Goal: Transaction & Acquisition: Purchase product/service

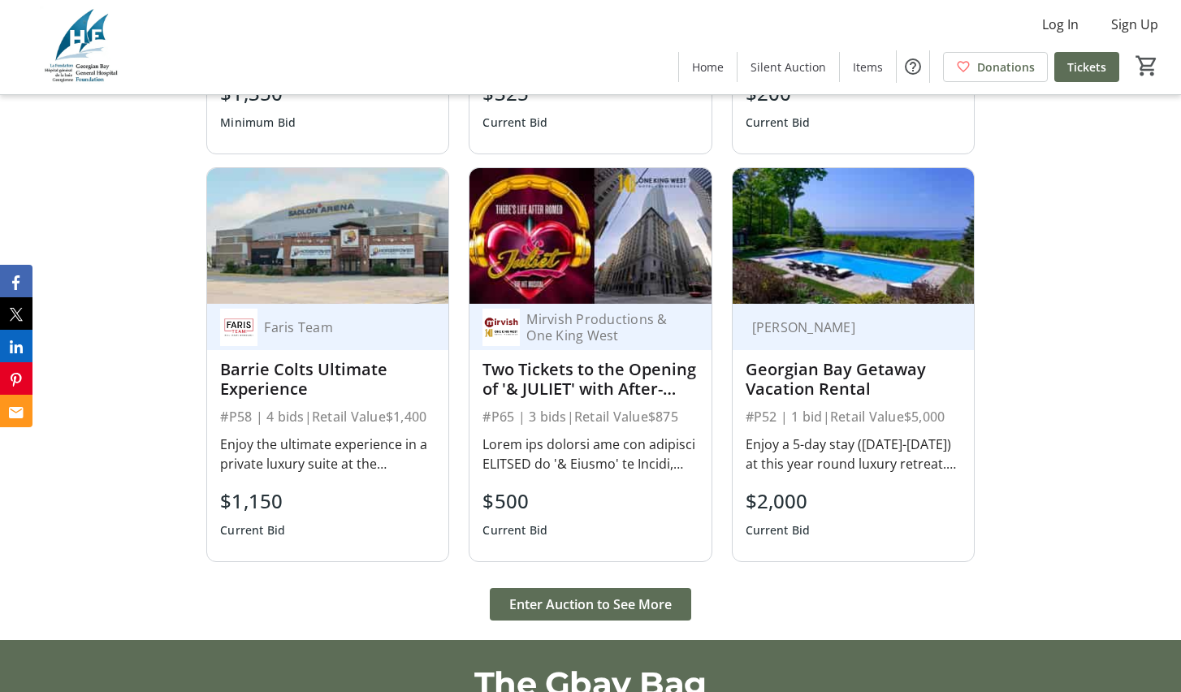
scroll to position [1967, 0]
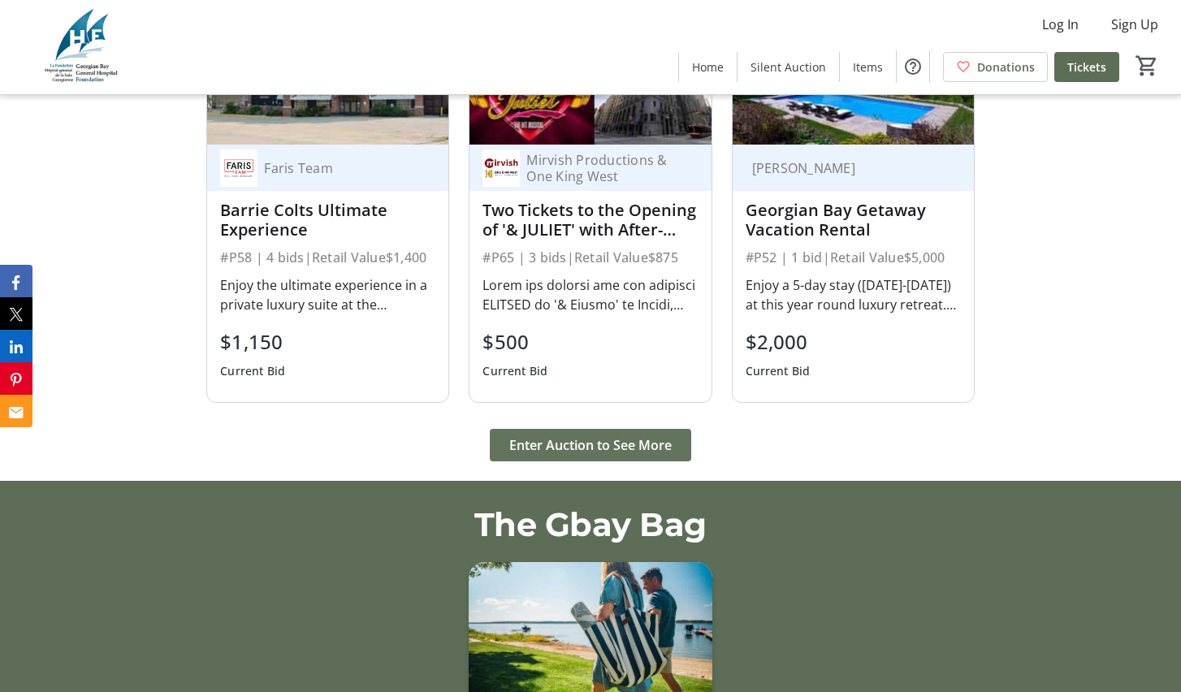
click at [612, 449] on span "Enter Auction to See More" at bounding box center [590, 444] width 162 height 19
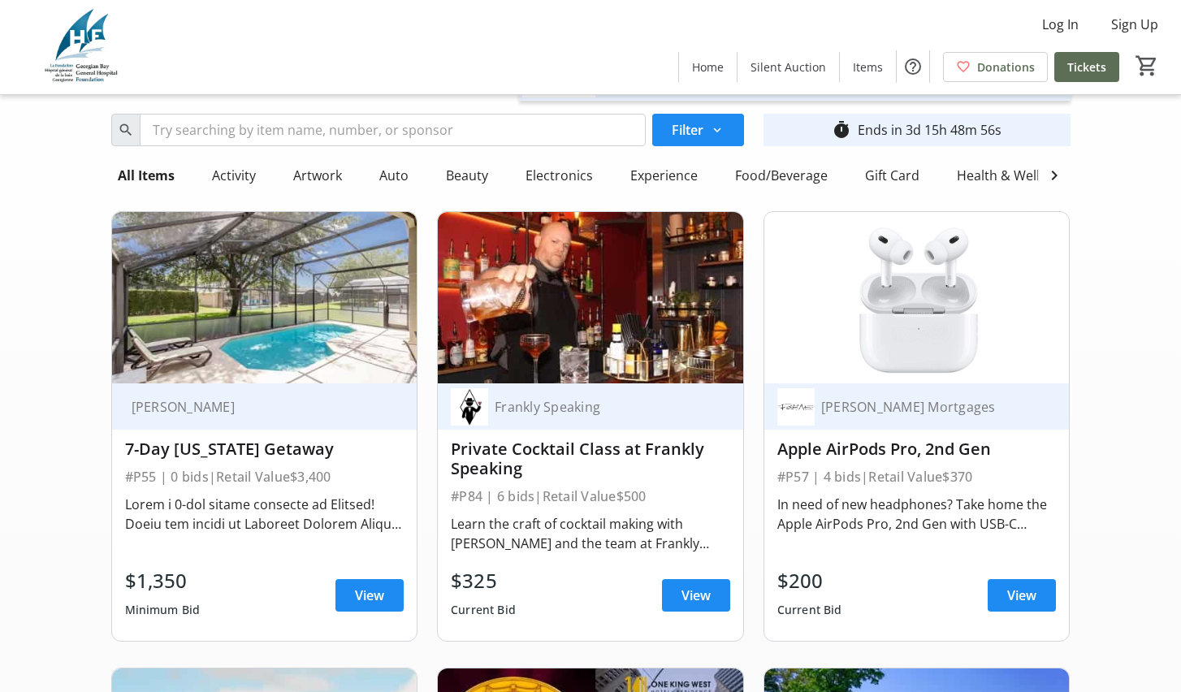
scroll to position [84, 0]
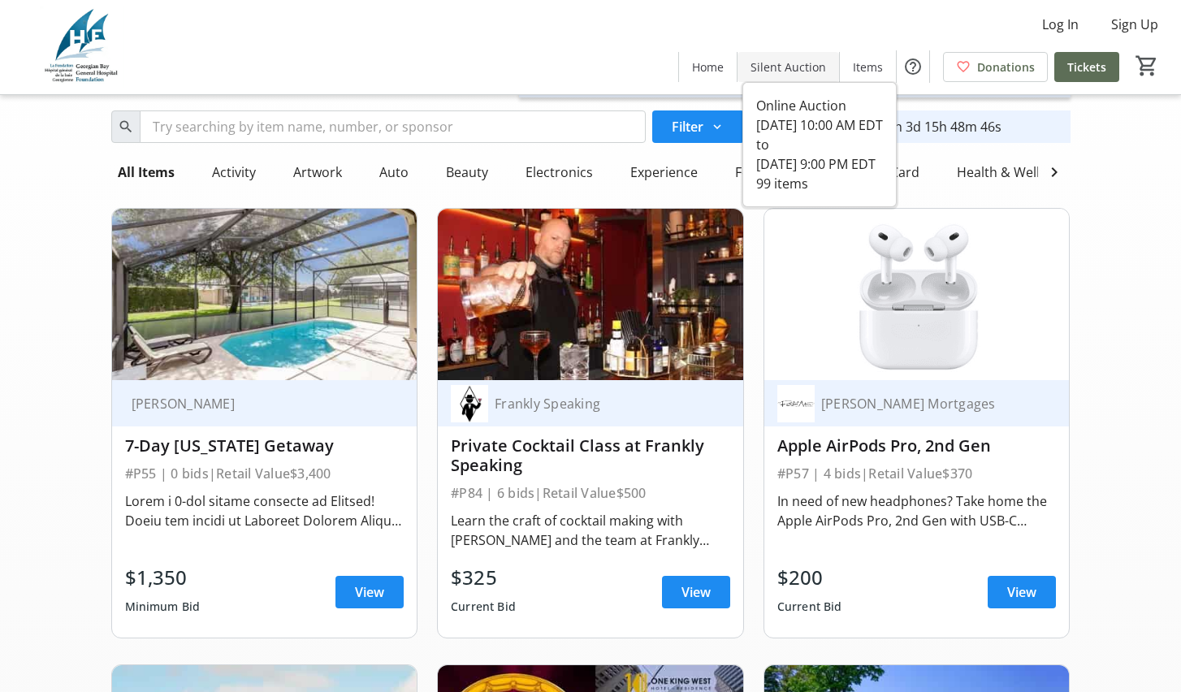
click at [791, 67] on span "Silent Auction" at bounding box center [788, 66] width 76 height 17
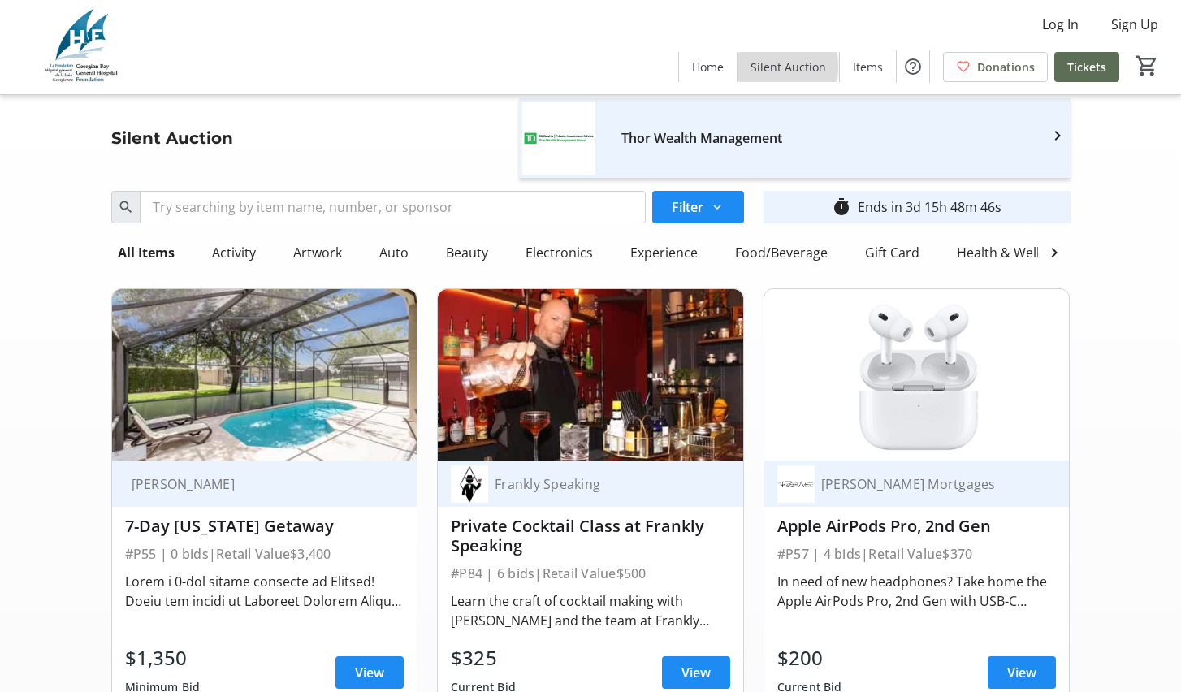
scroll to position [0, 0]
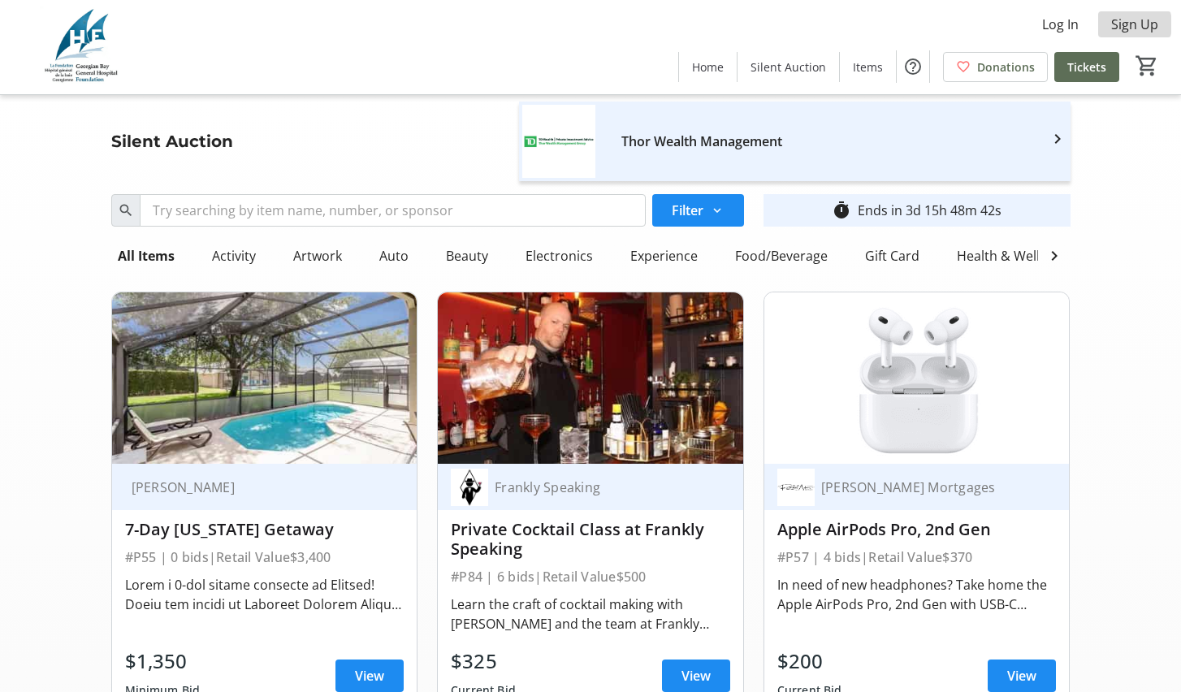
click at [1126, 24] on span "Sign Up" at bounding box center [1134, 24] width 47 height 19
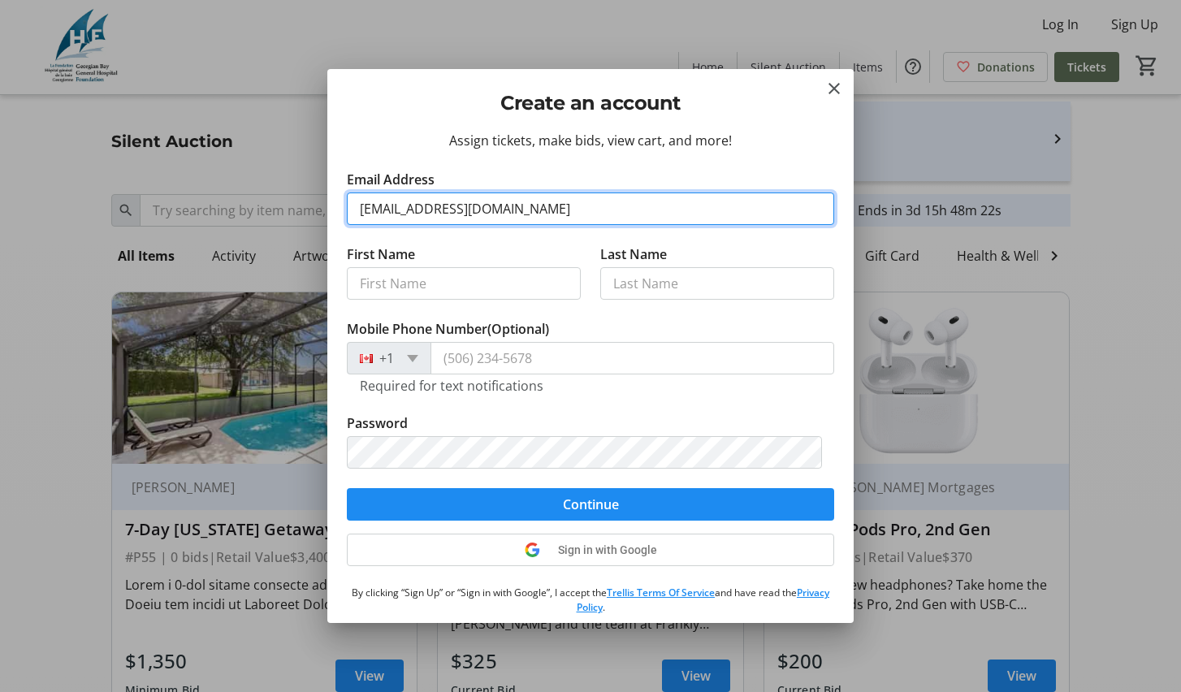
type input "[EMAIL_ADDRESS][DOMAIN_NAME]"
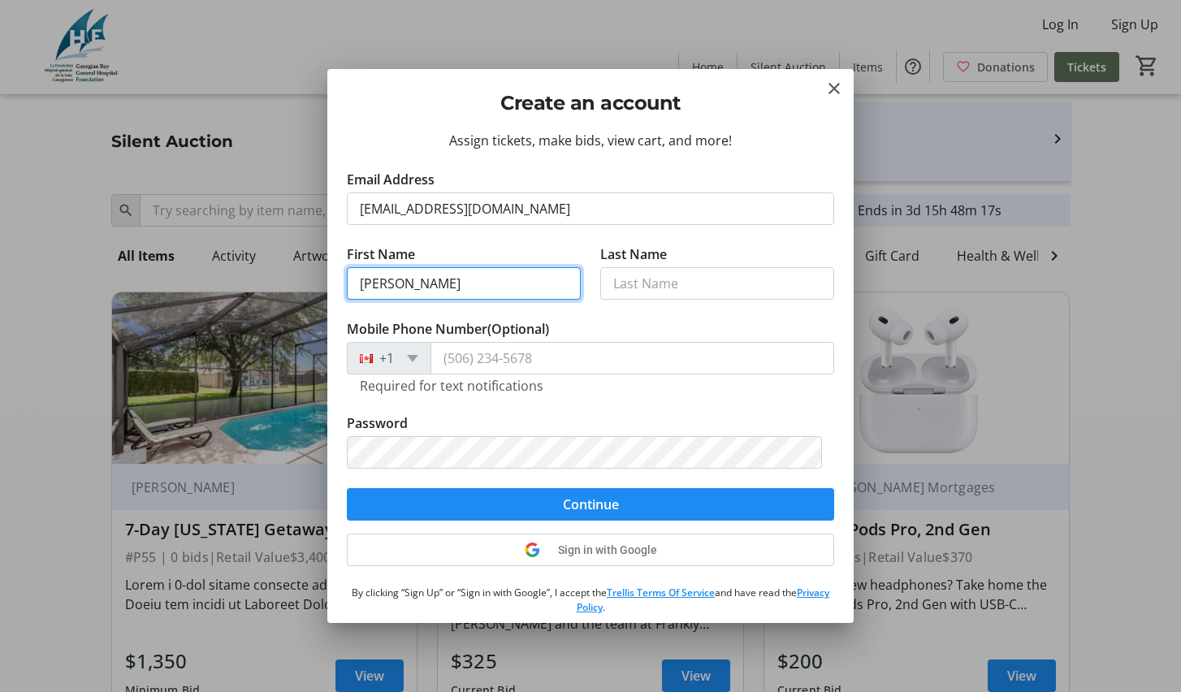
type input "[PERSON_NAME]"
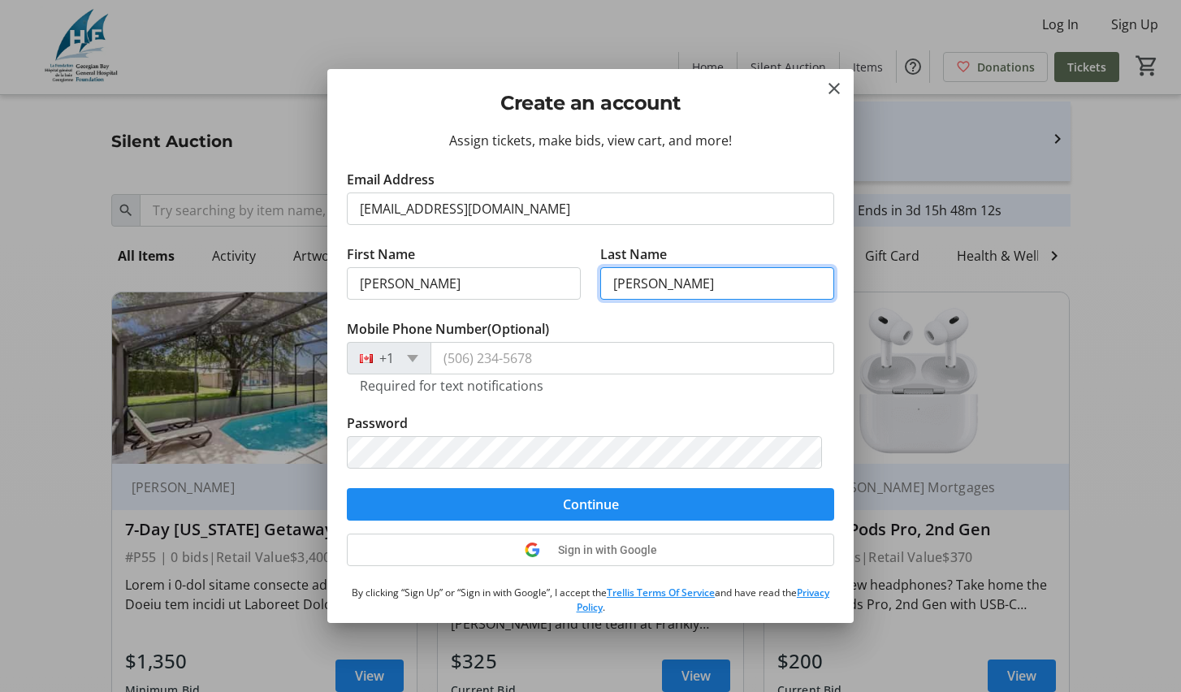
type input "[PERSON_NAME]"
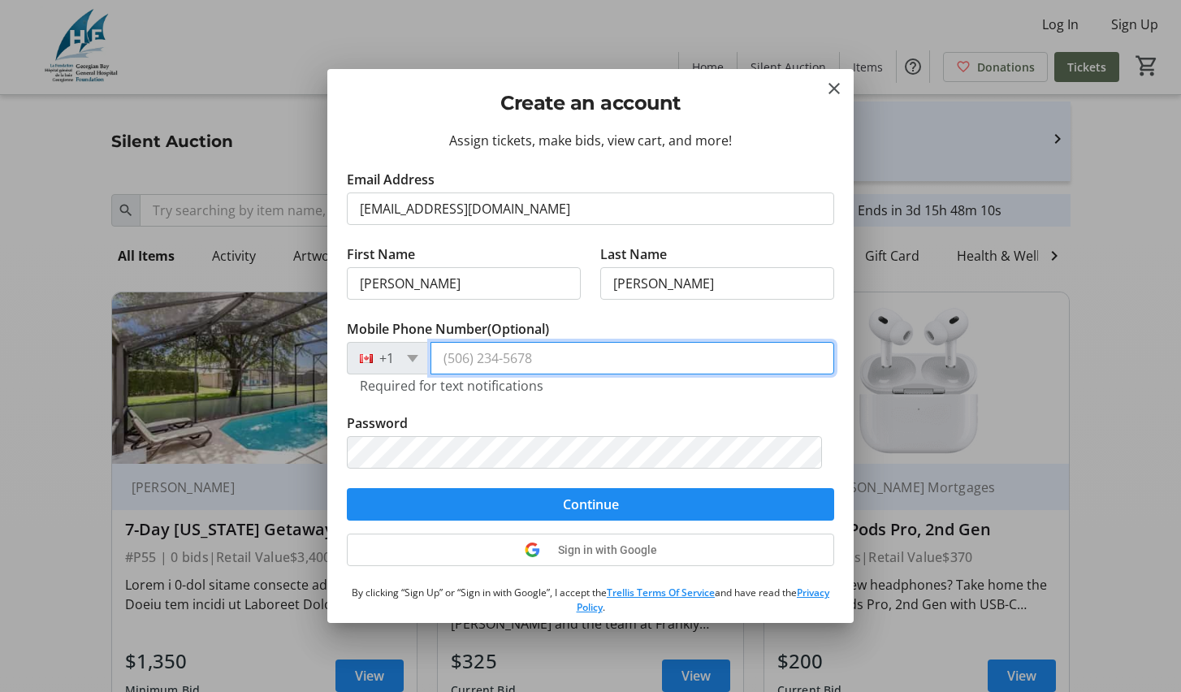
click at [579, 356] on input "Mobile Phone Number (Optional)" at bounding box center [632, 358] width 404 height 32
type input "[PHONE_NUMBER]"
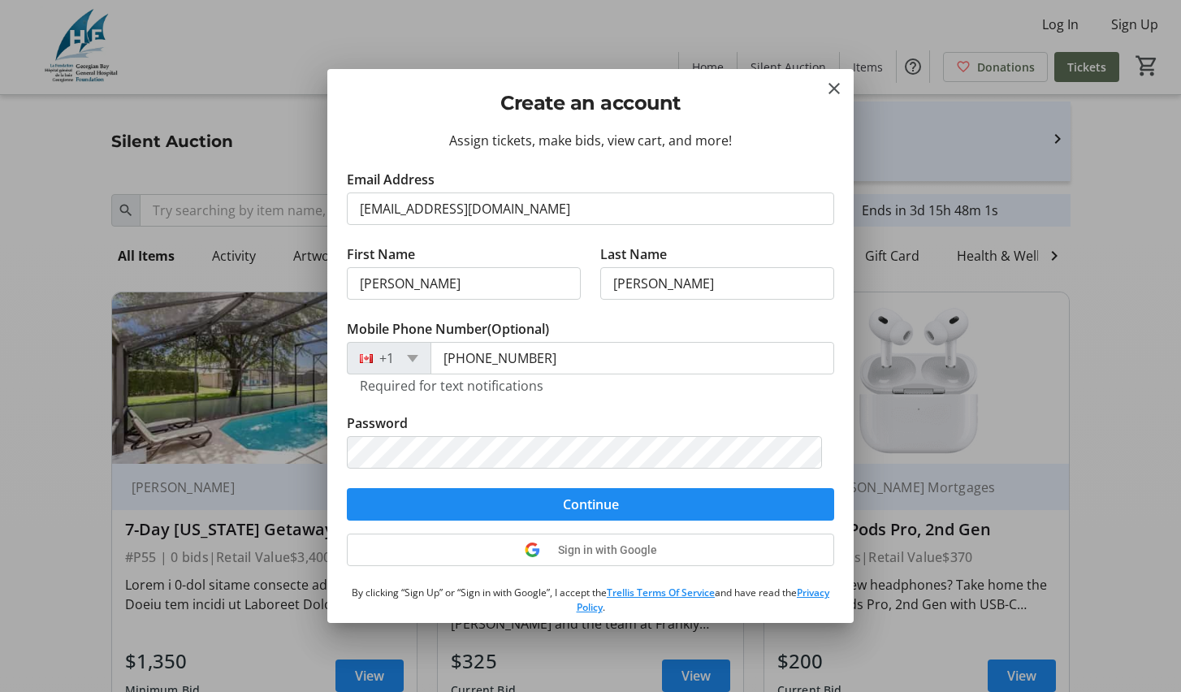
click at [516, 408] on tr-form-field "Mobile Phone Number (Optional) +1 (705) 323-3638 Required for text notifications" at bounding box center [590, 366] width 487 height 94
click at [598, 509] on span "Continue" at bounding box center [591, 504] width 56 height 19
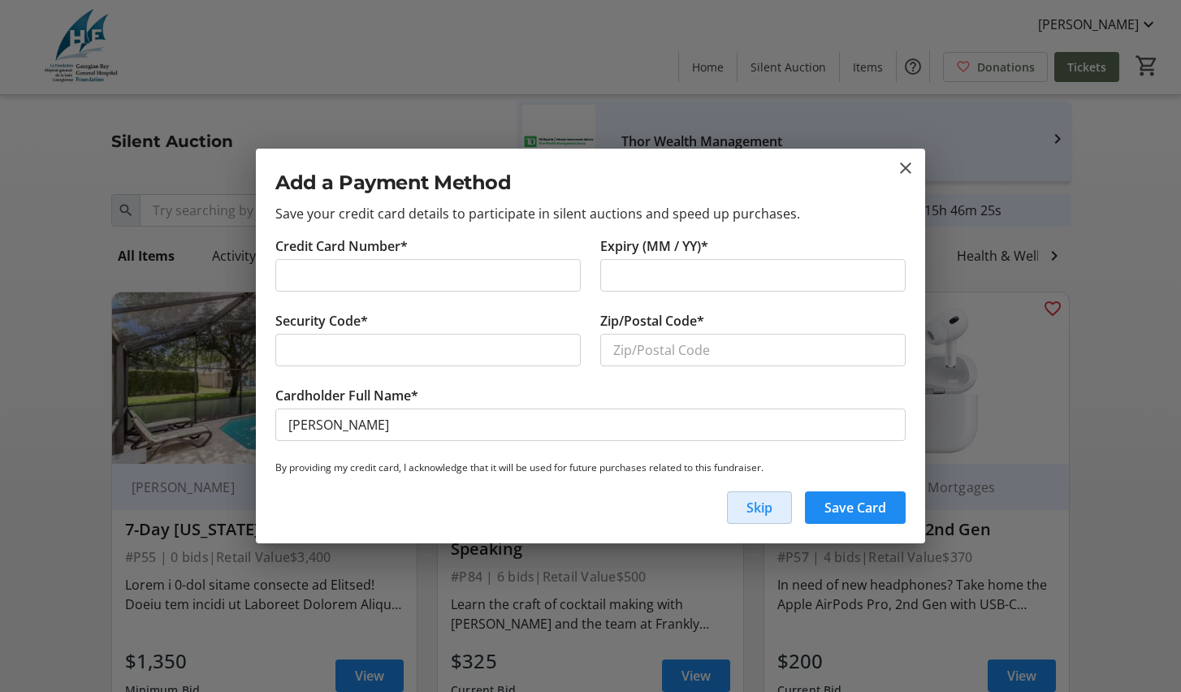
click at [760, 506] on span "Skip" at bounding box center [759, 507] width 26 height 19
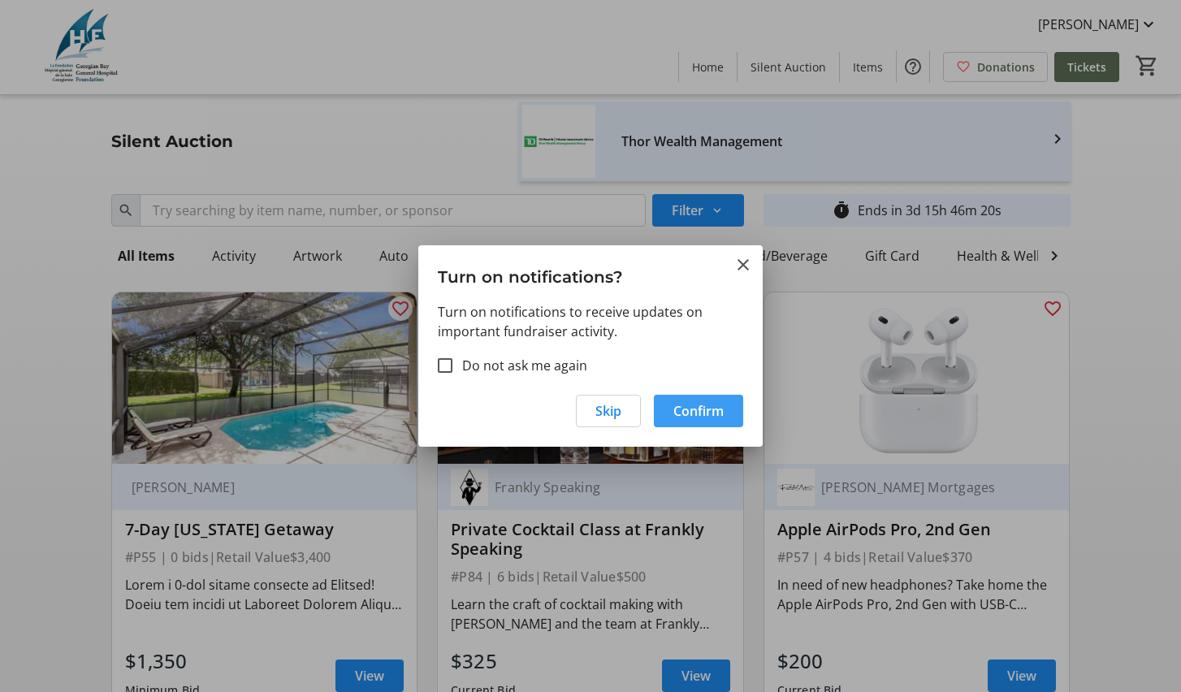
click at [691, 412] on span "Confirm" at bounding box center [698, 410] width 50 height 19
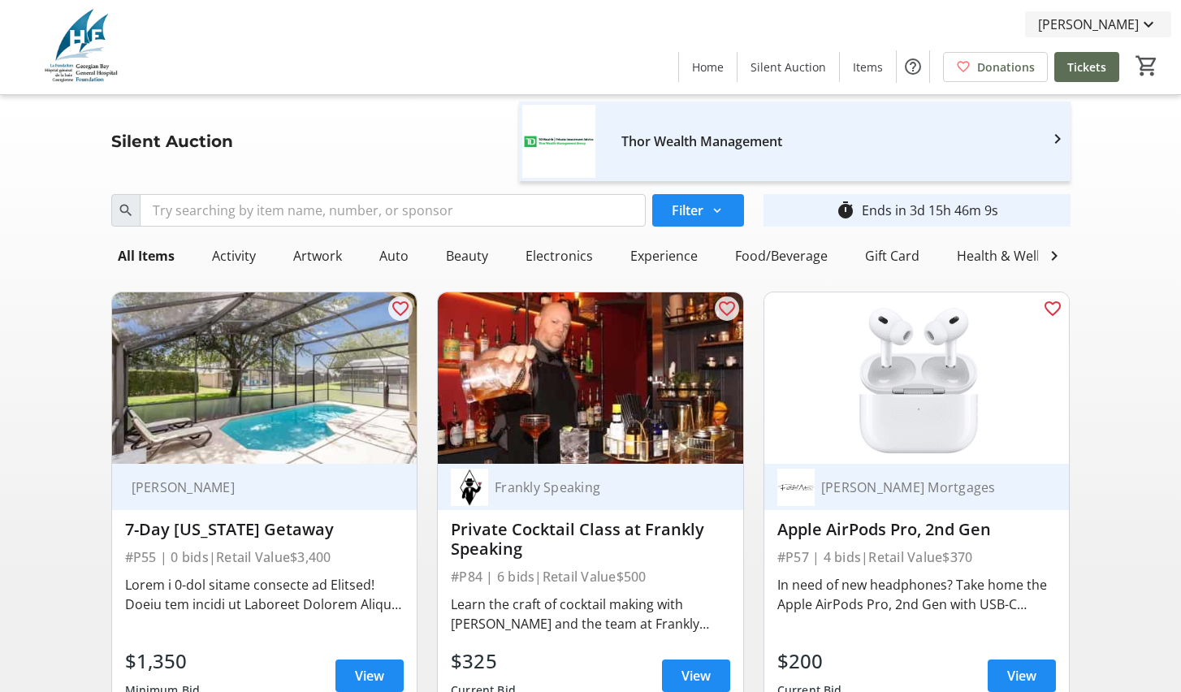
click at [1150, 25] on mat-icon at bounding box center [1147, 24] width 19 height 19
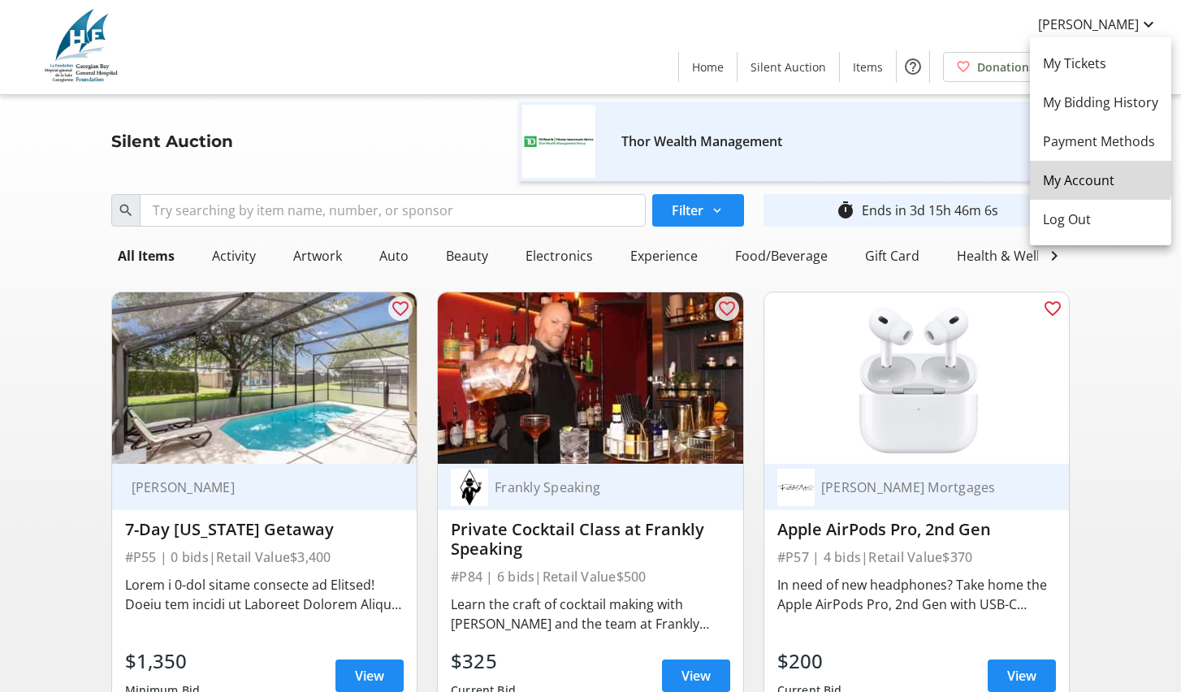
click at [1087, 177] on span "My Account" at bounding box center [1100, 180] width 115 height 19
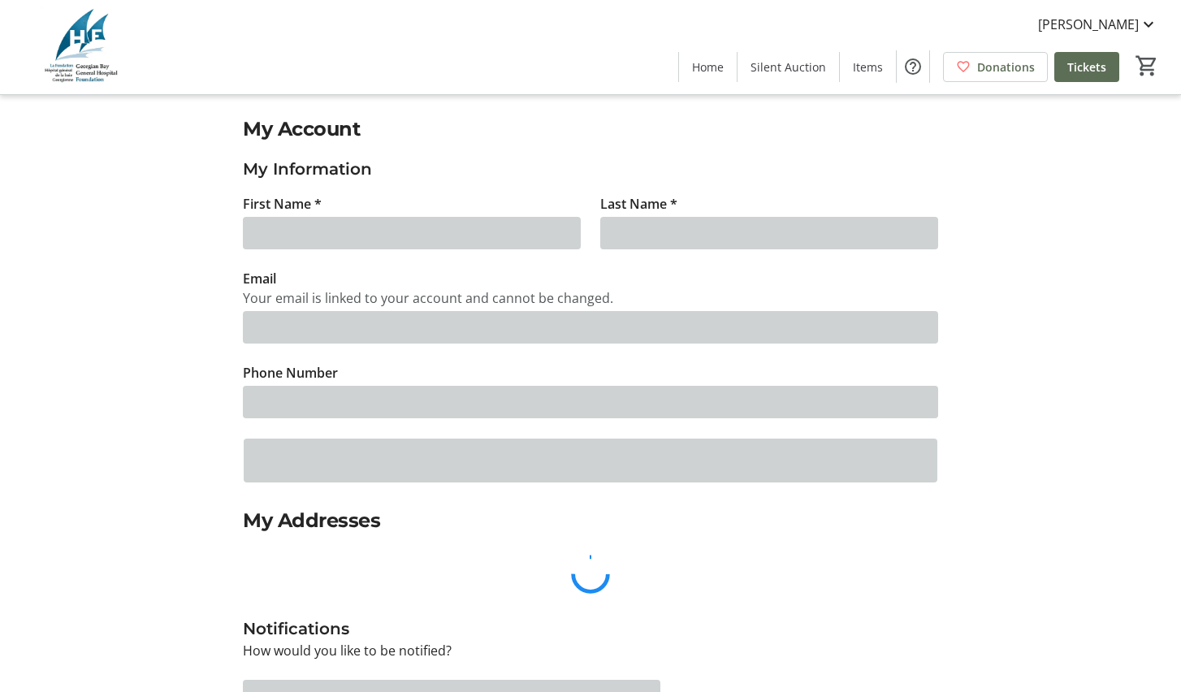
type input "[PERSON_NAME]"
type input "[EMAIL_ADDRESS][DOMAIN_NAME]"
type input "[PHONE_NUMBER]"
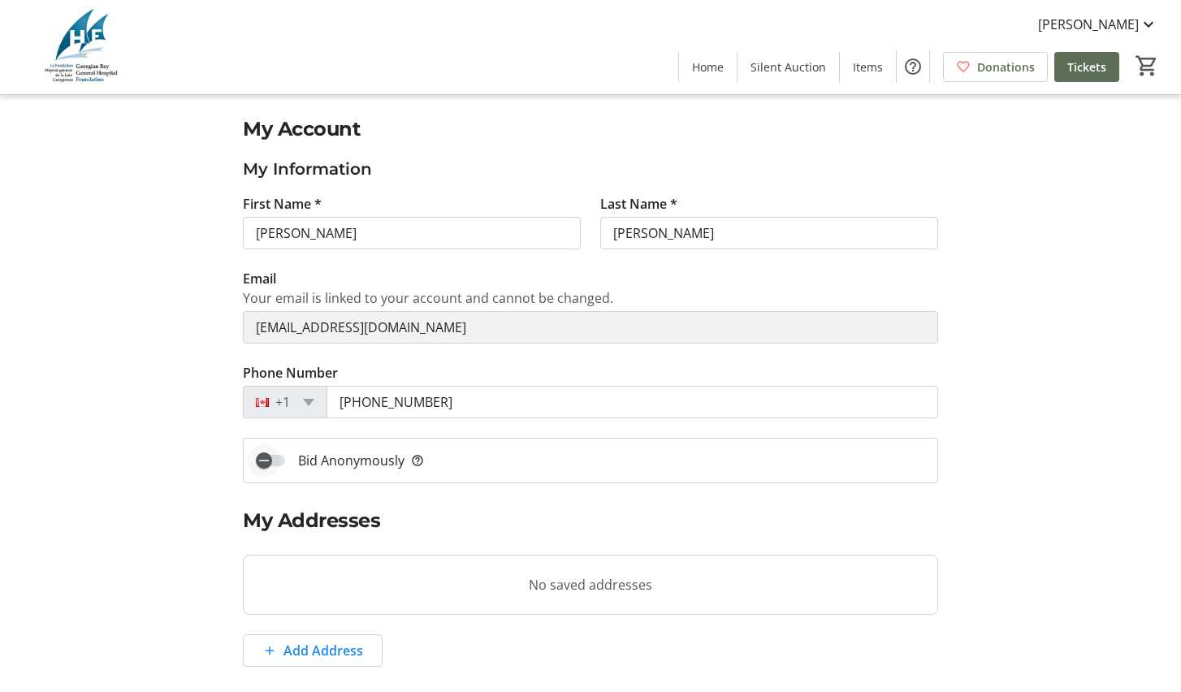
click at [282, 460] on span "button" at bounding box center [270, 460] width 29 height 11
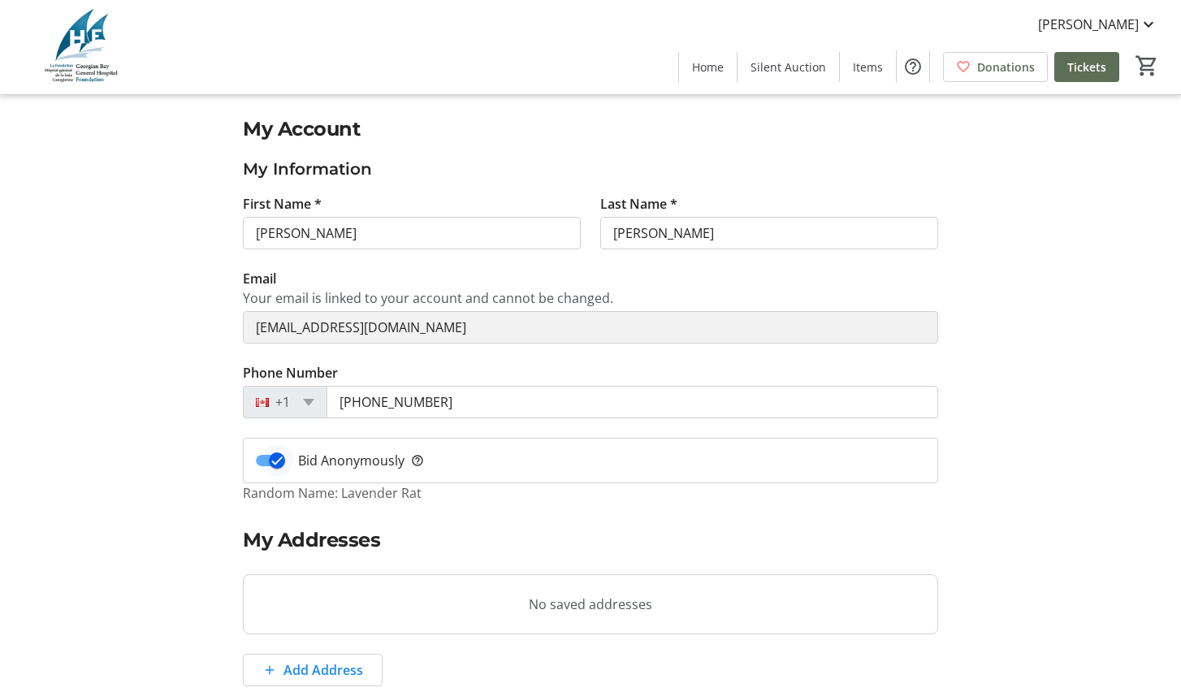
click at [282, 460] on icon "button" at bounding box center [277, 461] width 10 height 2
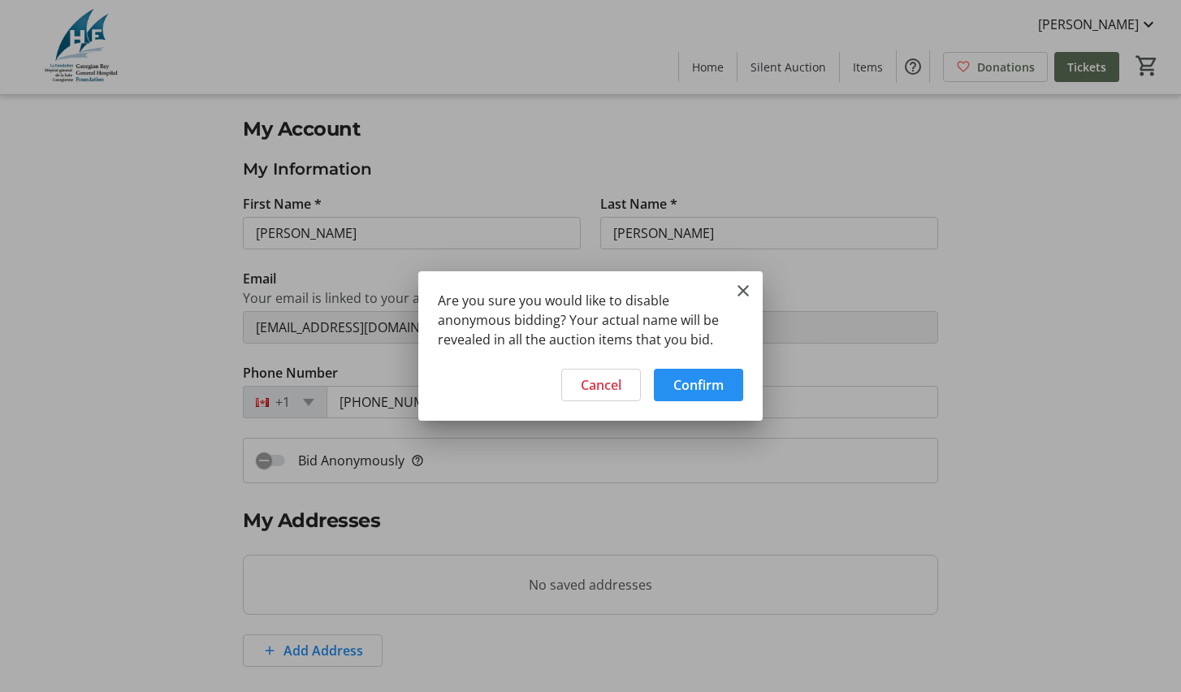
click at [681, 390] on span "Confirm" at bounding box center [698, 384] width 50 height 19
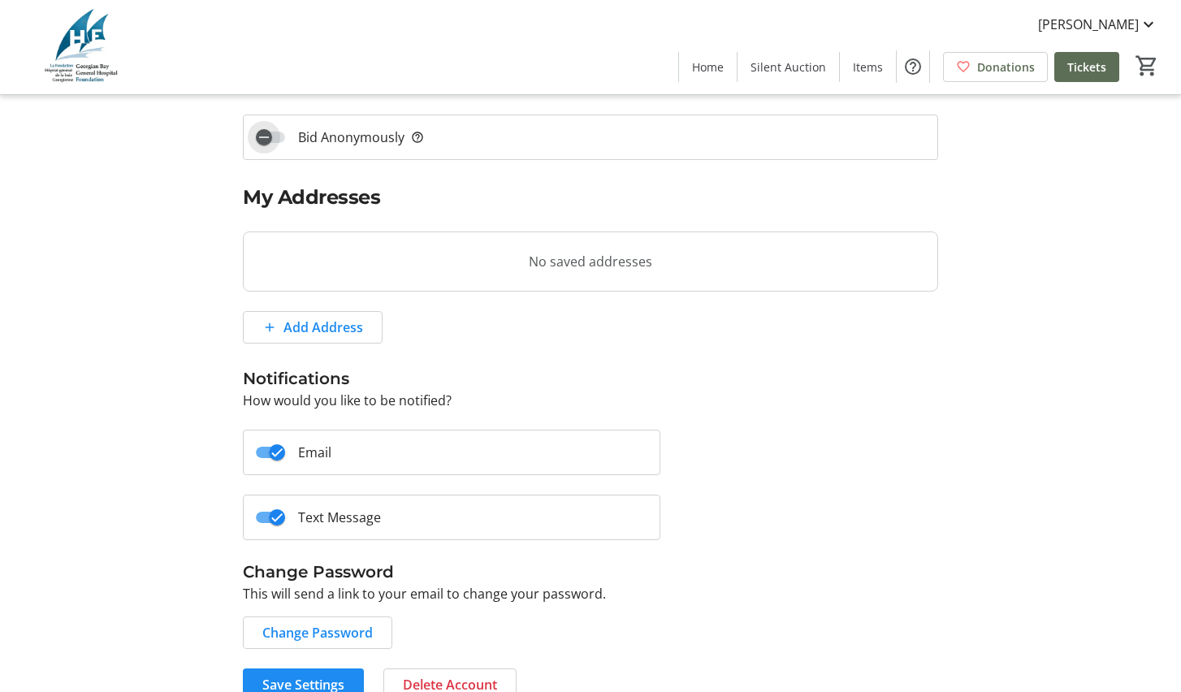
scroll to position [352, 0]
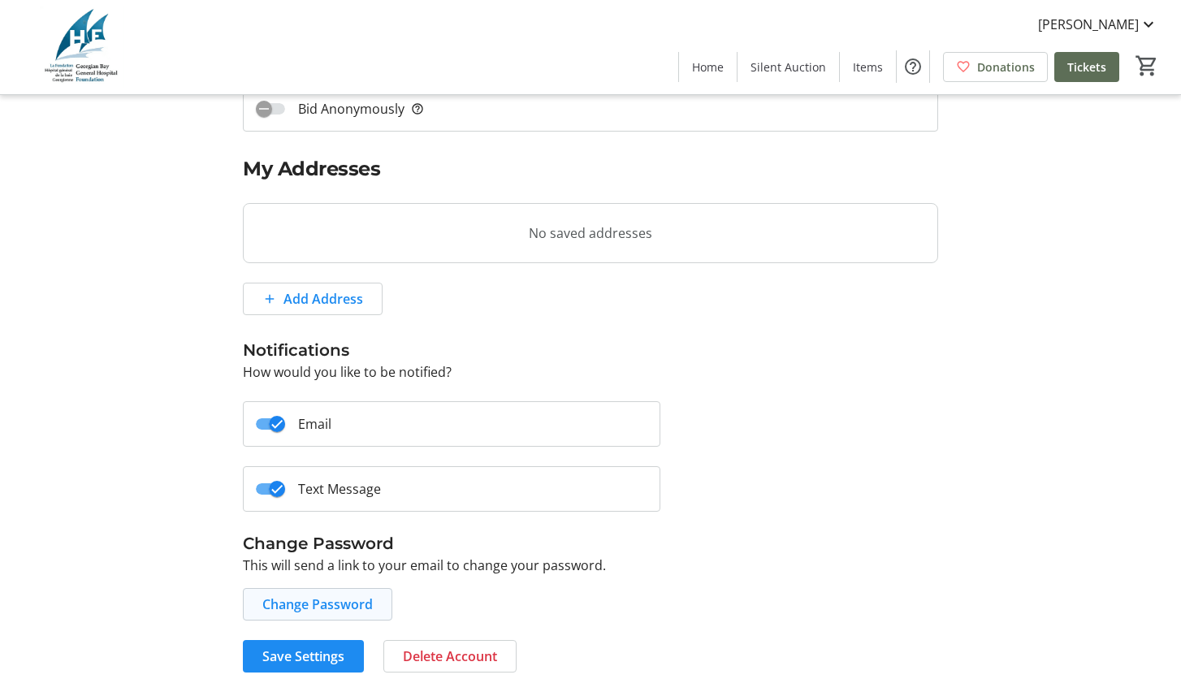
click at [303, 604] on span "Change Password" at bounding box center [317, 603] width 110 height 19
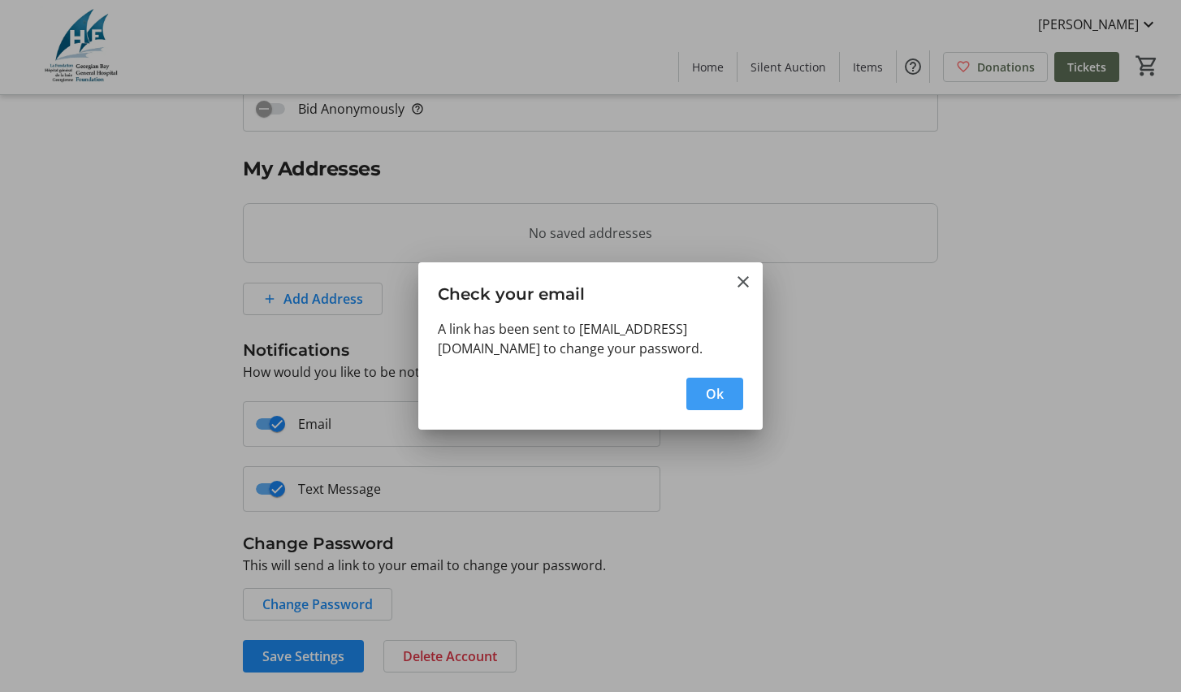
click at [712, 413] on span "button" at bounding box center [714, 393] width 57 height 39
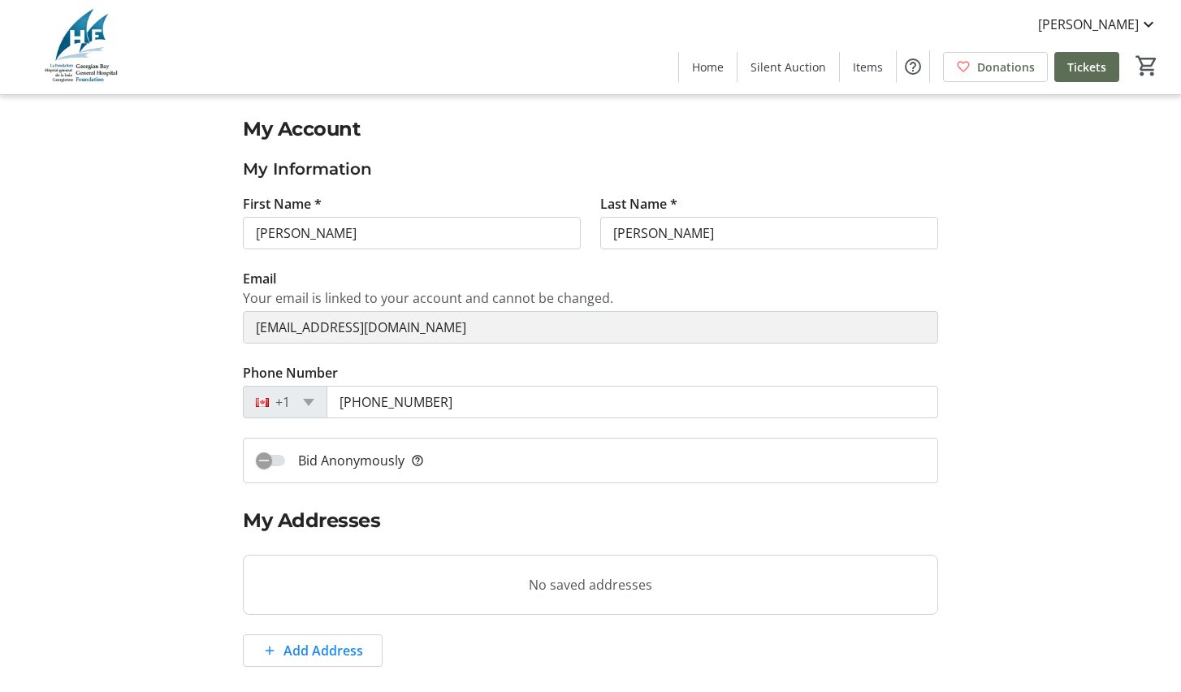
scroll to position [352, 0]
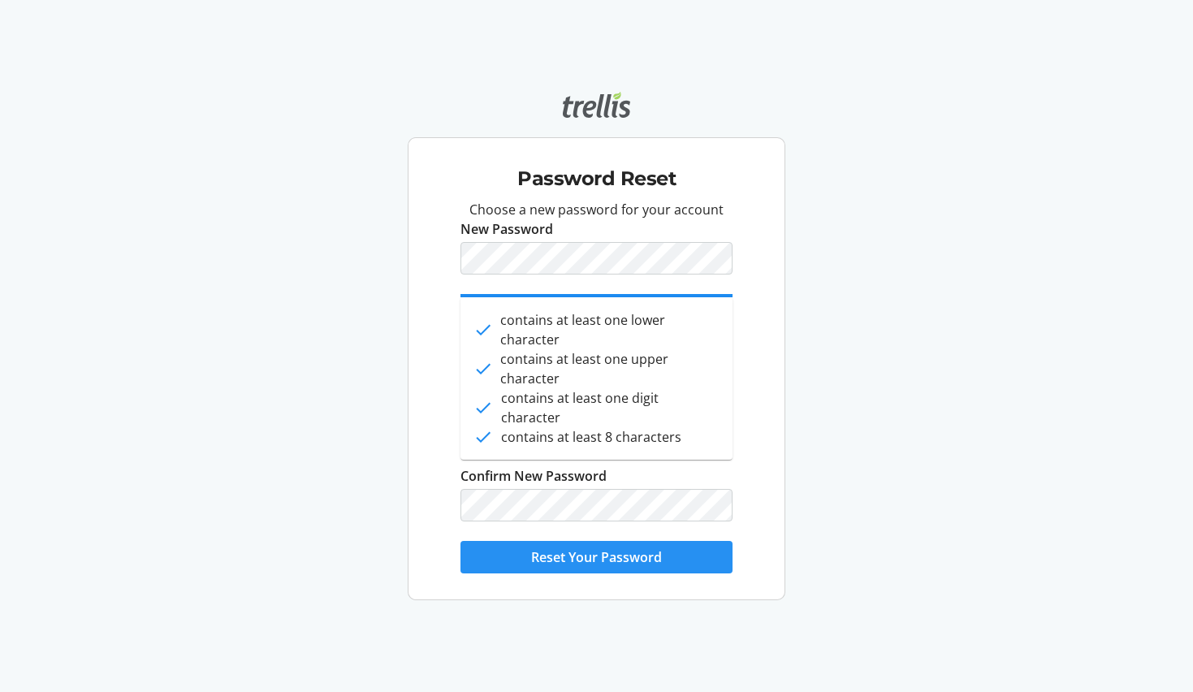
click at [559, 551] on span "Reset Your Password" at bounding box center [596, 556] width 131 height 19
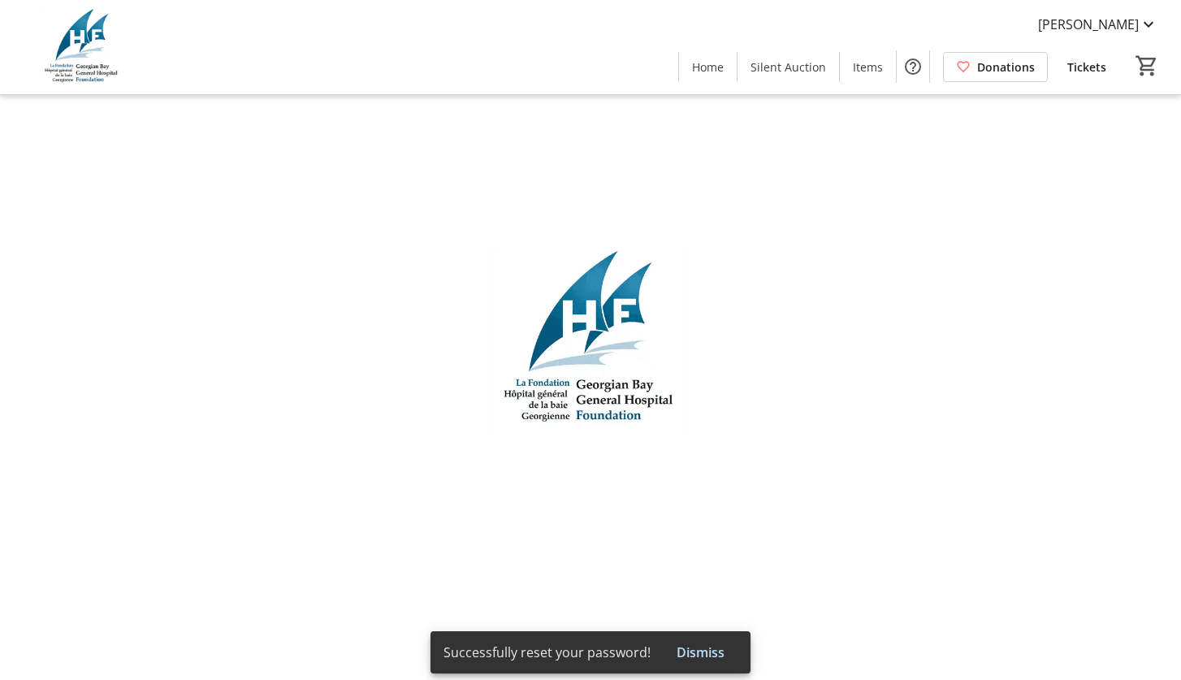
type input "[PERSON_NAME]"
type input "[EMAIL_ADDRESS][DOMAIN_NAME]"
type input "[PHONE_NUMBER]"
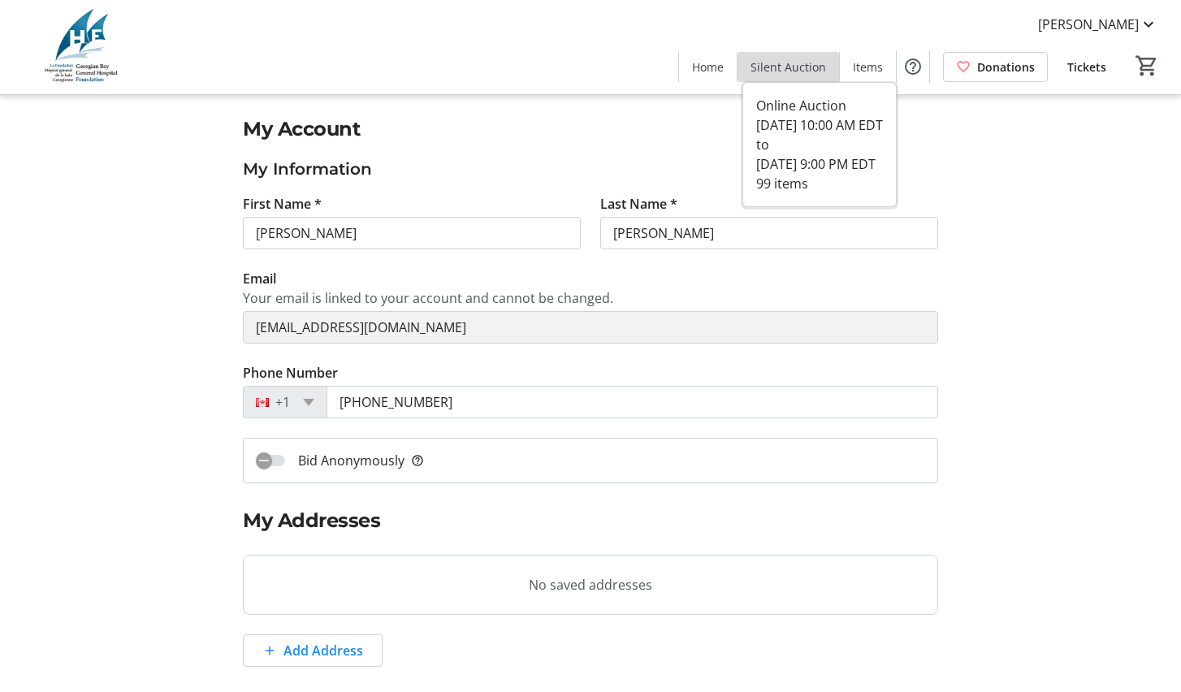
click at [797, 70] on span "Silent Auction" at bounding box center [788, 66] width 76 height 17
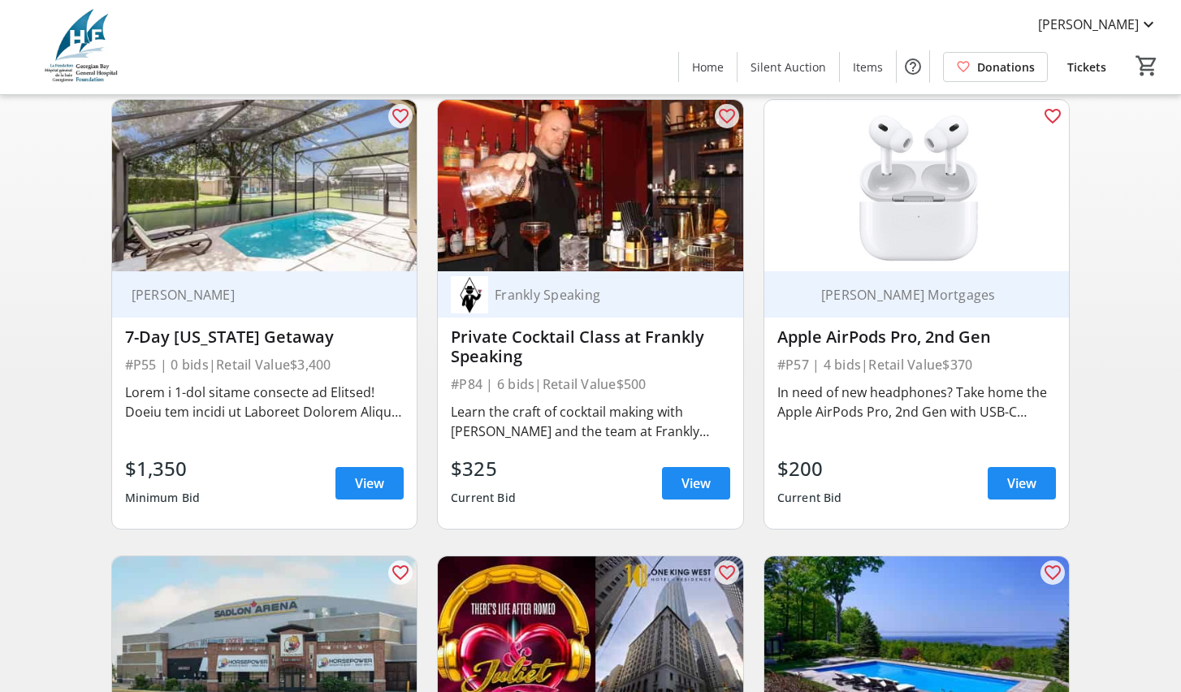
scroll to position [252, 0]
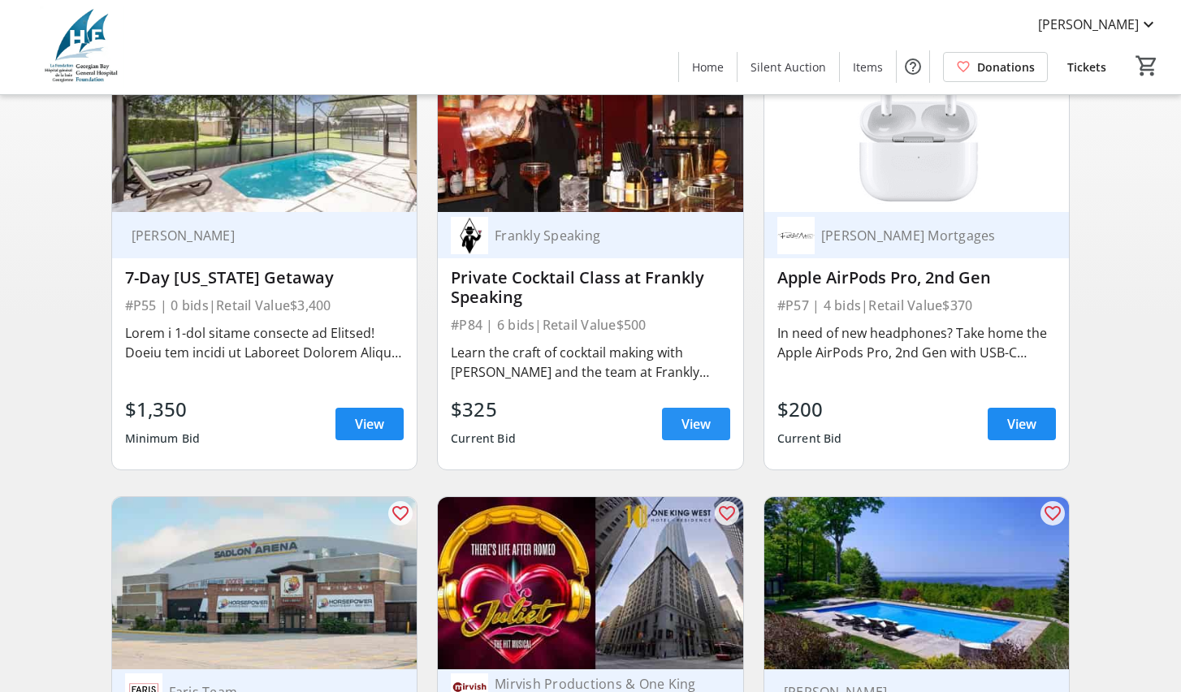
click at [697, 434] on span "View" at bounding box center [695, 423] width 29 height 19
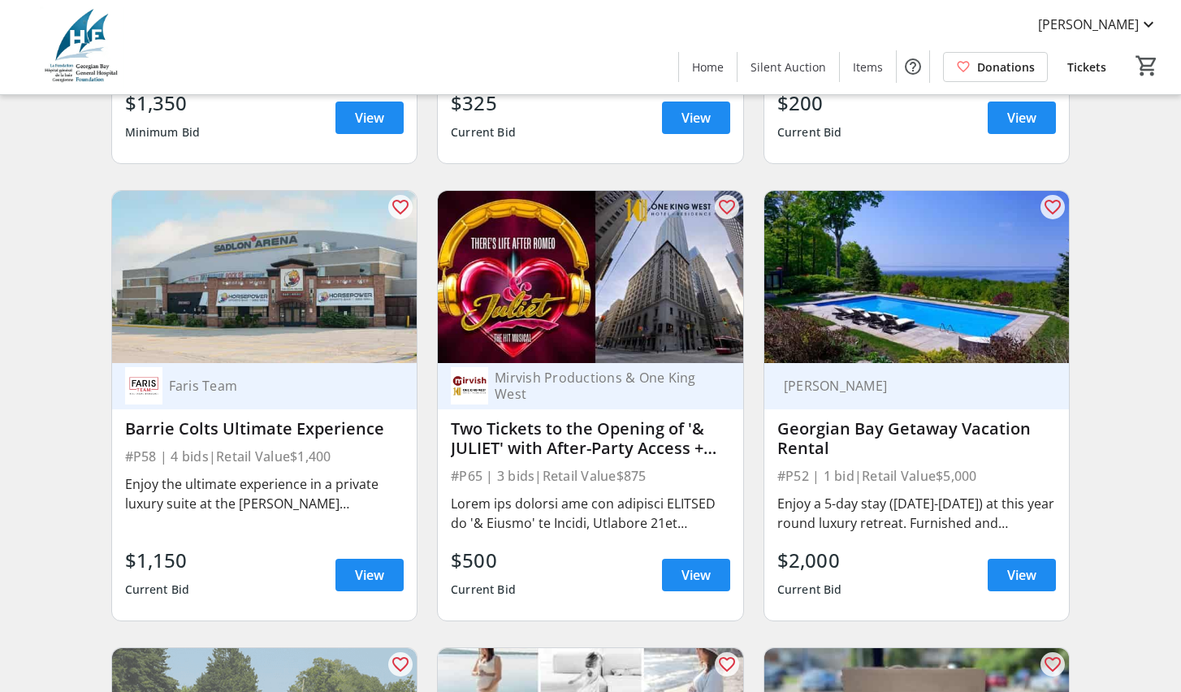
scroll to position [662, 0]
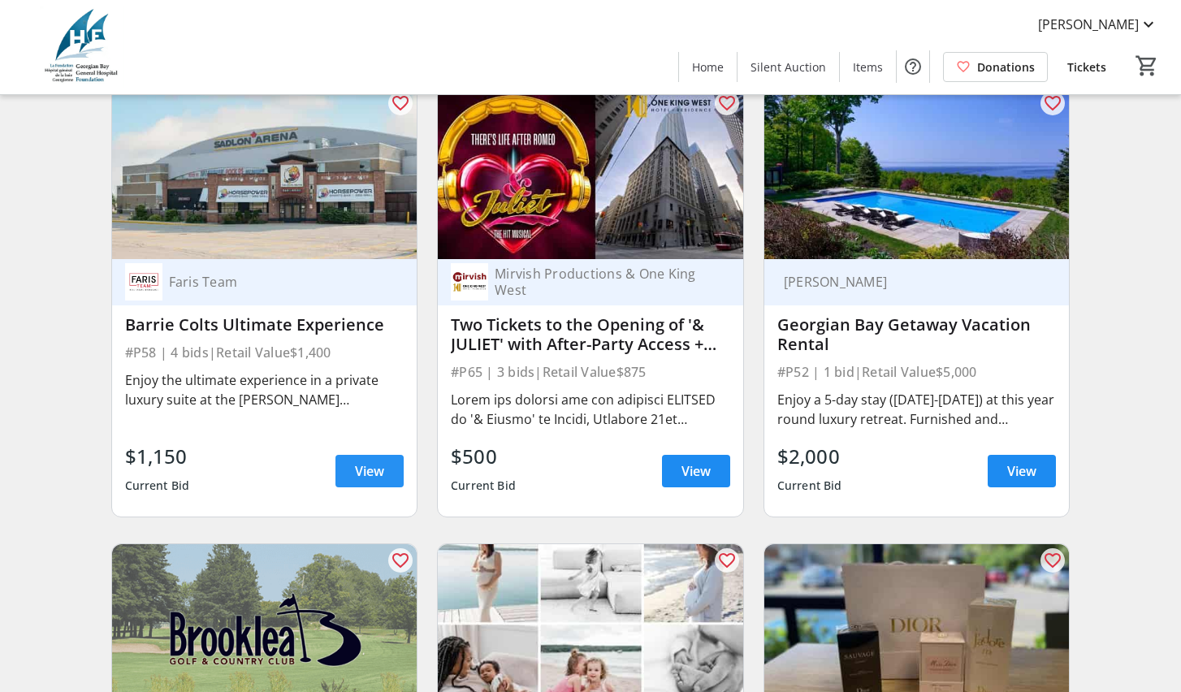
click at [371, 481] on span "View" at bounding box center [369, 470] width 29 height 19
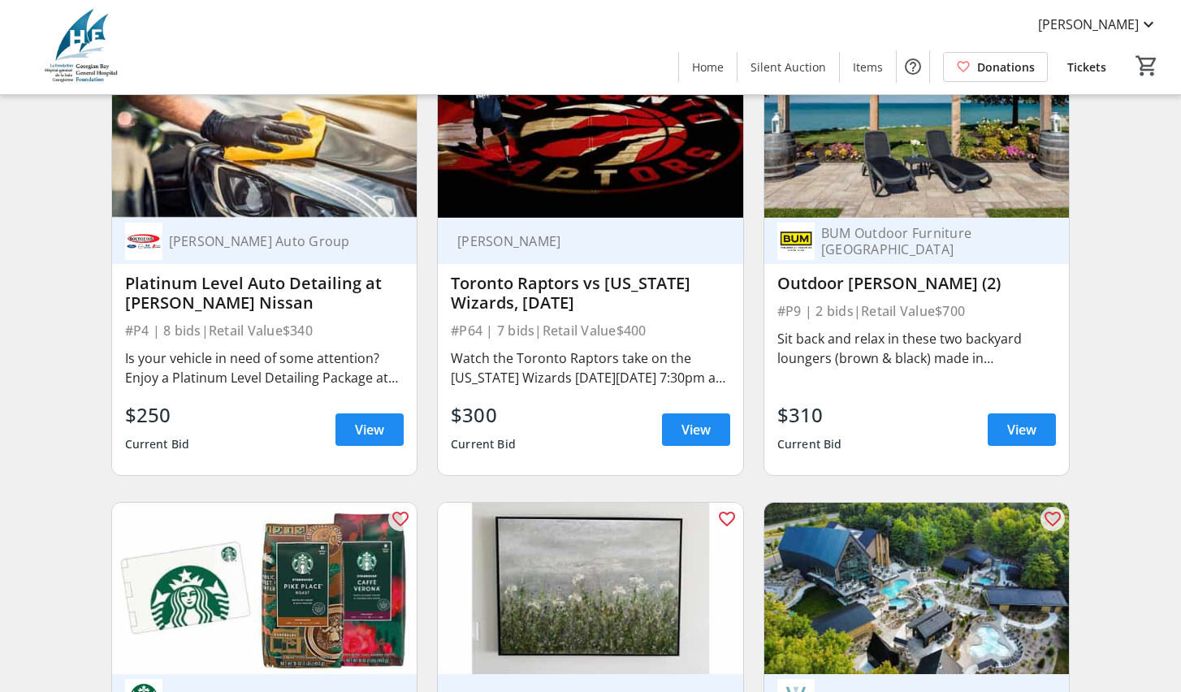
scroll to position [1553, 0]
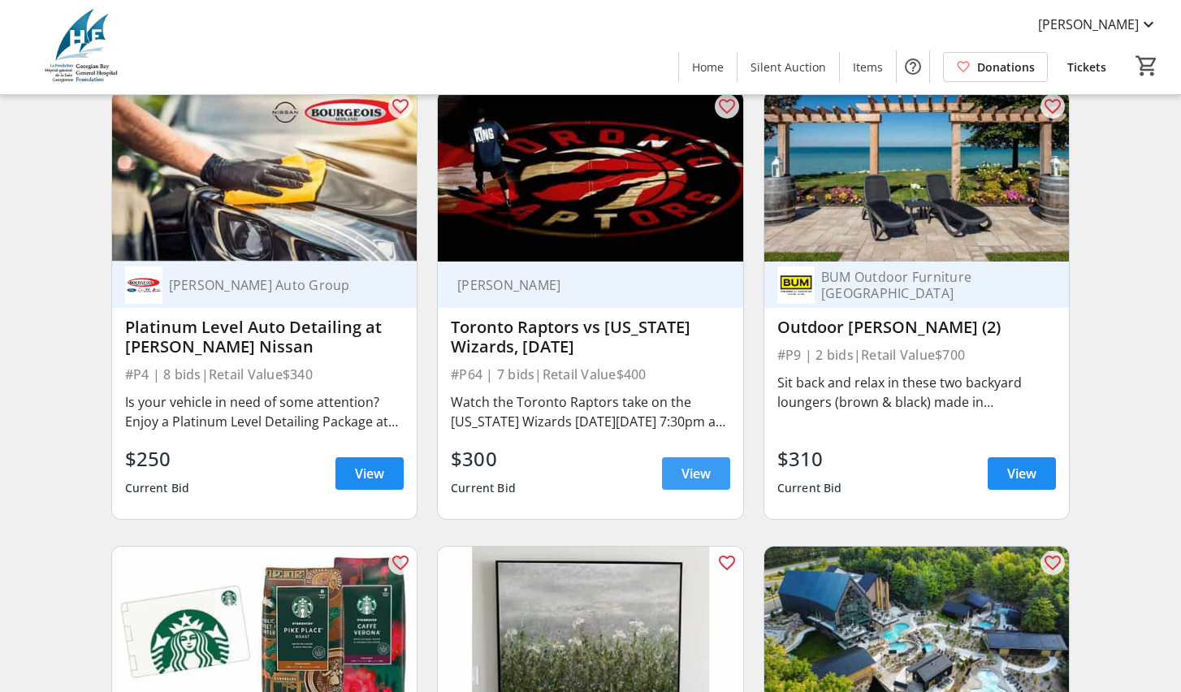
click at [691, 483] on span "View" at bounding box center [695, 473] width 29 height 19
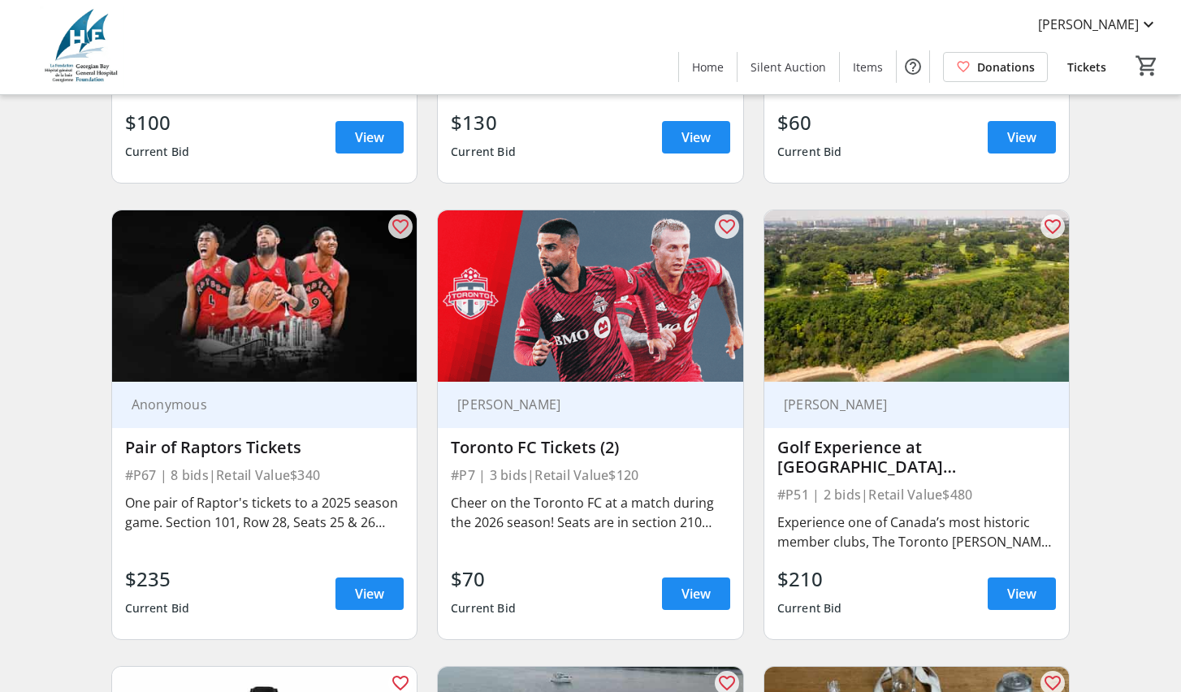
scroll to position [4306, 0]
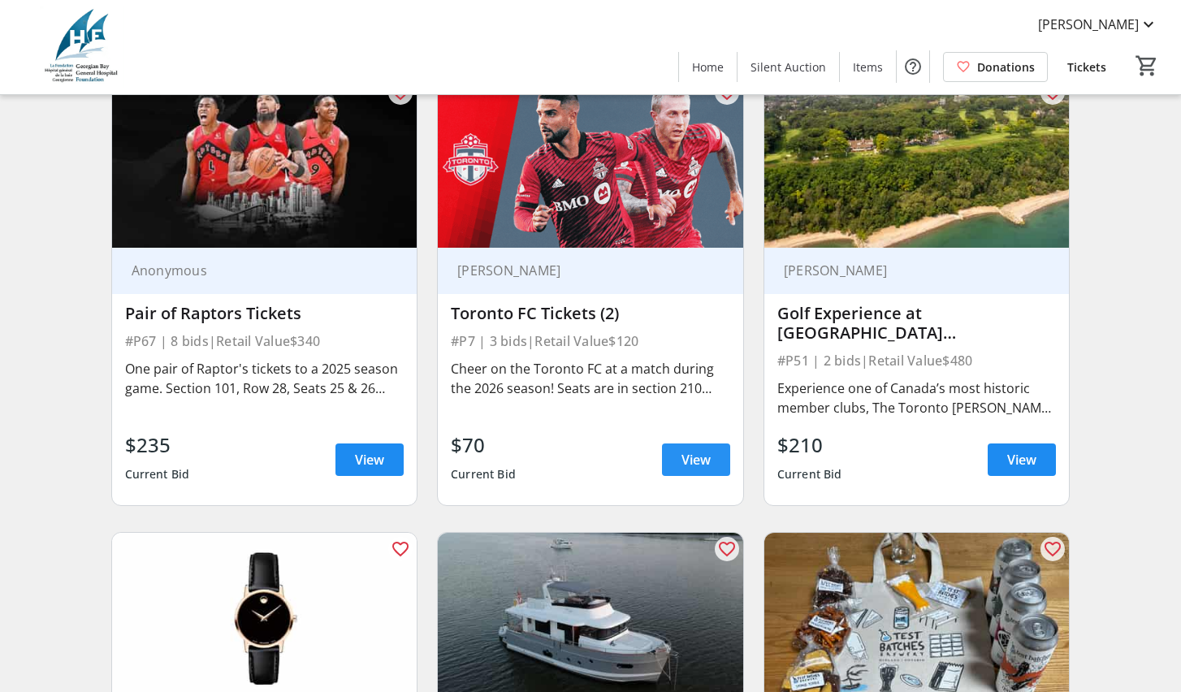
click at [690, 469] on span "View" at bounding box center [695, 459] width 29 height 19
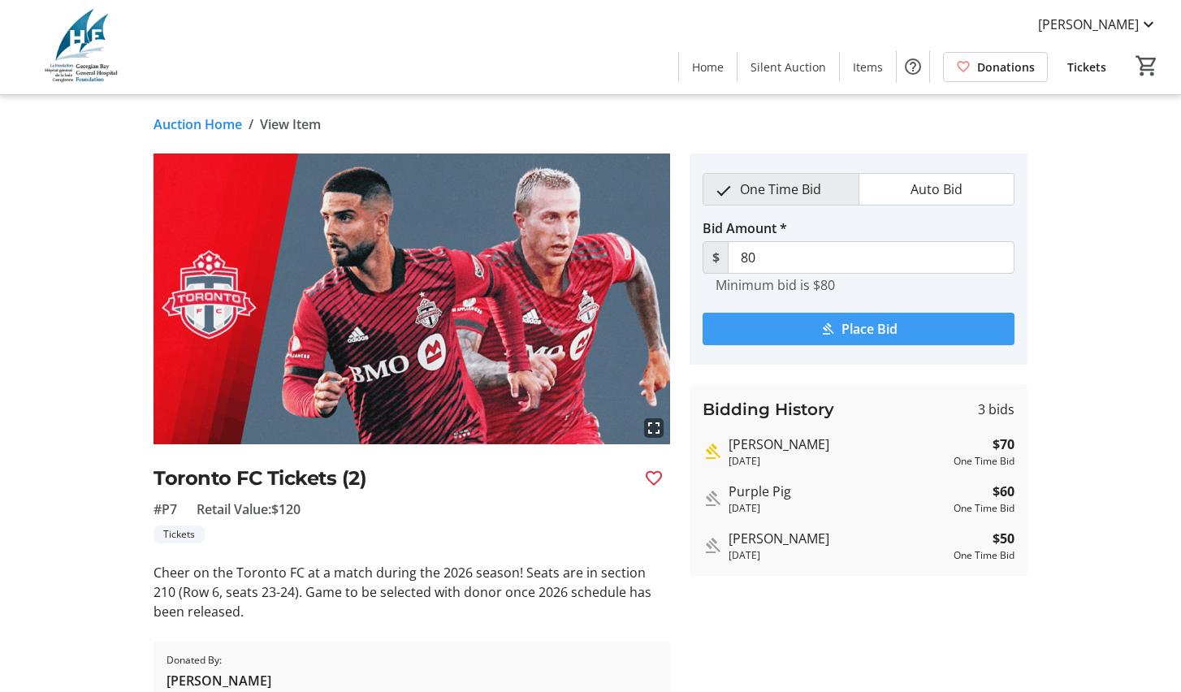
click at [828, 332] on mat-icon "submit" at bounding box center [827, 329] width 15 height 15
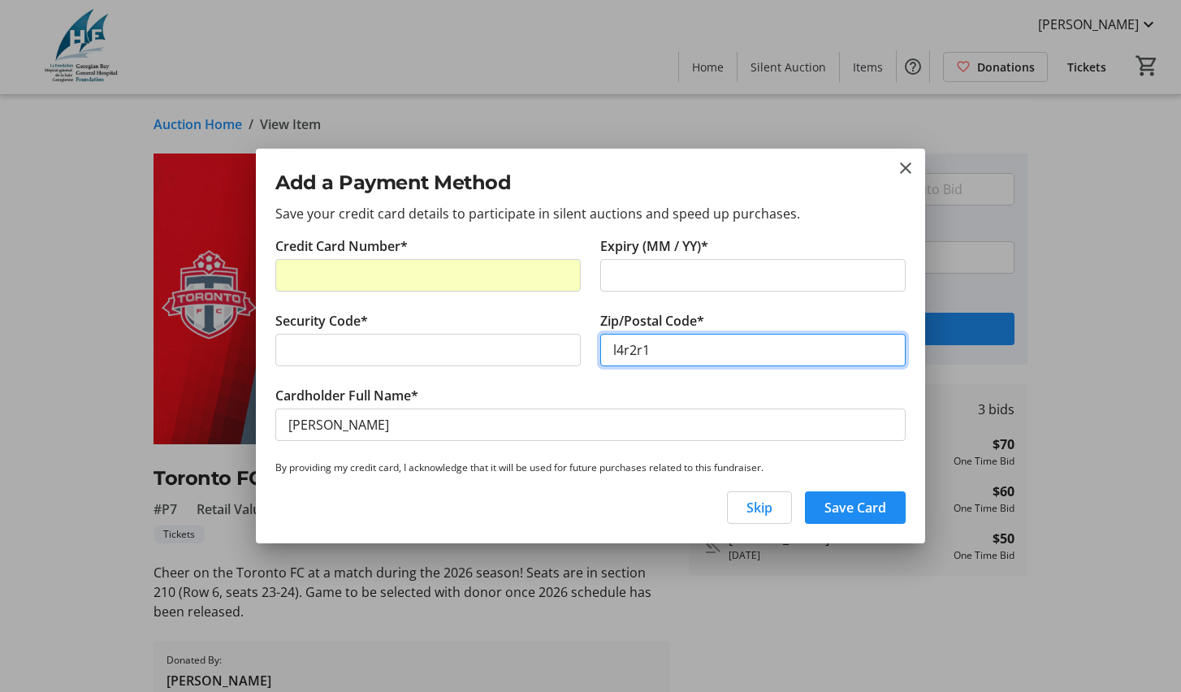
type input "l4r2r1"
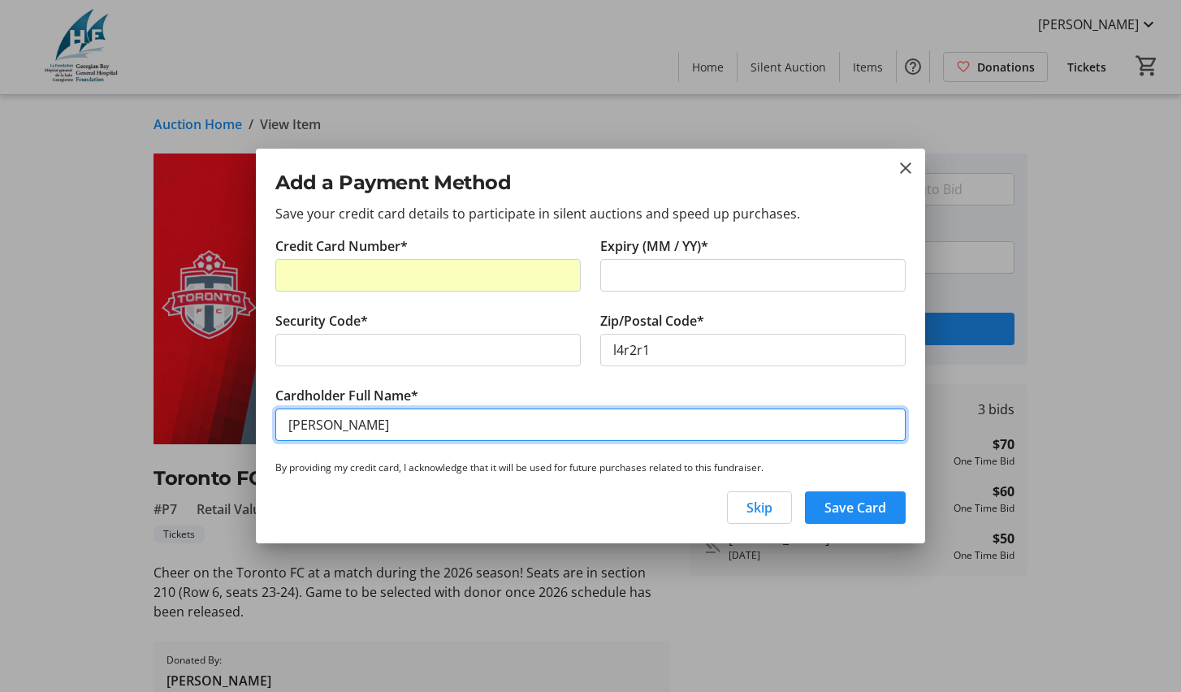
click at [313, 427] on input "[PERSON_NAME]" at bounding box center [590, 424] width 630 height 32
type input "[PERSON_NAME]"
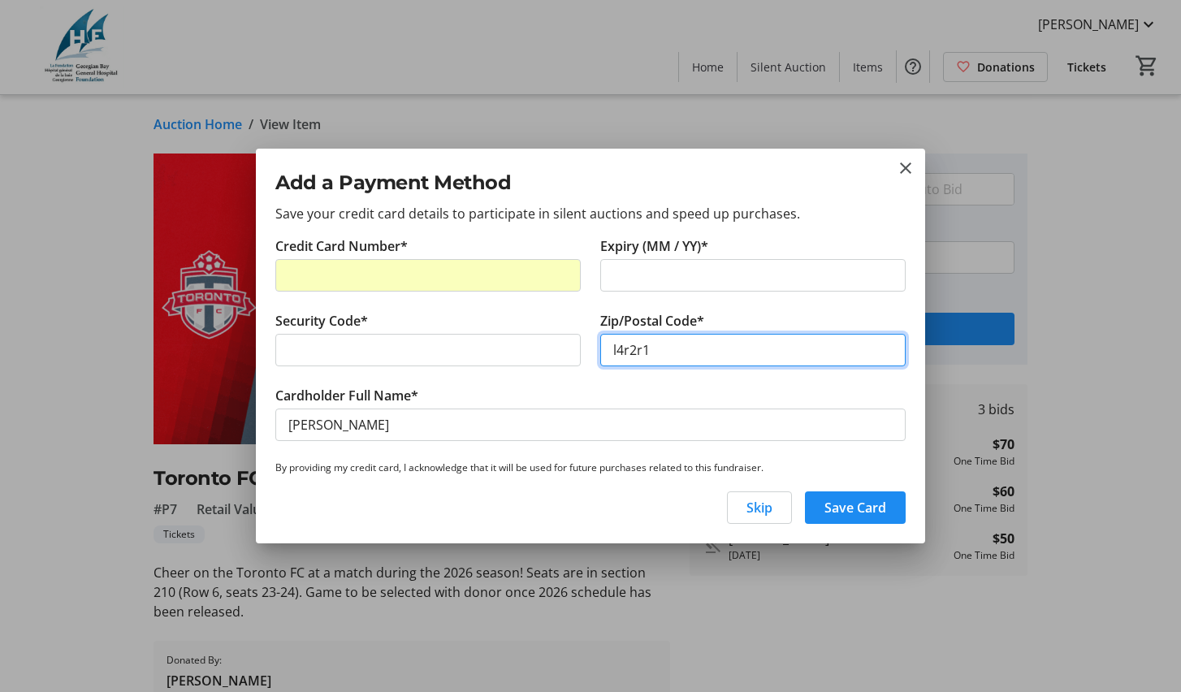
drag, startPoint x: 685, startPoint y: 352, endPoint x: 582, endPoint y: 355, distance: 103.2
click at [582, 355] on div "Credit Card Number* Expiry (MM / YY)* Security Code* Zip/Postal Code* l4r2r1 Ca…" at bounding box center [591, 348] width 650 height 224
type input "L4R 2R1"
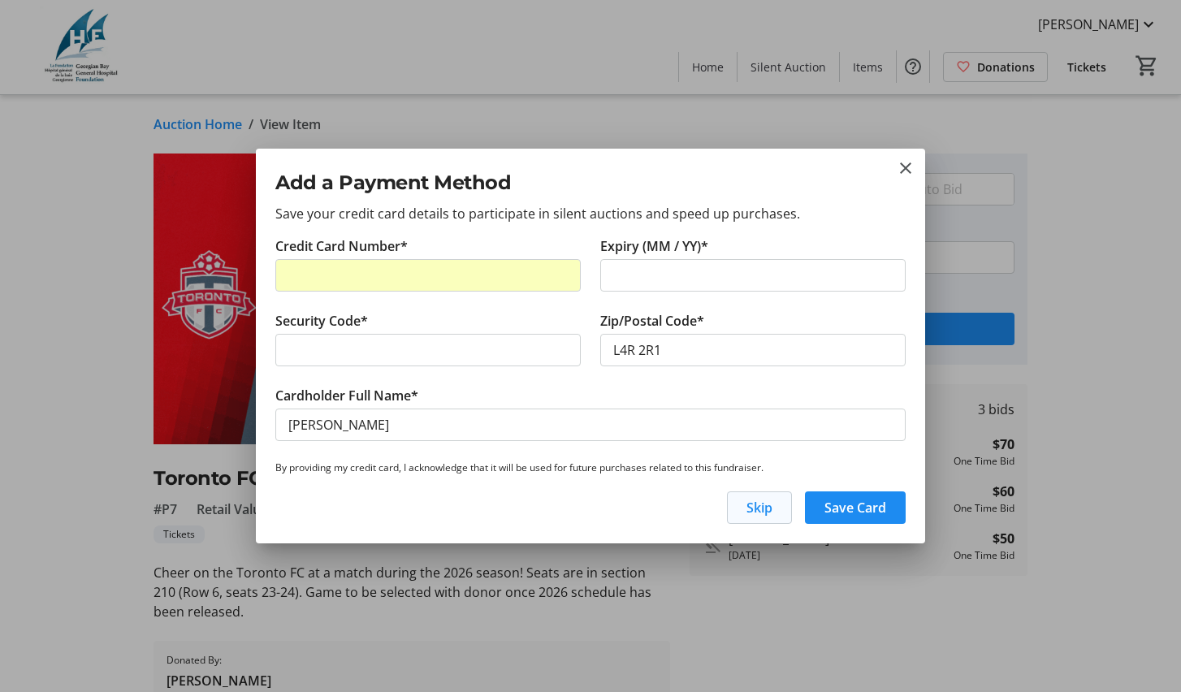
click at [758, 504] on span "Skip" at bounding box center [759, 507] width 26 height 19
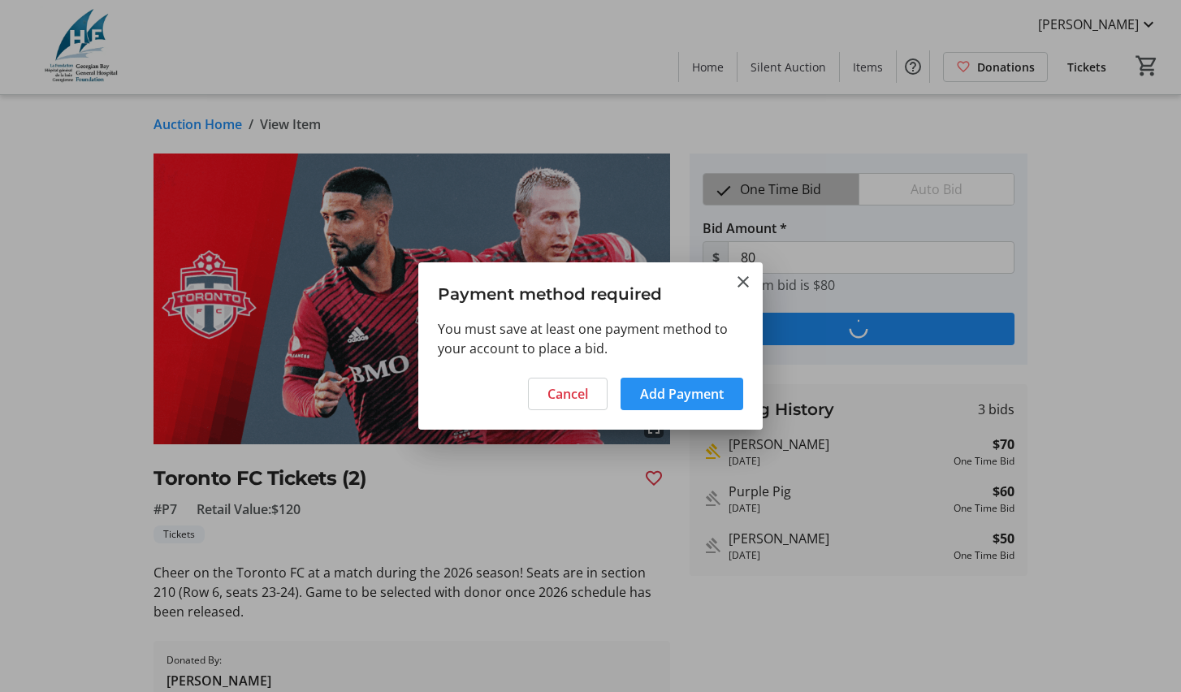
click at [679, 388] on span "Add Payment" at bounding box center [682, 393] width 84 height 19
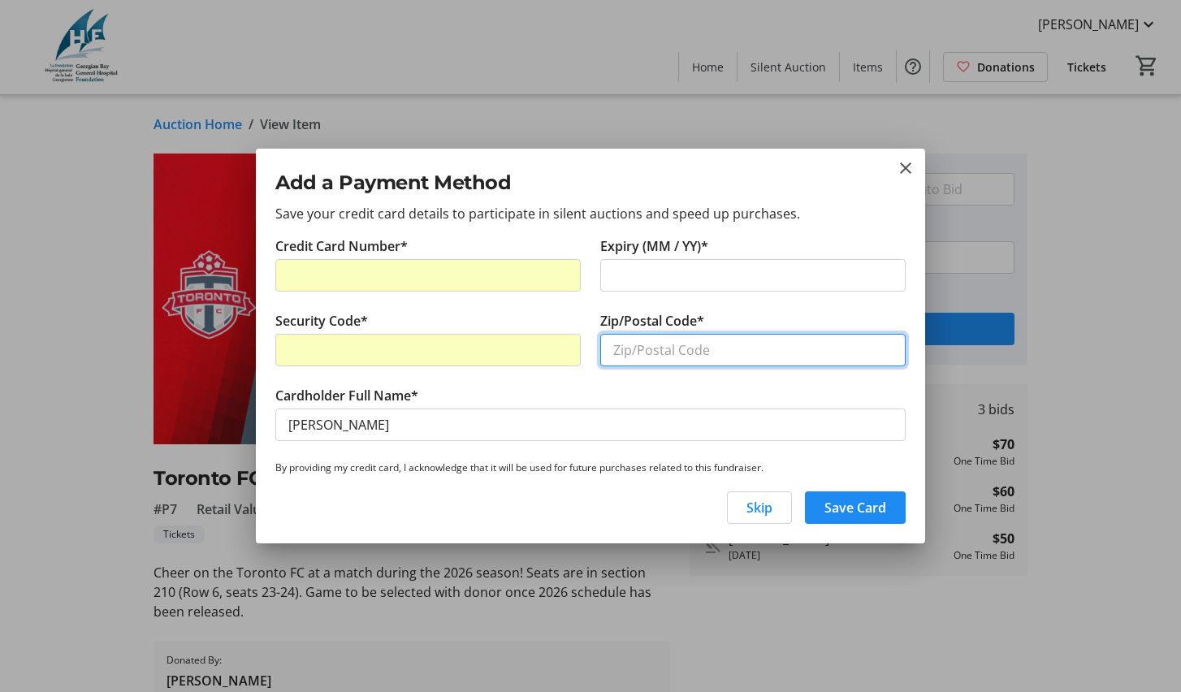
click at [889, 352] on input "Zip/Postal Code*" at bounding box center [752, 350] width 305 height 32
click at [888, 352] on input "Zip/Postal Code*" at bounding box center [752, 350] width 305 height 32
click at [884, 348] on input "Zip/Postal Code*" at bounding box center [752, 350] width 305 height 32
click at [887, 348] on input "Zip/Postal Code*" at bounding box center [752, 350] width 305 height 32
type input "L4R 2R1"
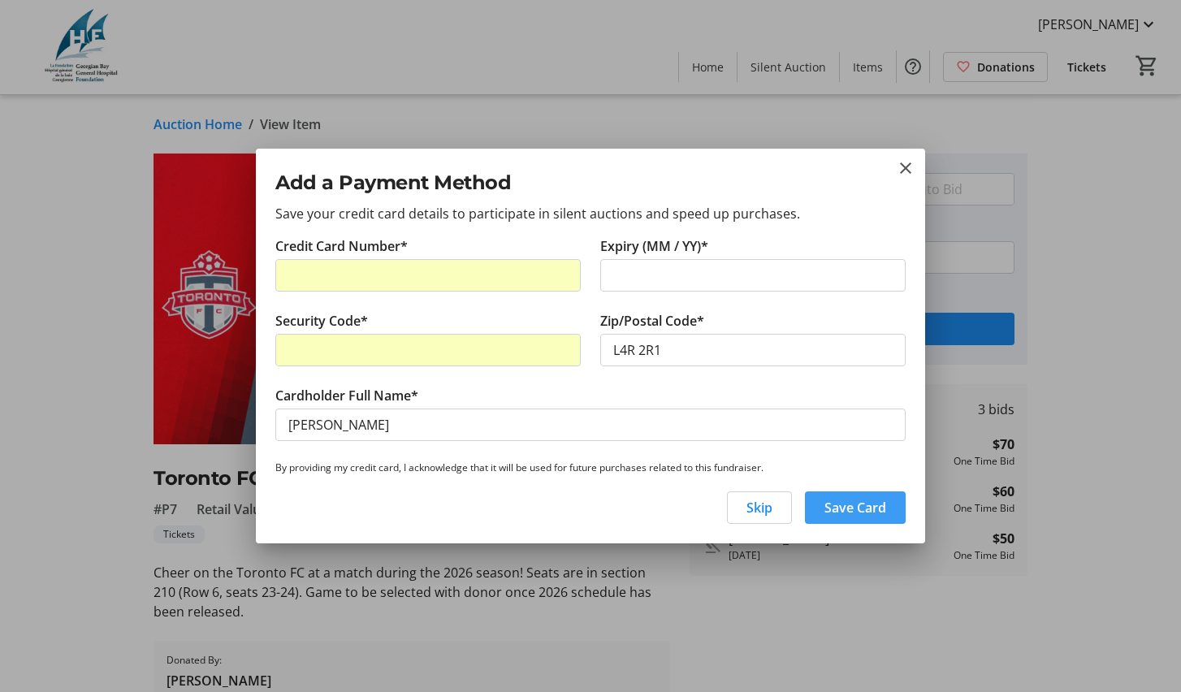
click at [836, 503] on span "Save Card" at bounding box center [855, 507] width 62 height 19
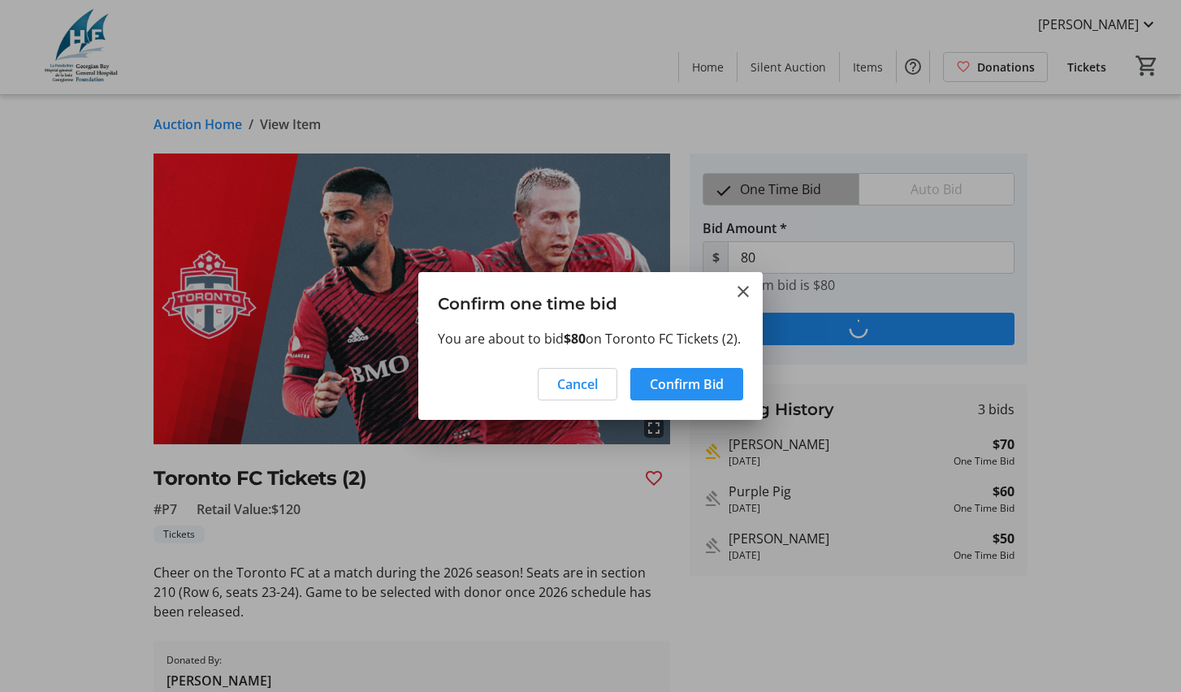
click at [678, 394] on span "Confirm Bid" at bounding box center [687, 383] width 74 height 19
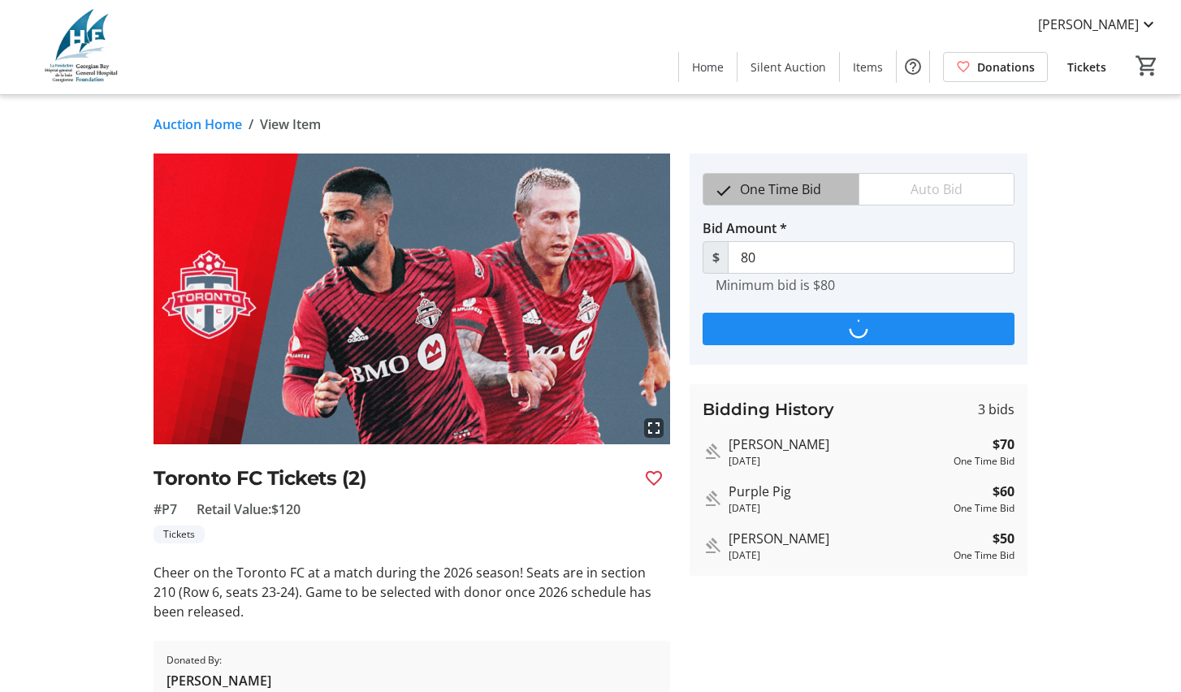
type input "90"
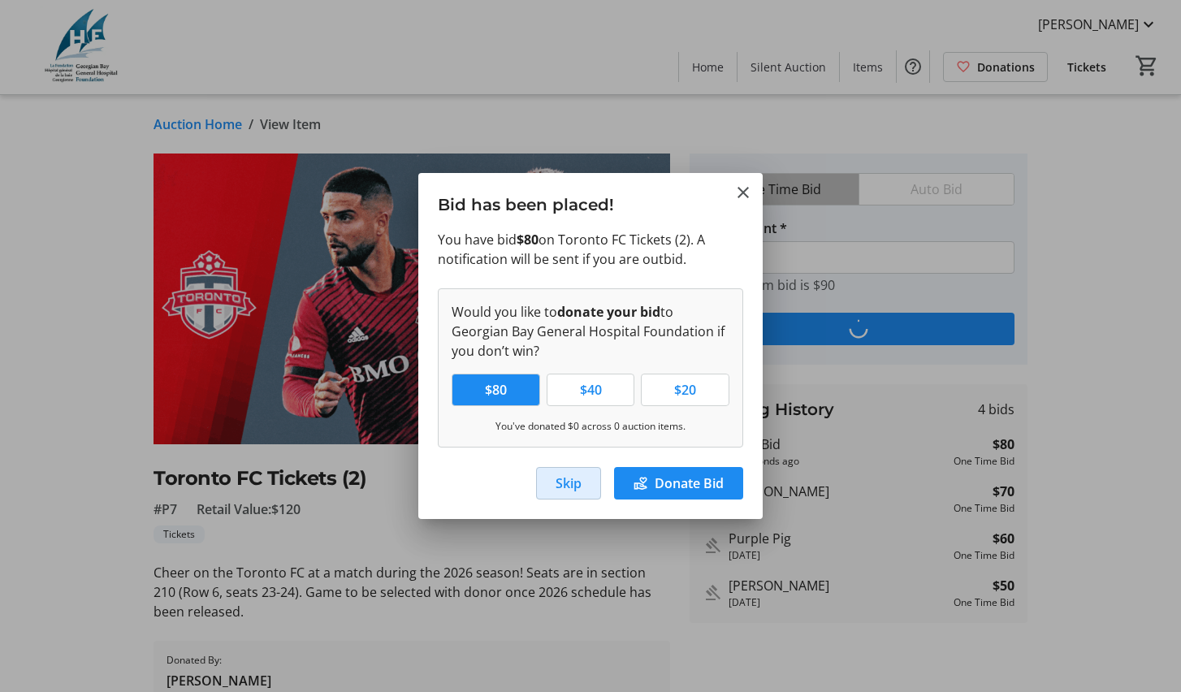
click at [566, 482] on span "Skip" at bounding box center [568, 482] width 26 height 19
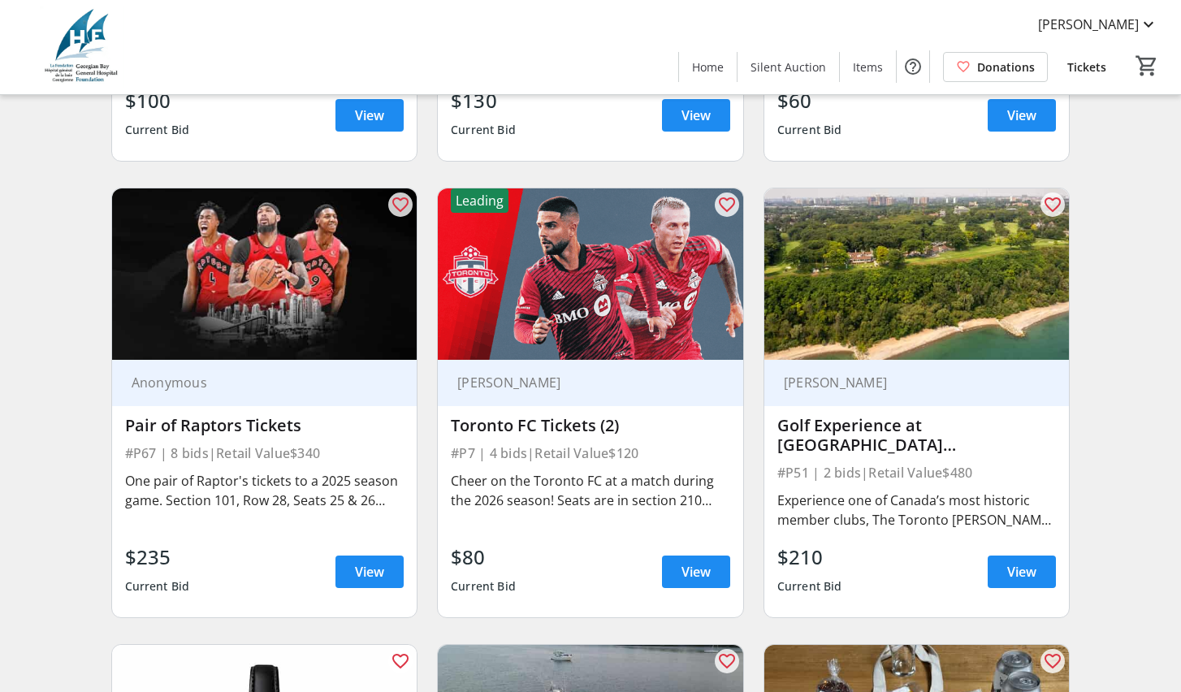
scroll to position [4220, 0]
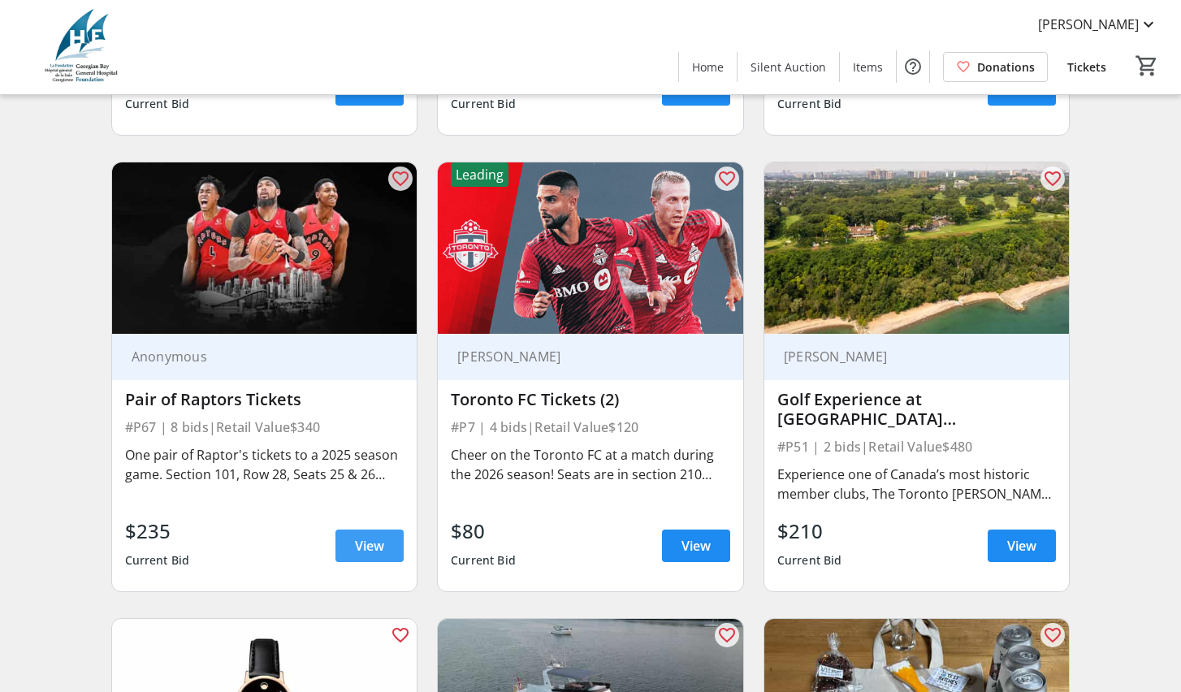
click at [365, 555] on span "View" at bounding box center [369, 545] width 29 height 19
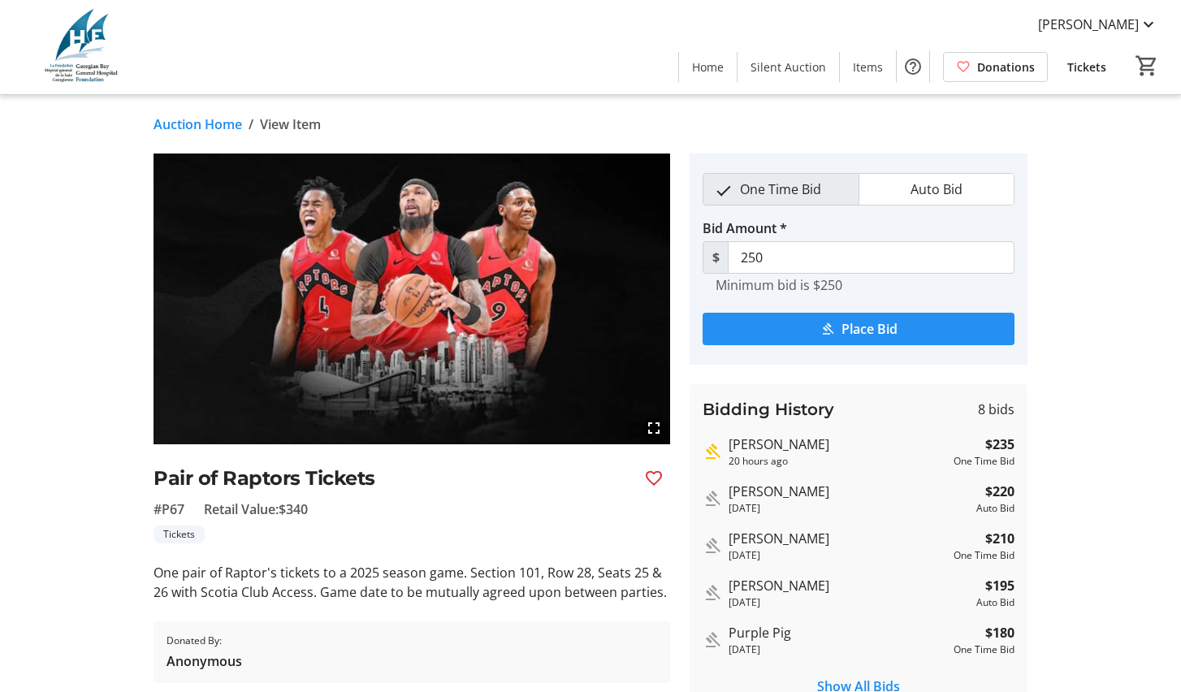
click at [866, 329] on span "Place Bid" at bounding box center [869, 328] width 56 height 19
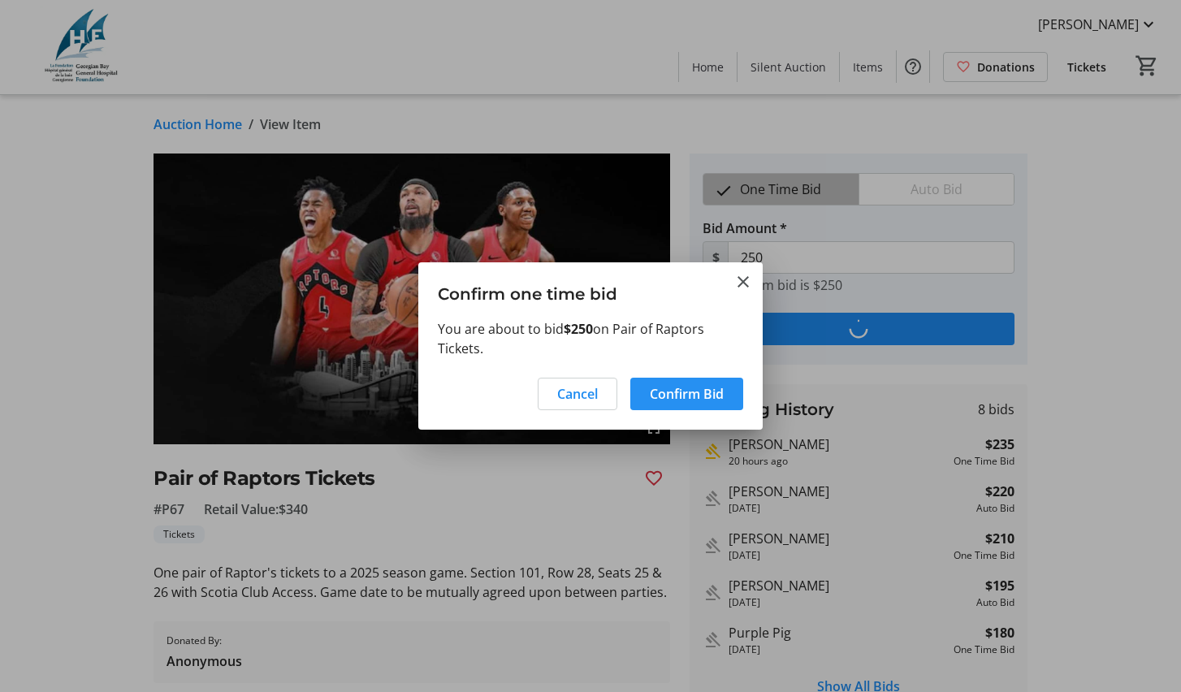
click at [680, 392] on span "Confirm Bid" at bounding box center [687, 393] width 74 height 19
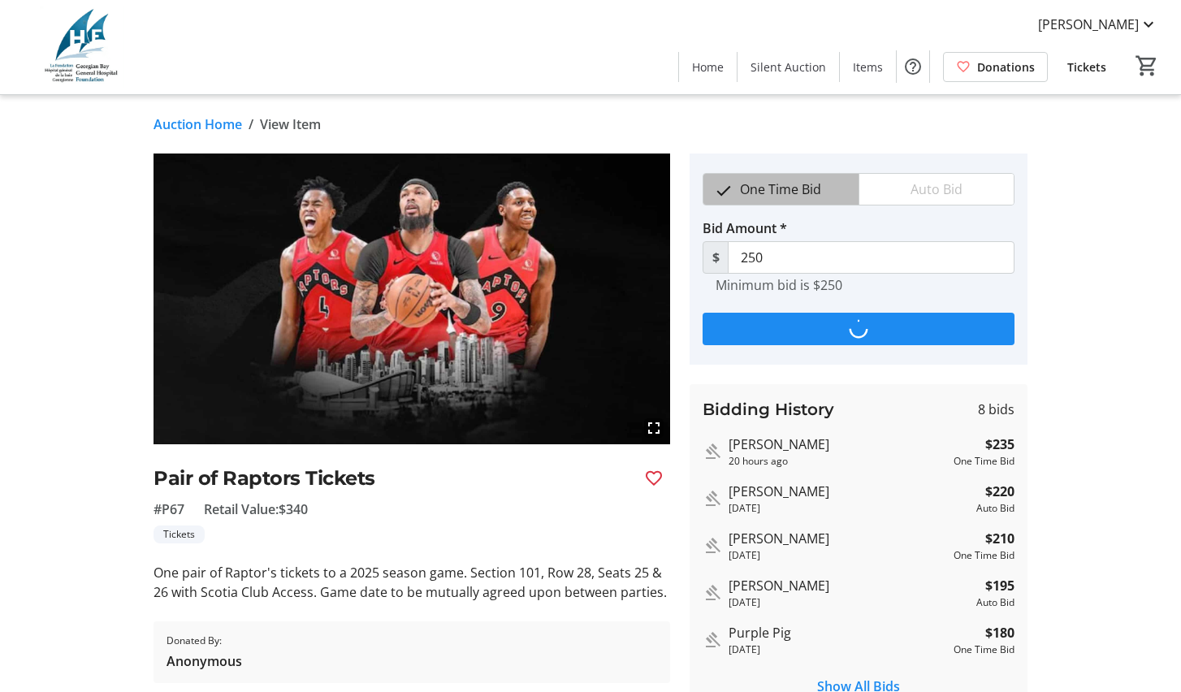
type input "265"
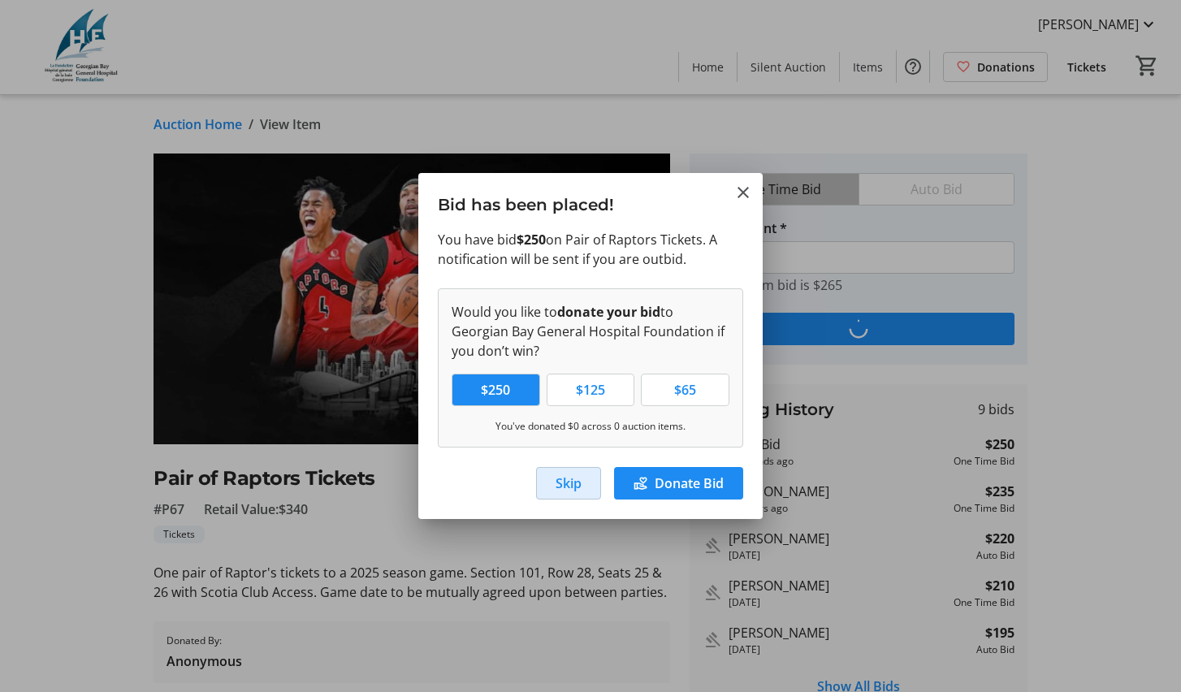
click at [564, 482] on span "Skip" at bounding box center [568, 482] width 26 height 19
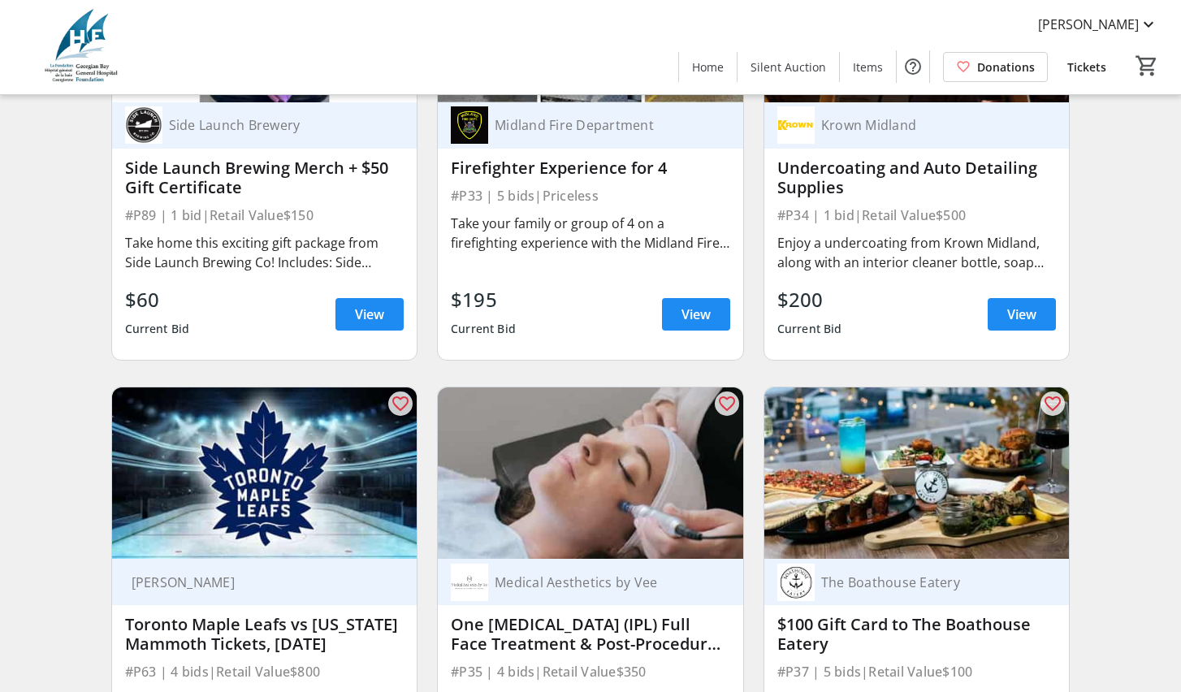
scroll to position [5572, 0]
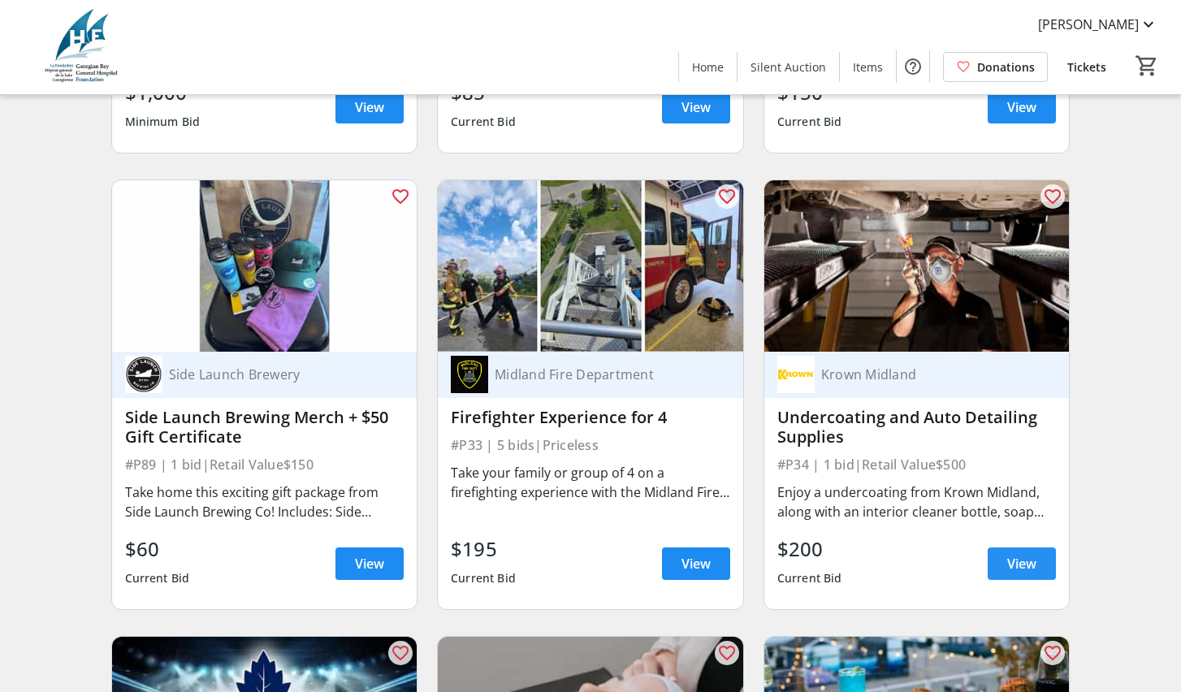
click at [1004, 583] on span at bounding box center [1021, 563] width 68 height 39
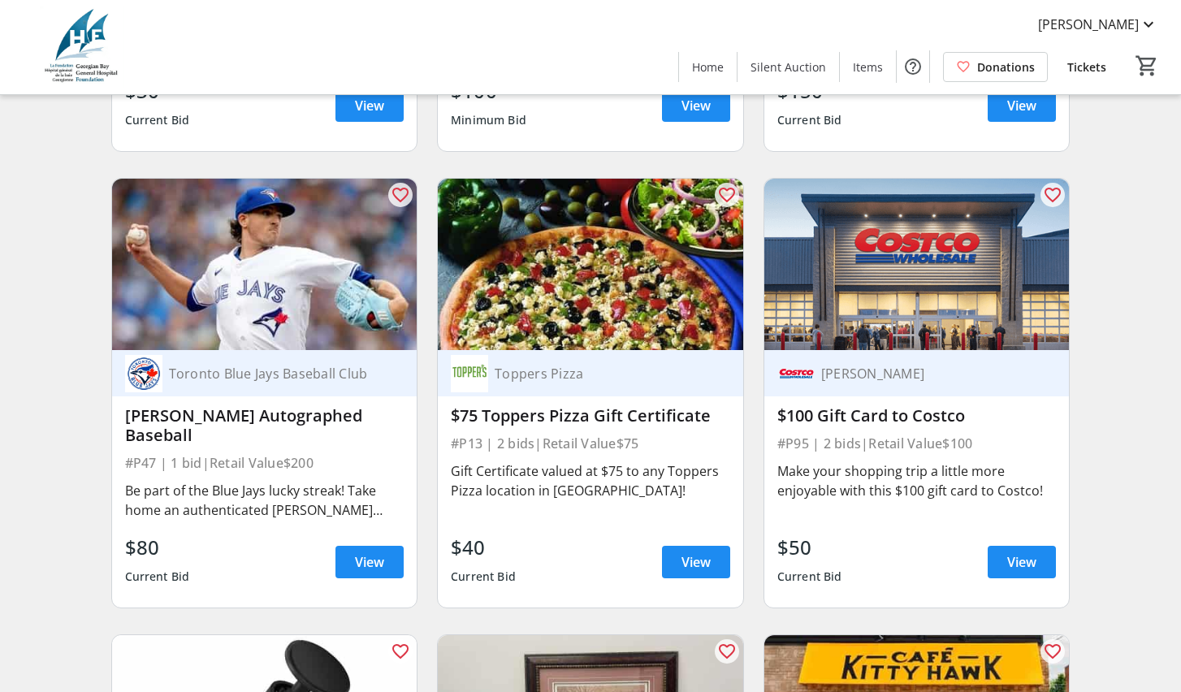
scroll to position [9357, 0]
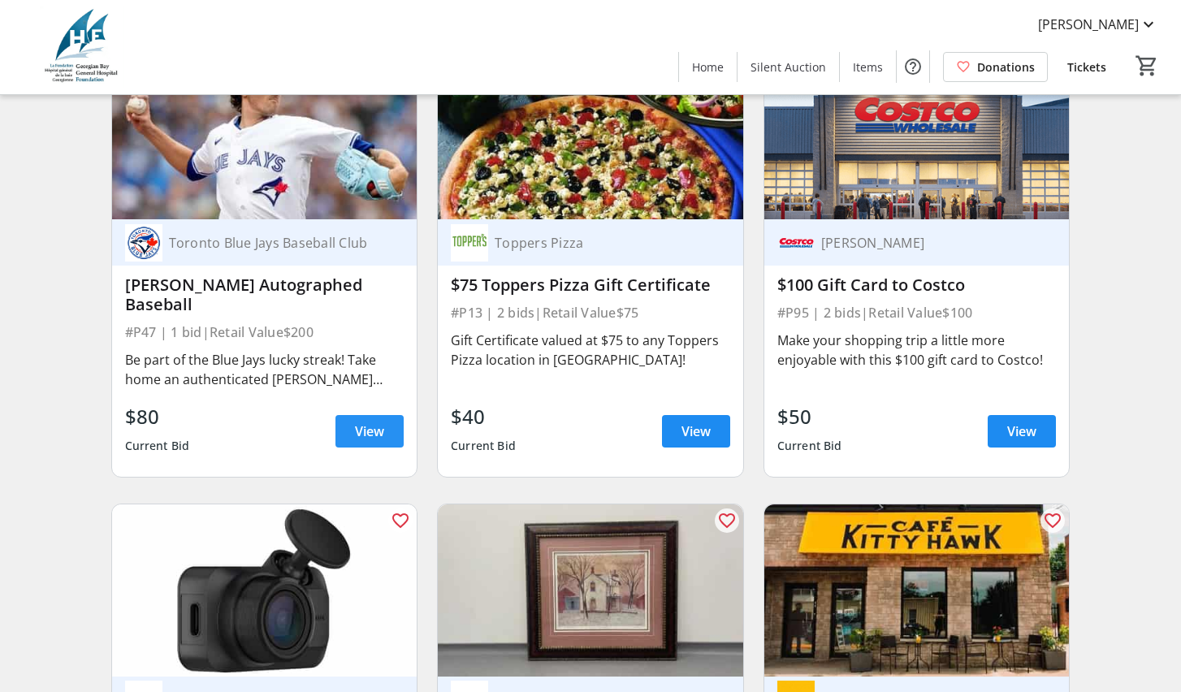
click at [373, 441] on span "View" at bounding box center [369, 430] width 29 height 19
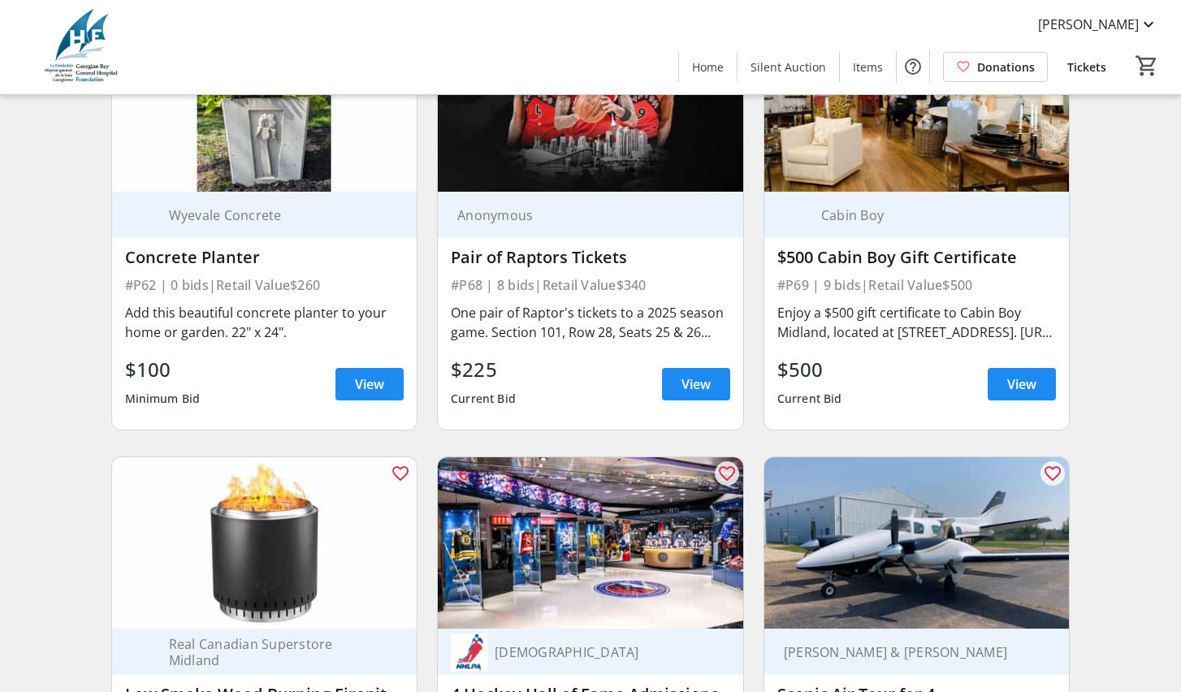
scroll to position [12045, 0]
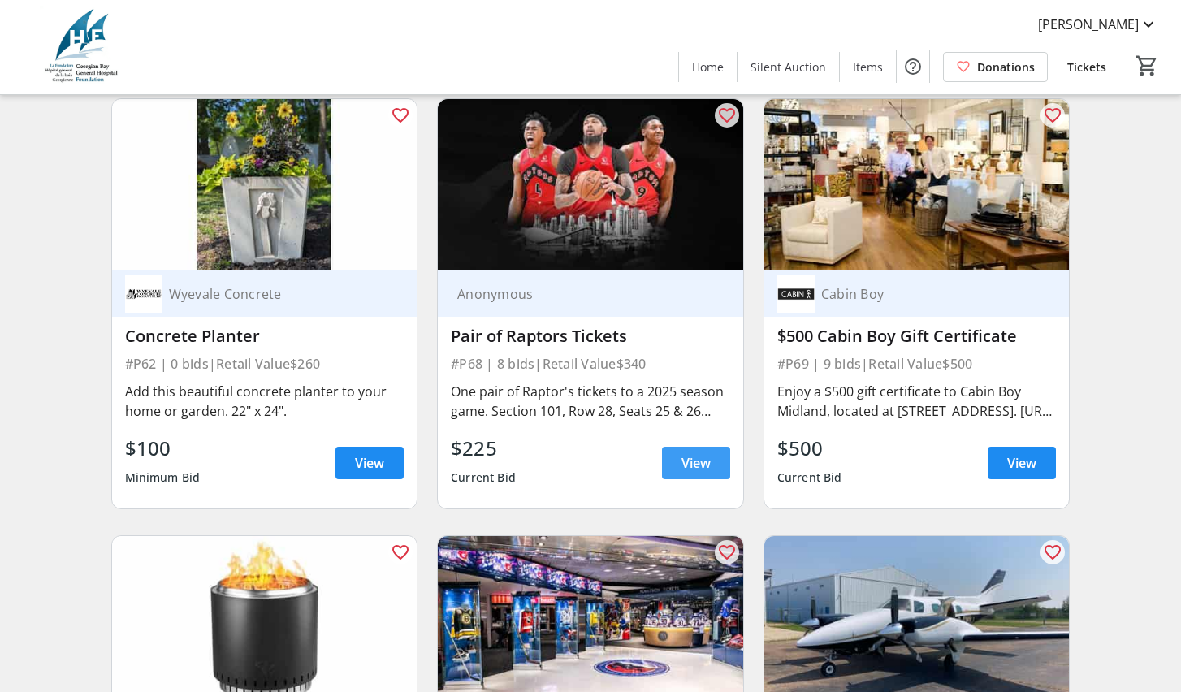
click at [710, 482] on span at bounding box center [696, 462] width 68 height 39
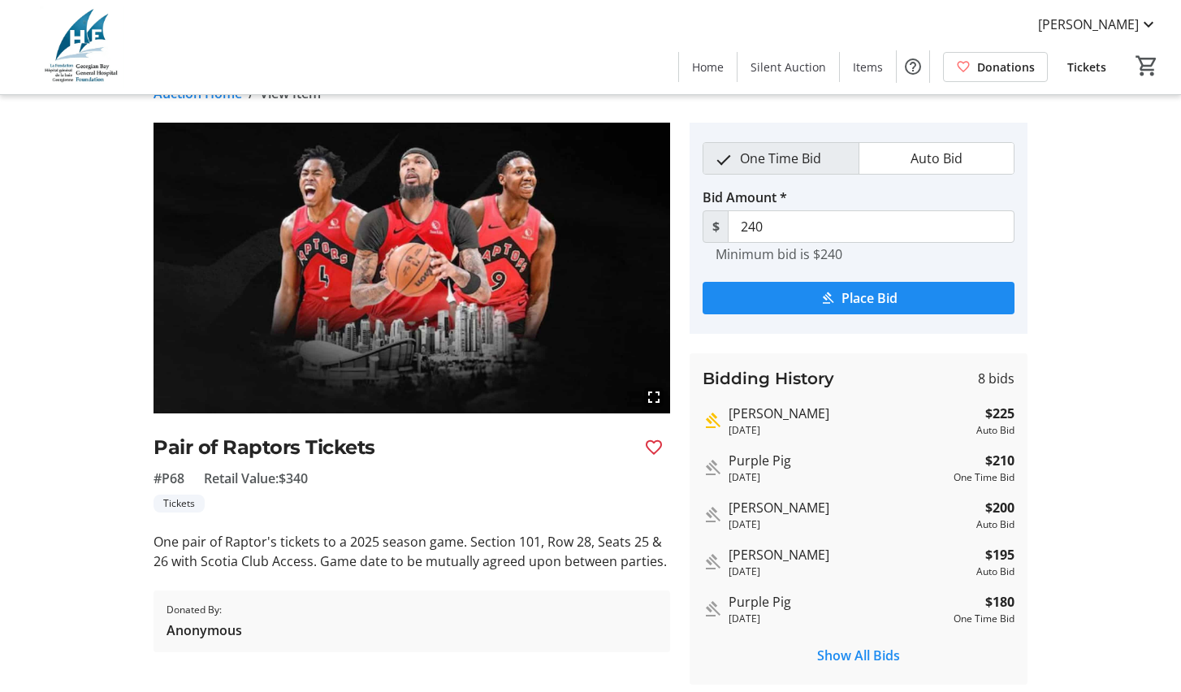
scroll to position [54, 0]
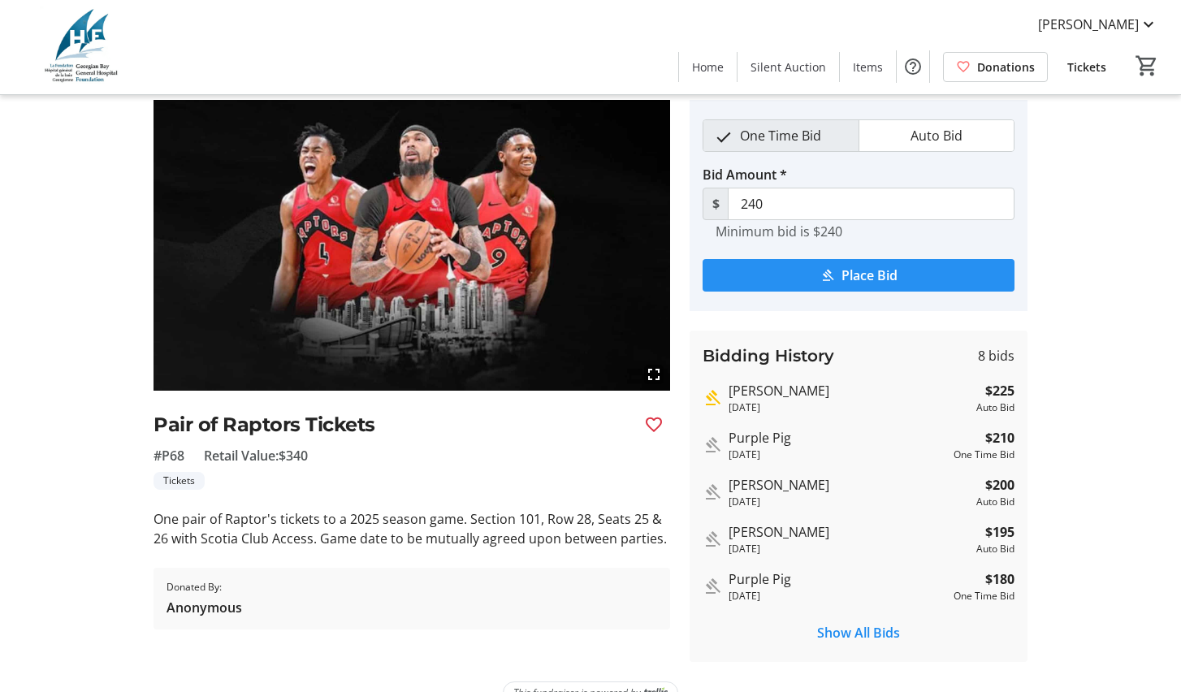
click at [833, 278] on mat-icon "submit" at bounding box center [827, 275] width 15 height 15
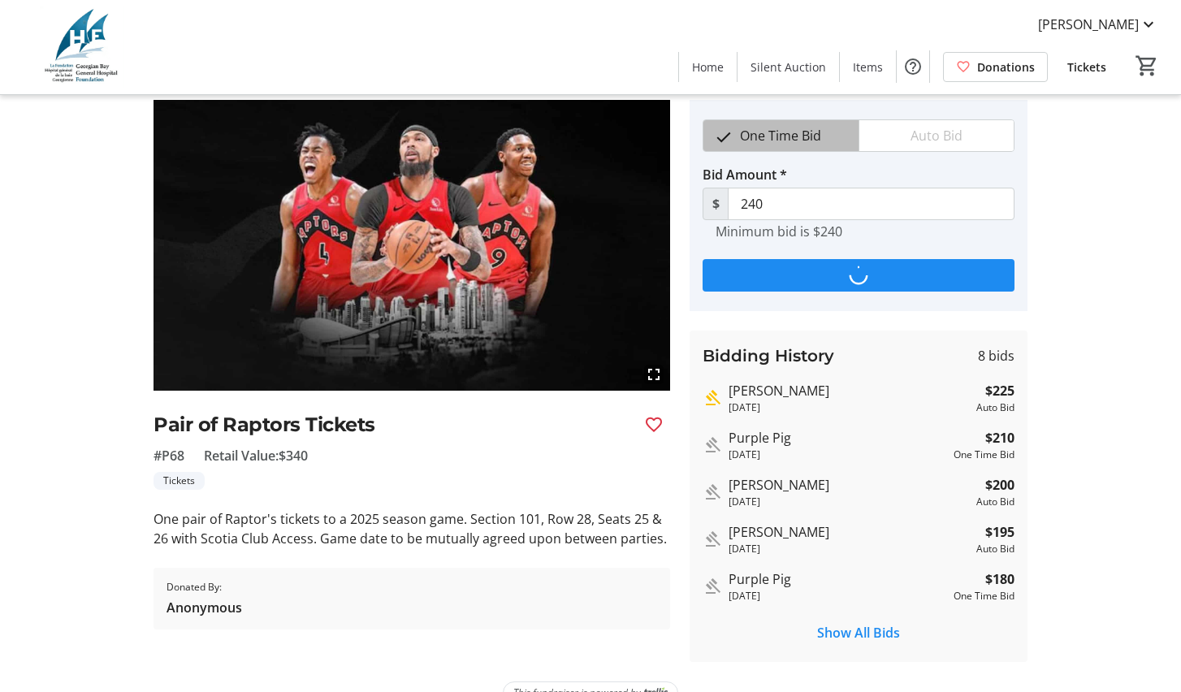
scroll to position [0, 0]
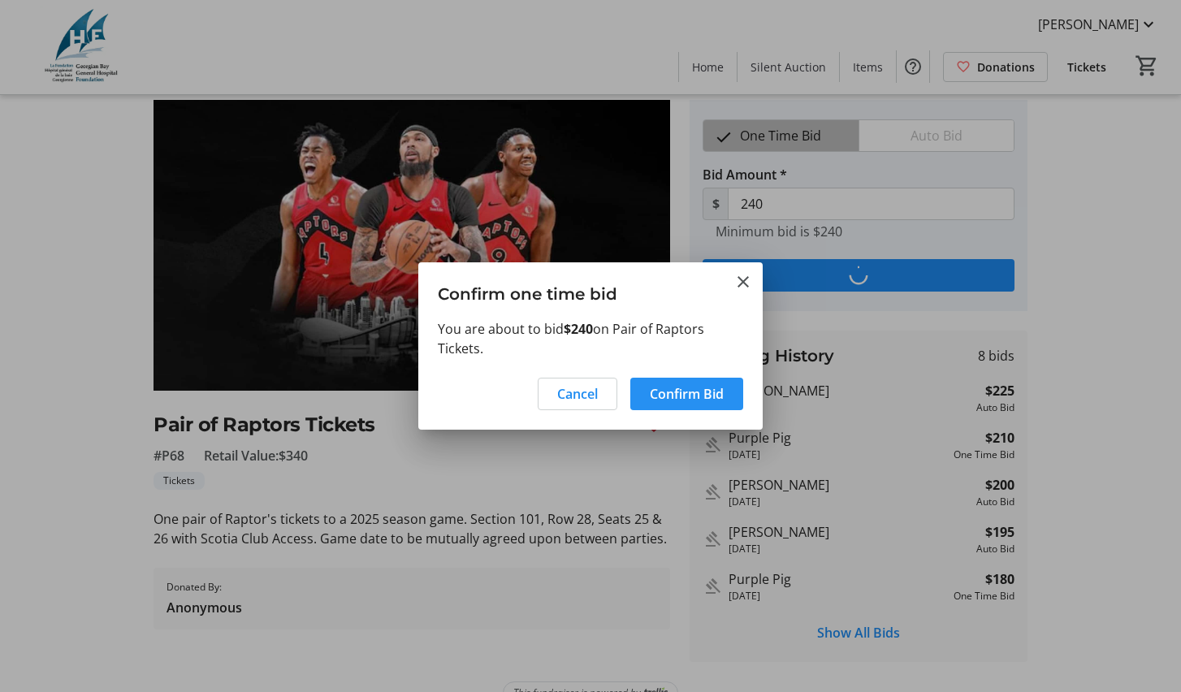
click at [696, 399] on span "Confirm Bid" at bounding box center [687, 393] width 74 height 19
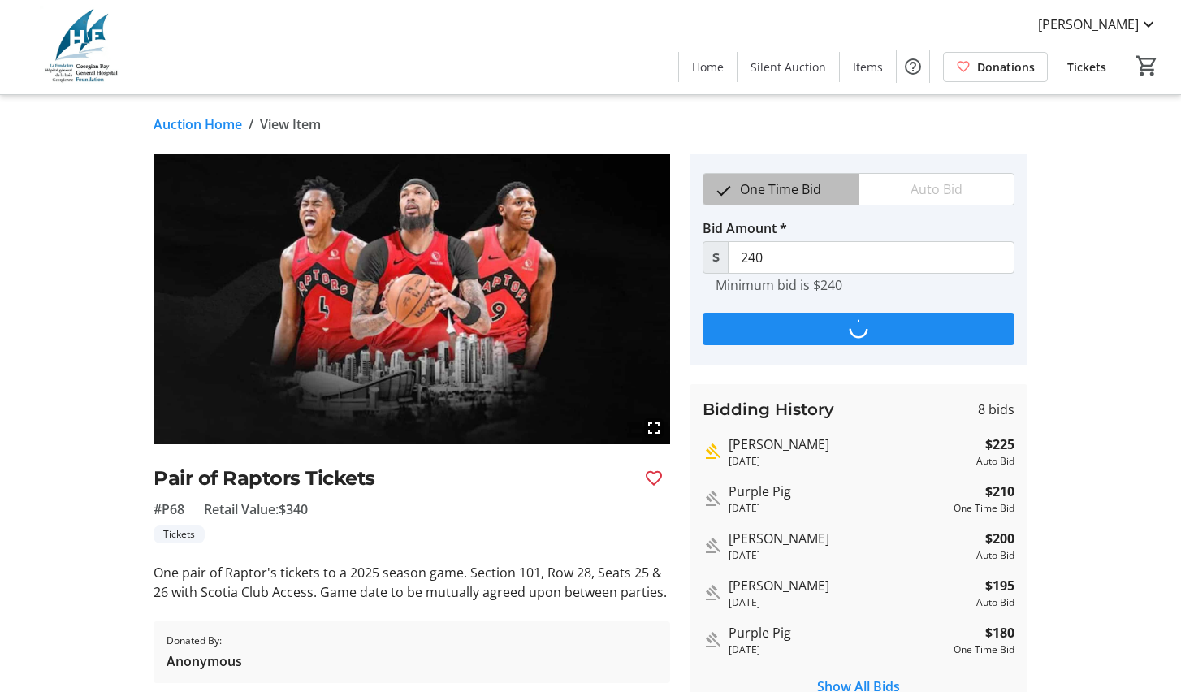
scroll to position [54, 0]
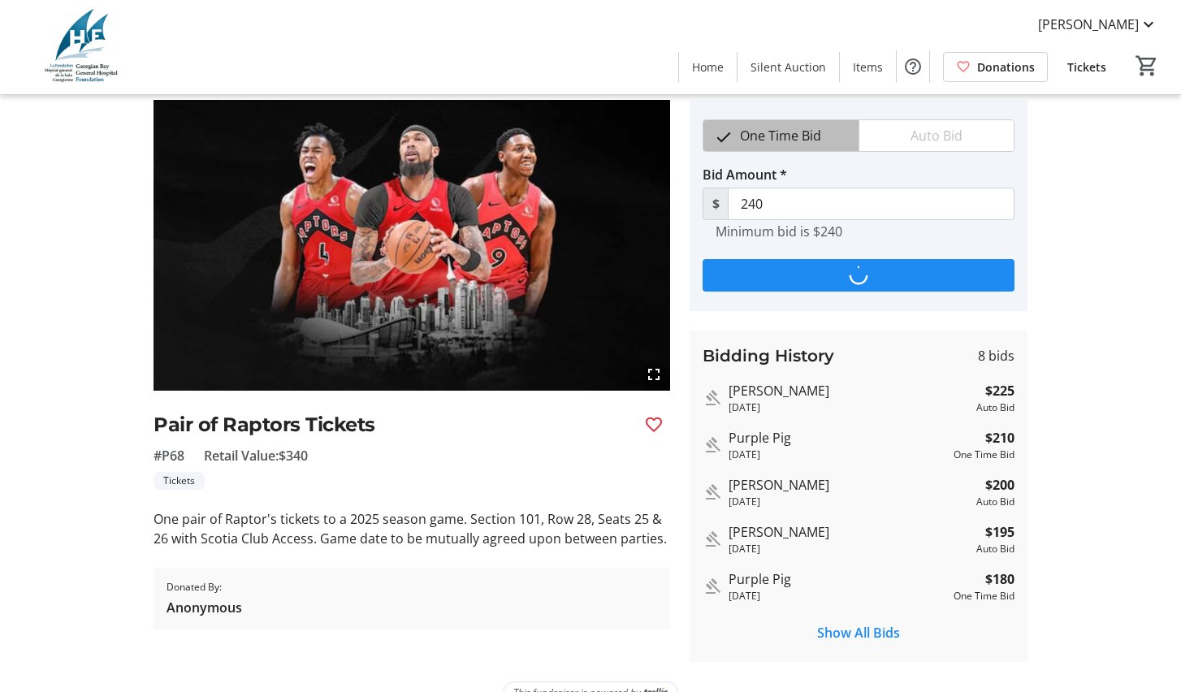
type input "265"
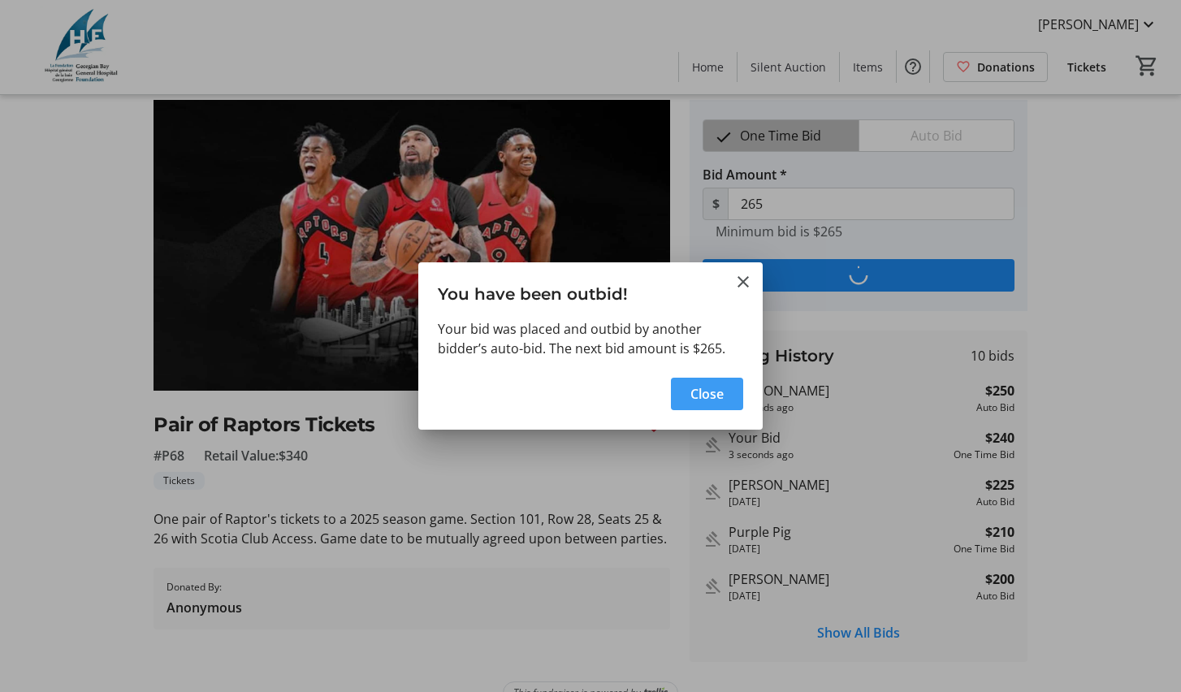
click at [696, 399] on span "Close" at bounding box center [706, 393] width 33 height 19
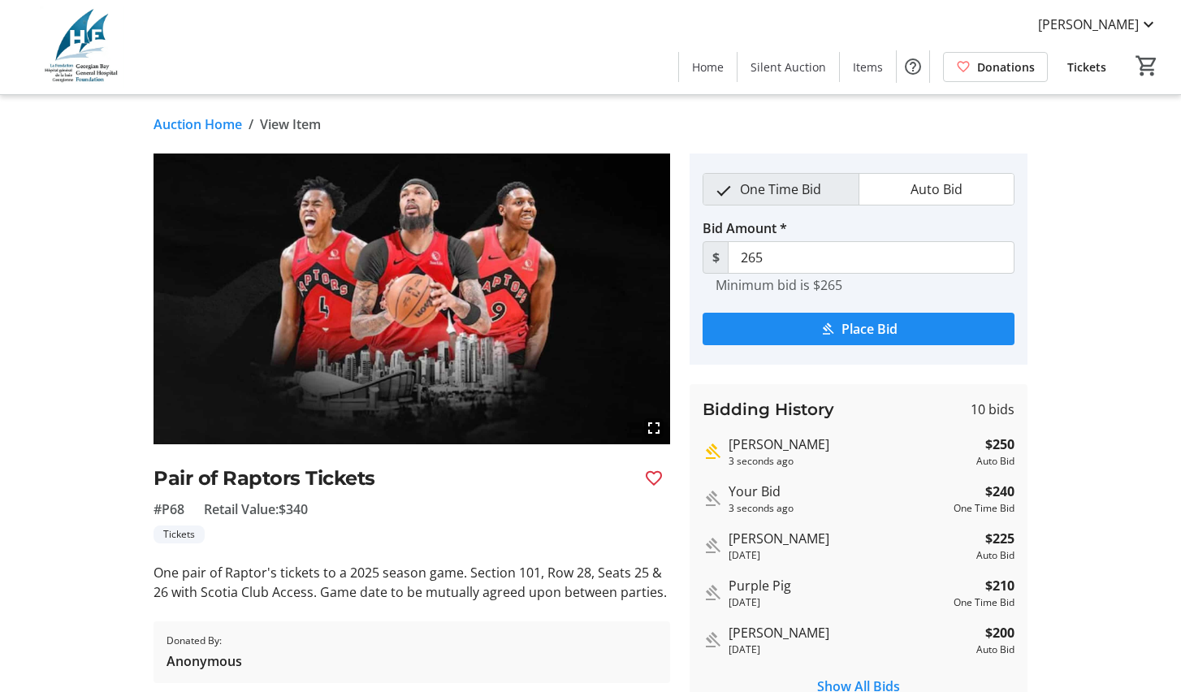
scroll to position [54, 0]
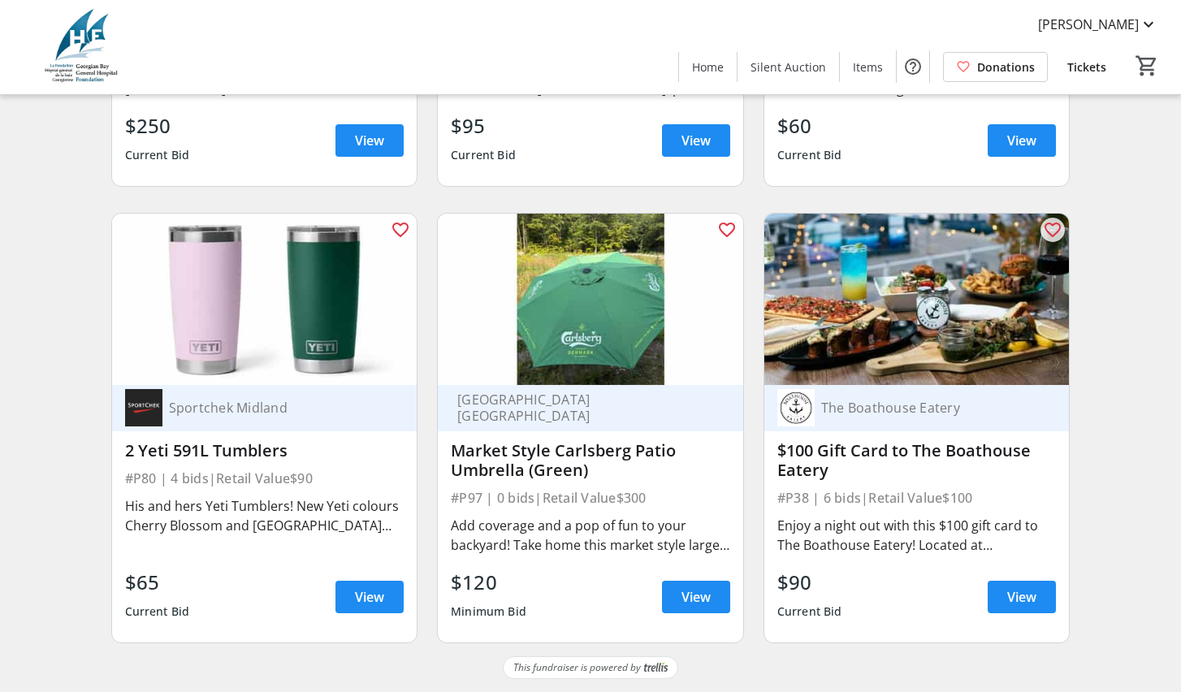
scroll to position [14663, 0]
click at [681, 591] on span "View" at bounding box center [695, 596] width 29 height 19
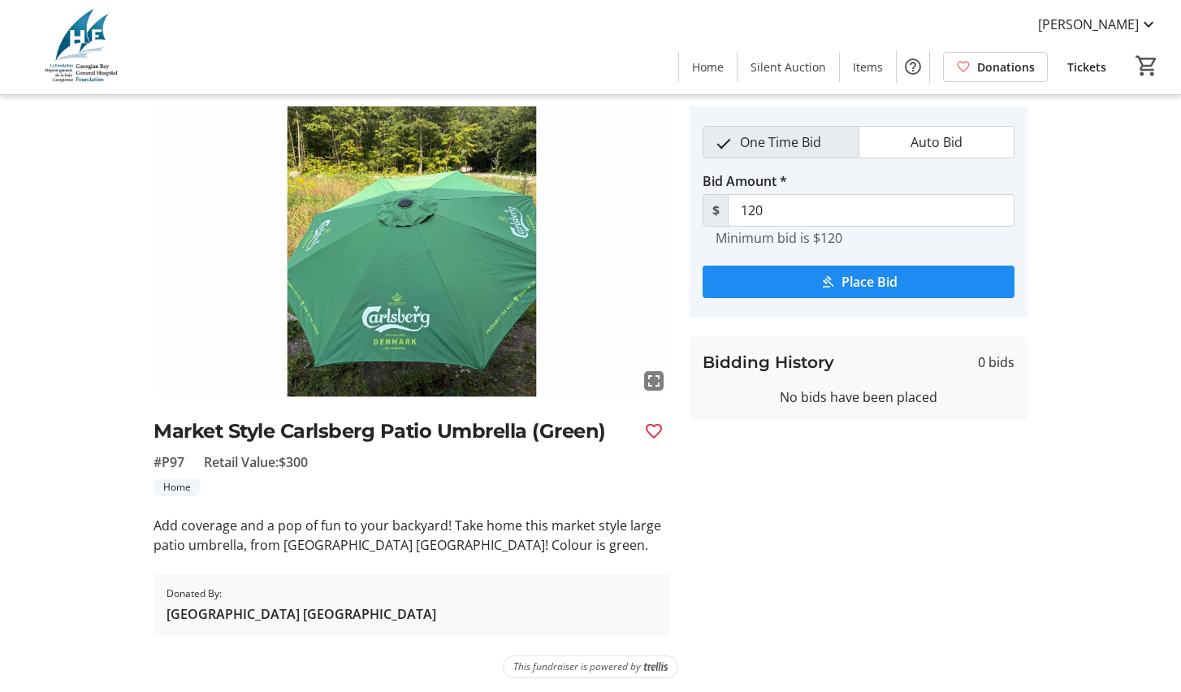
scroll to position [53, 0]
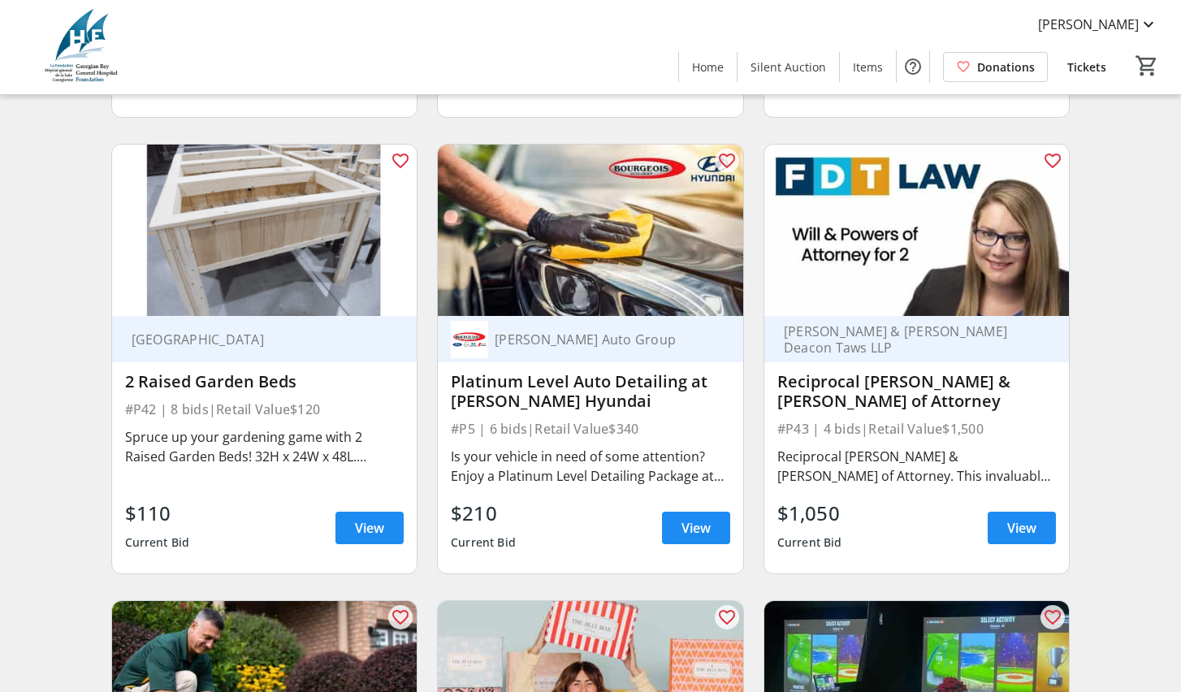
scroll to position [8070, 0]
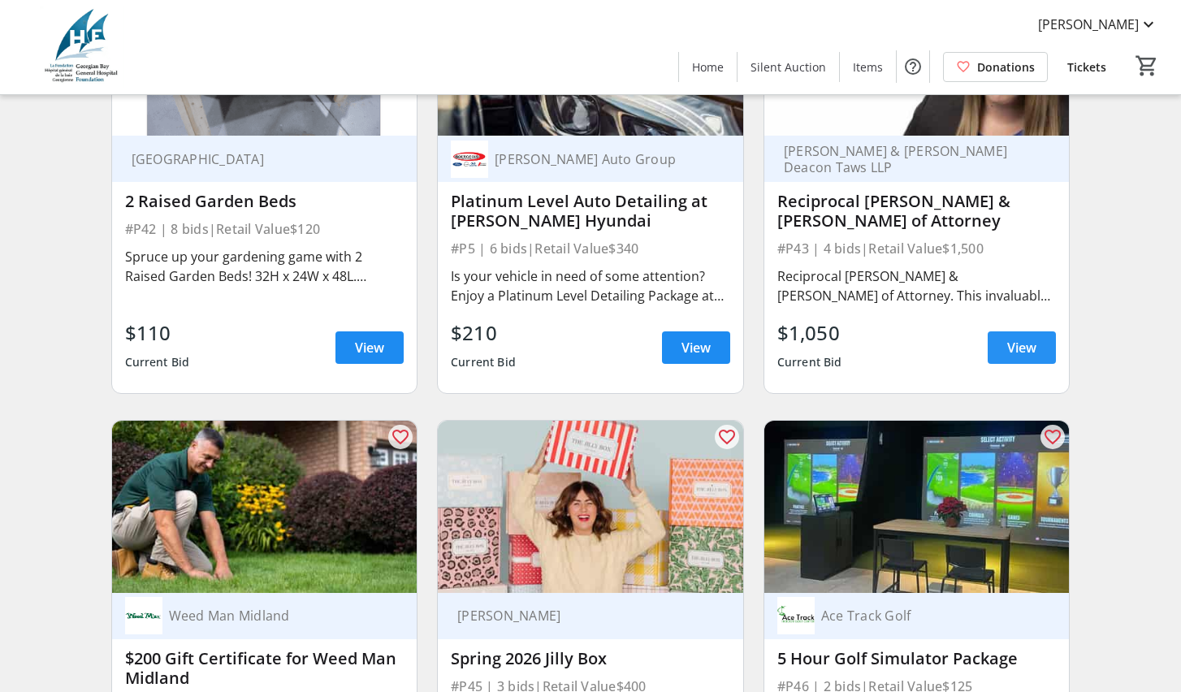
click at [1010, 357] on span "View" at bounding box center [1021, 347] width 29 height 19
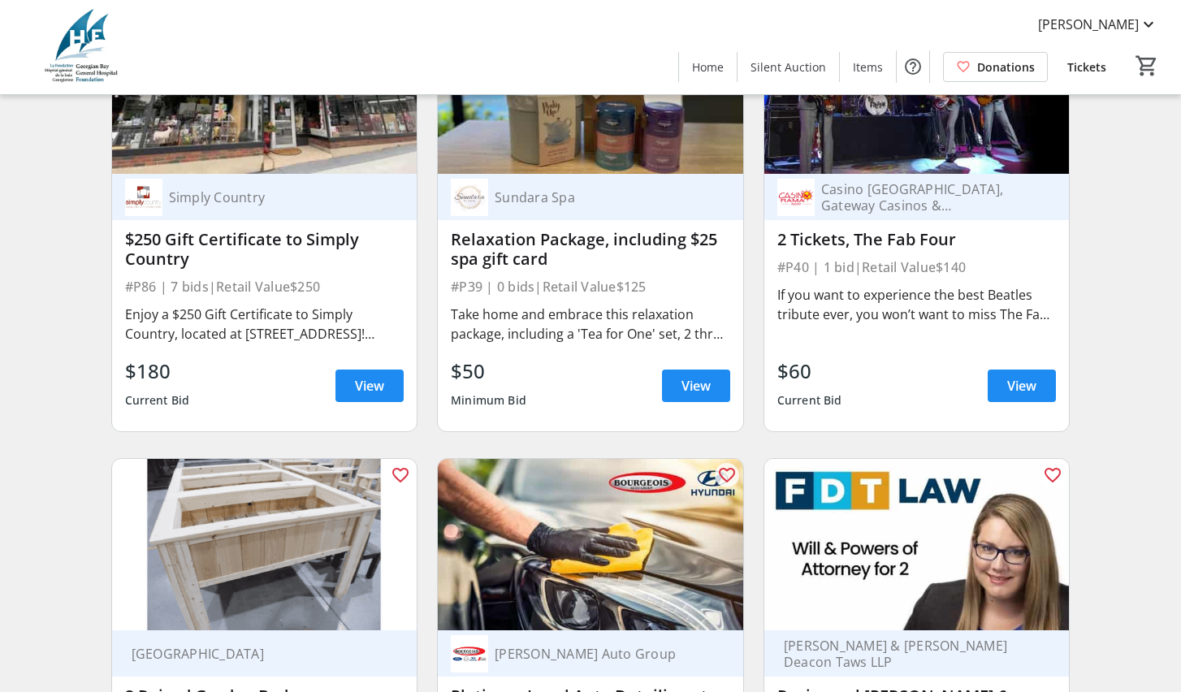
scroll to position [7406, 0]
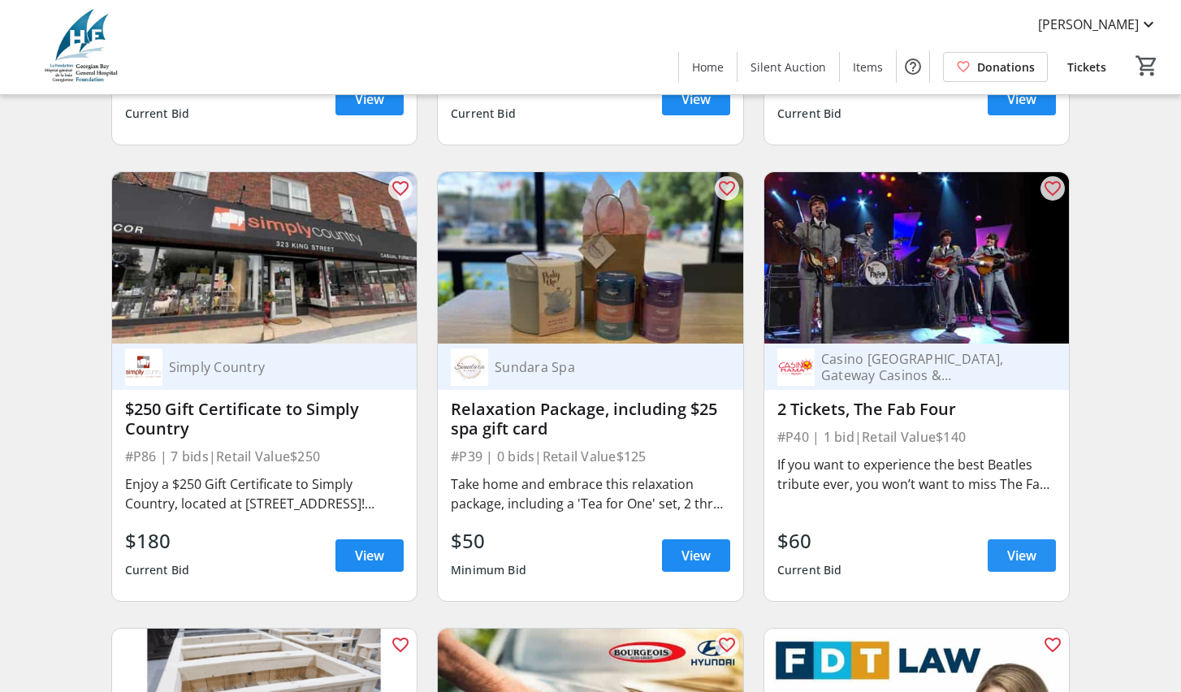
click at [1018, 565] on span "View" at bounding box center [1021, 555] width 29 height 19
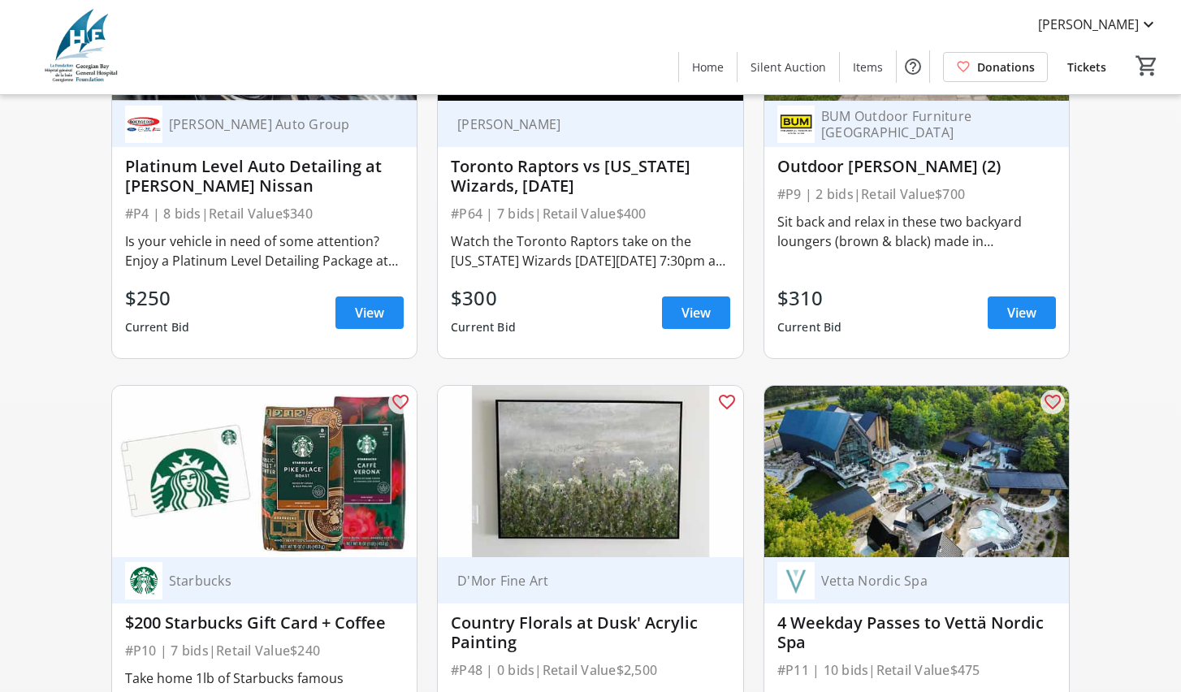
scroll to position [1476, 0]
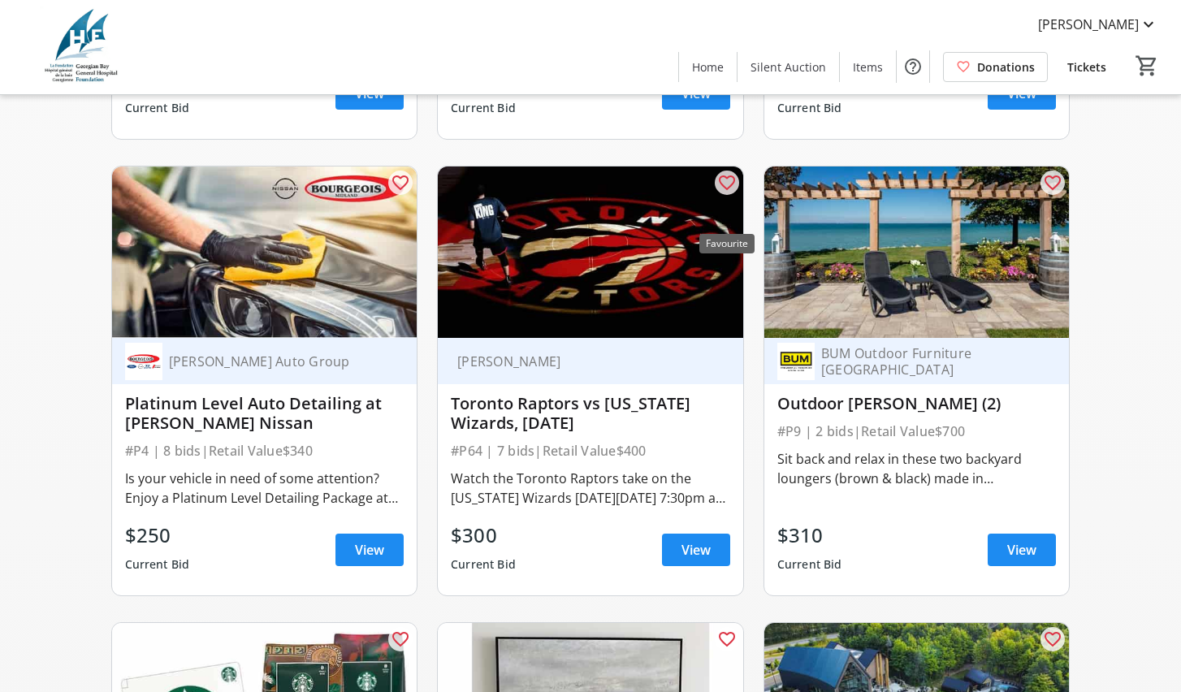
click at [724, 192] on mat-icon "favorite_outline" at bounding box center [726, 182] width 19 height 19
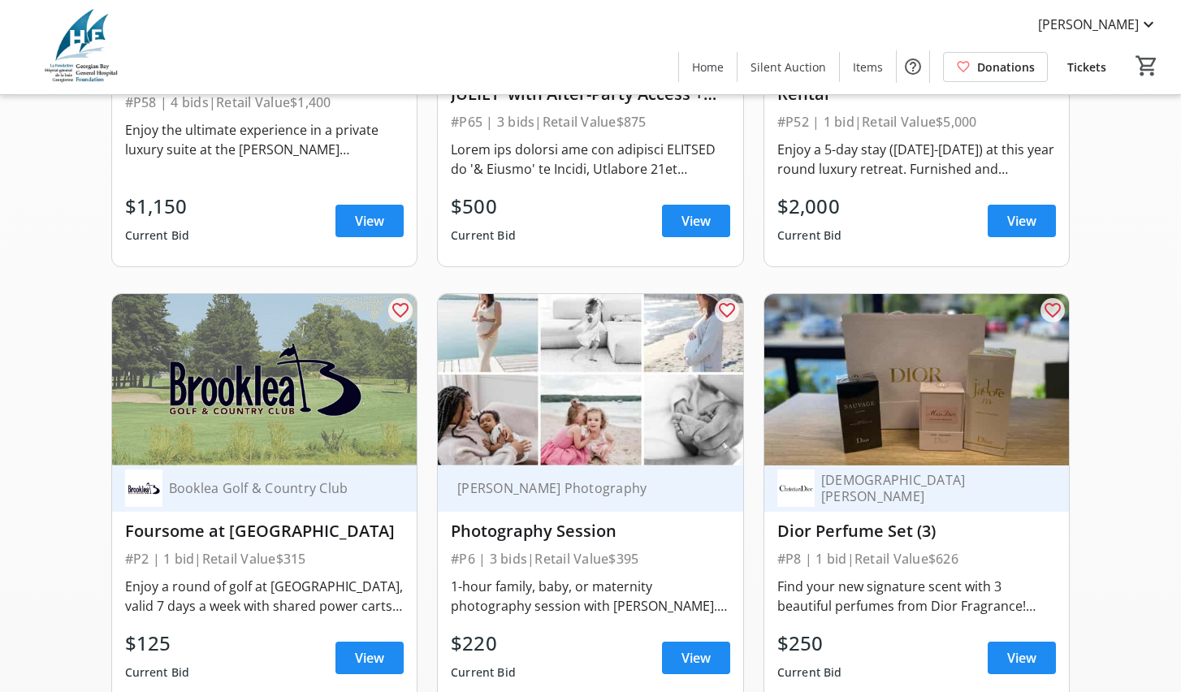
scroll to position [1081, 0]
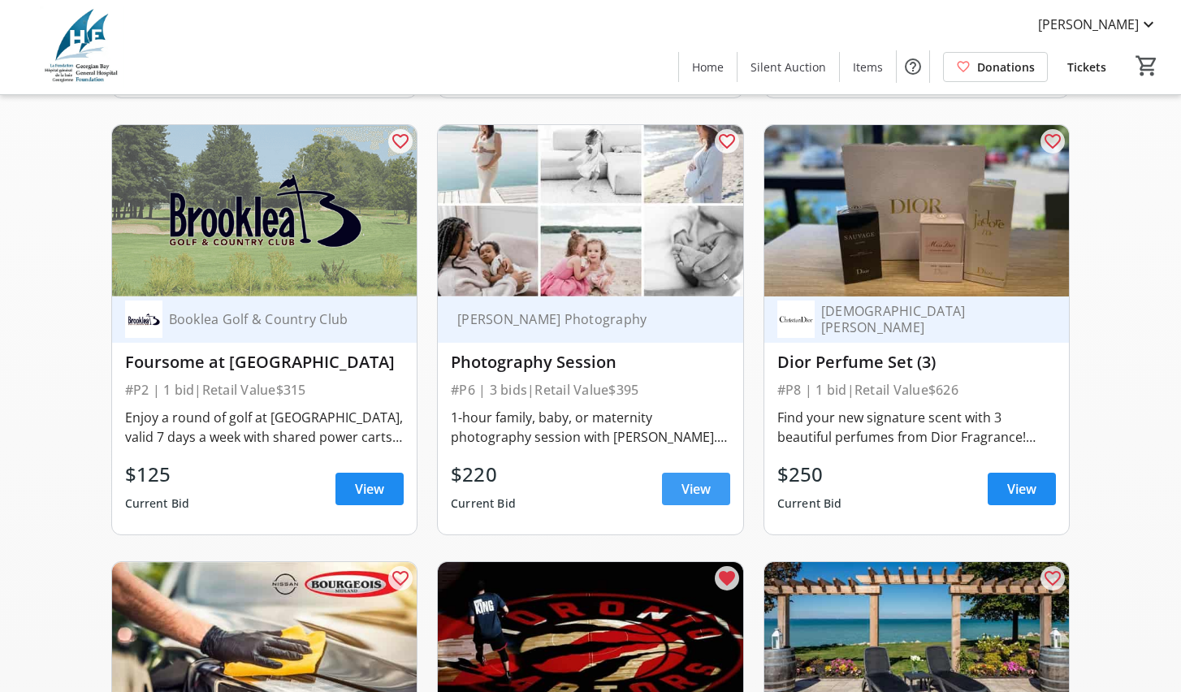
click at [688, 499] on span "View" at bounding box center [695, 488] width 29 height 19
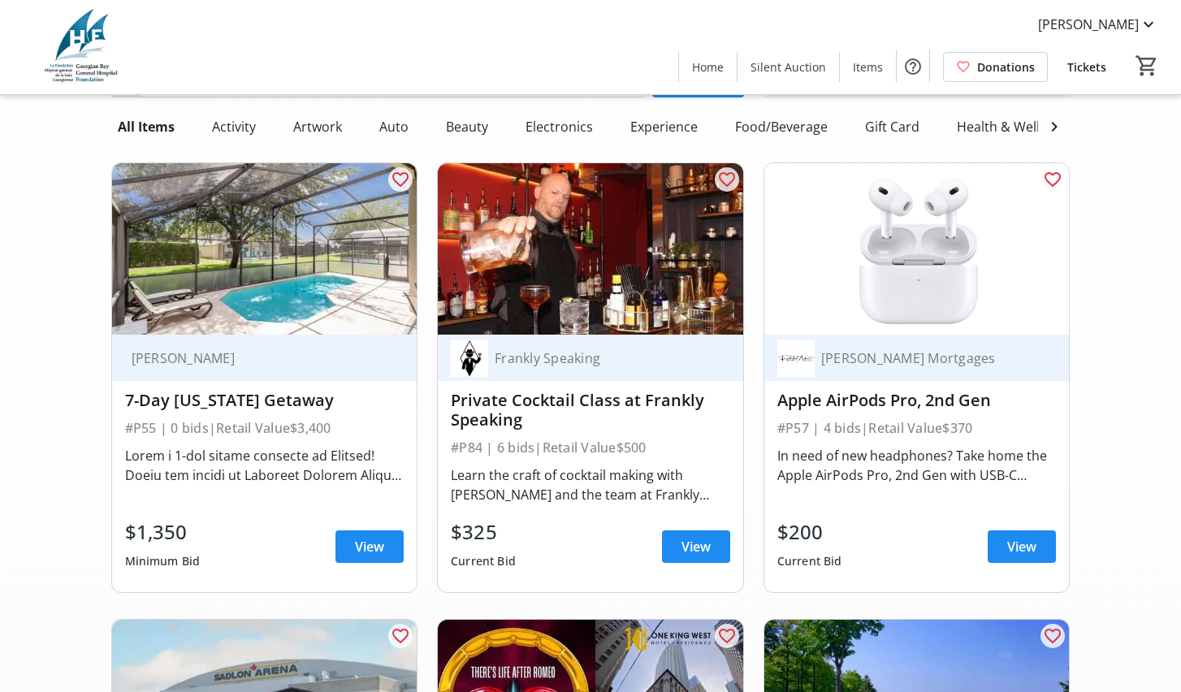
scroll to position [339, 0]
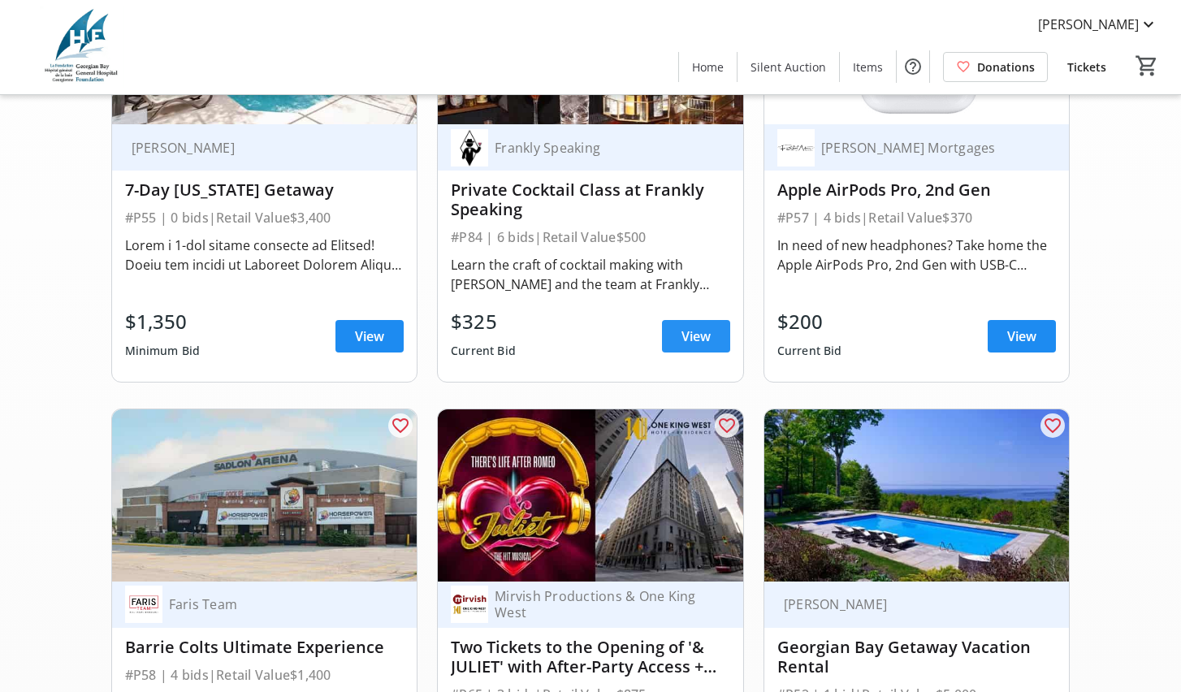
click at [691, 346] on span "View" at bounding box center [695, 335] width 29 height 19
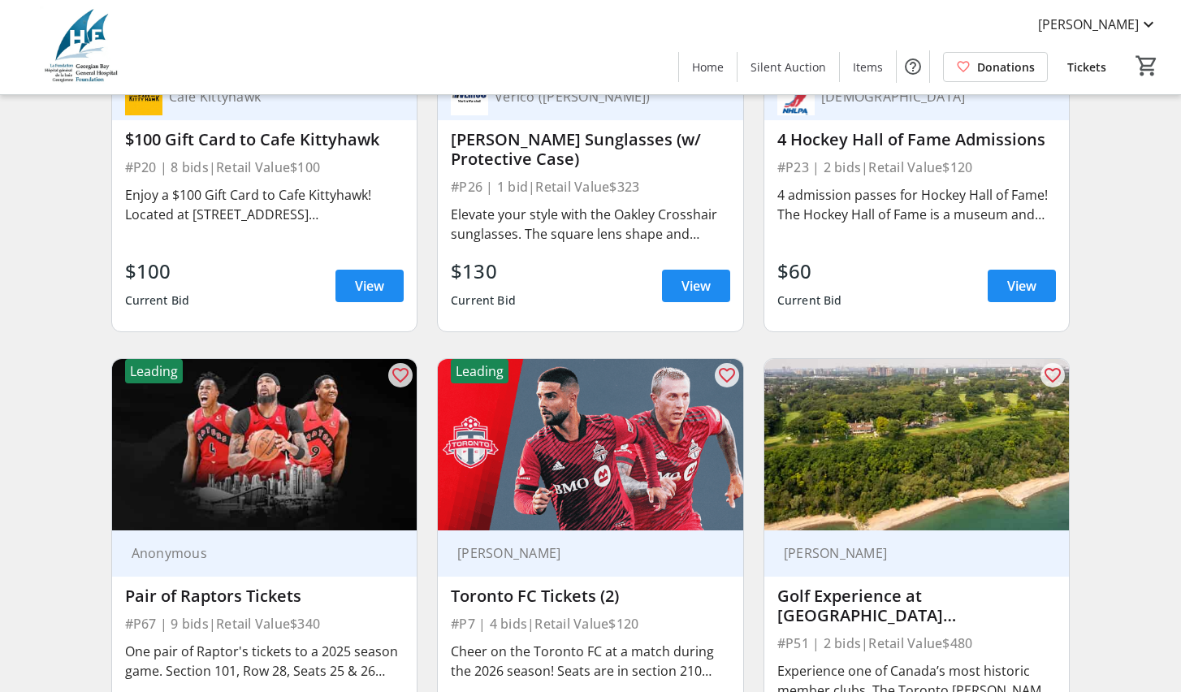
scroll to position [4151, 0]
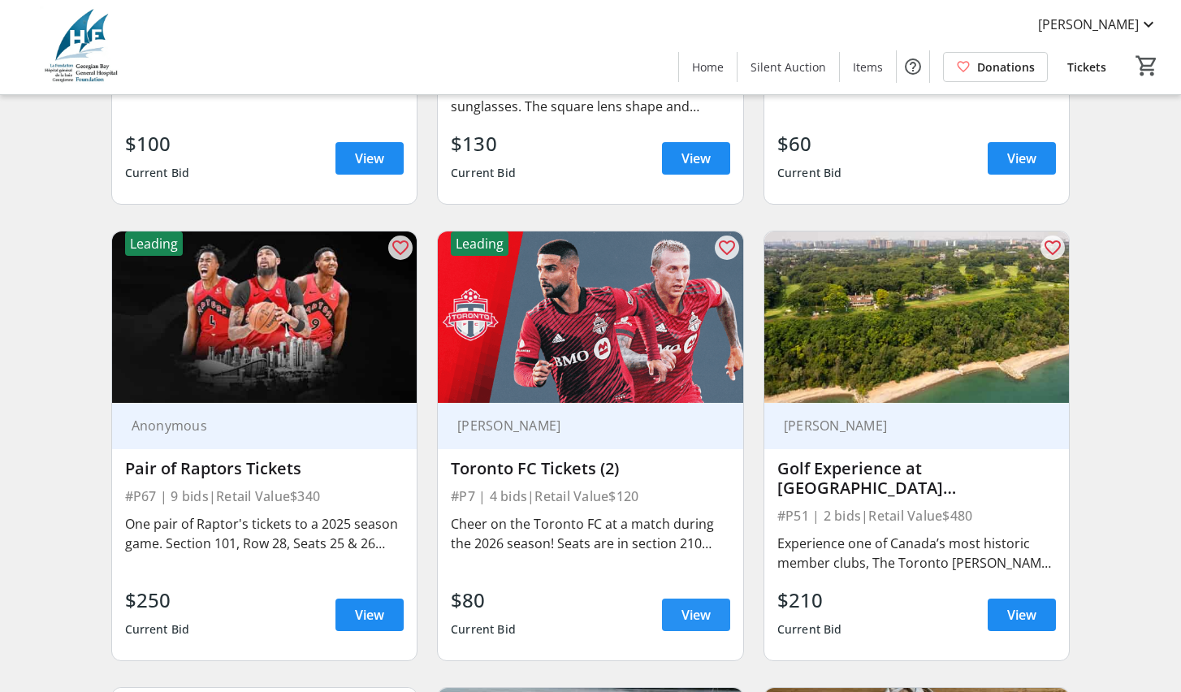
click at [699, 624] on span "View" at bounding box center [695, 614] width 29 height 19
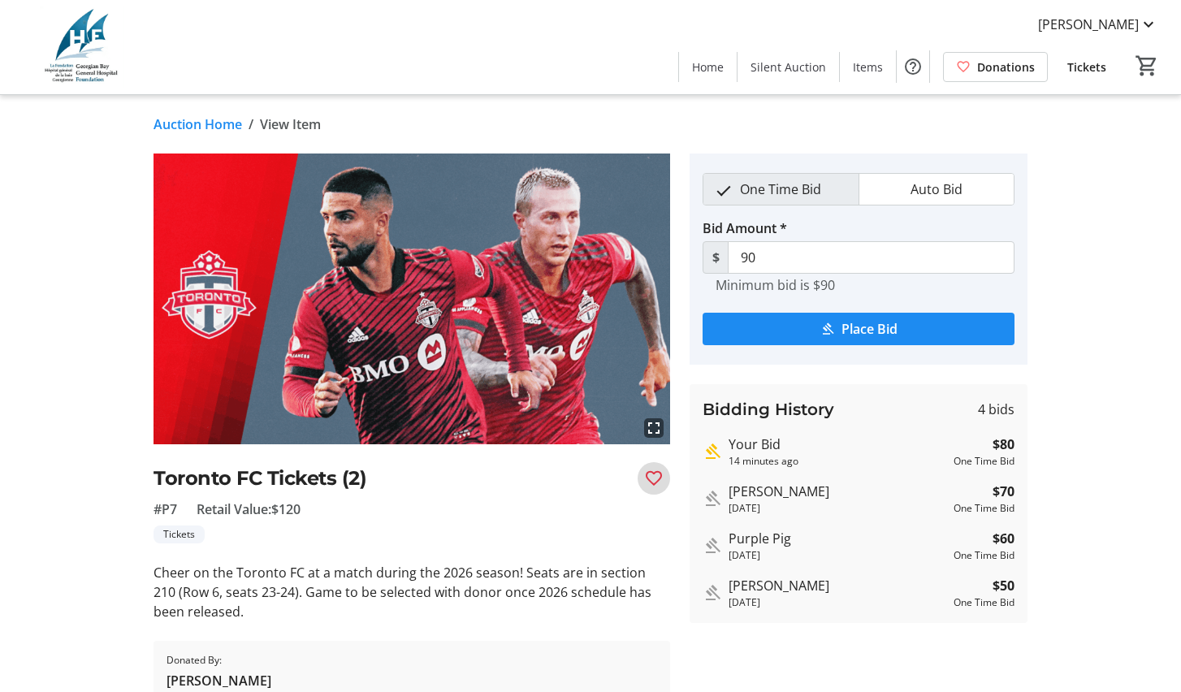
click at [648, 478] on mat-icon "Favourite" at bounding box center [653, 478] width 19 height 19
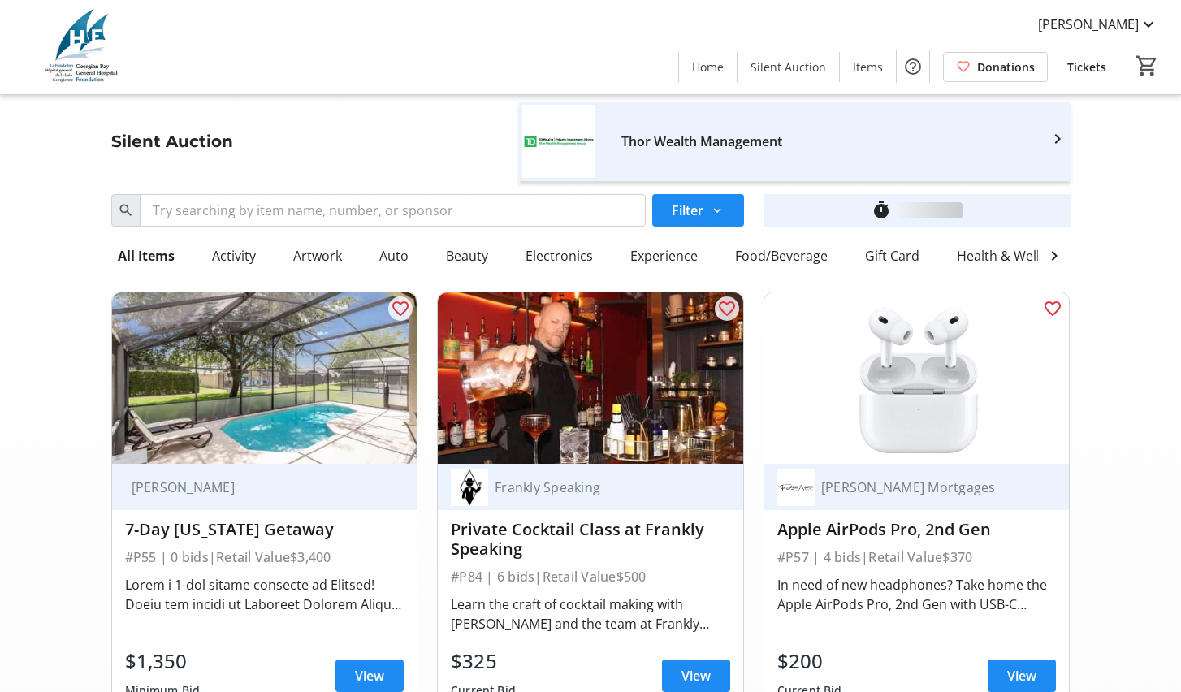
scroll to position [4151, 0]
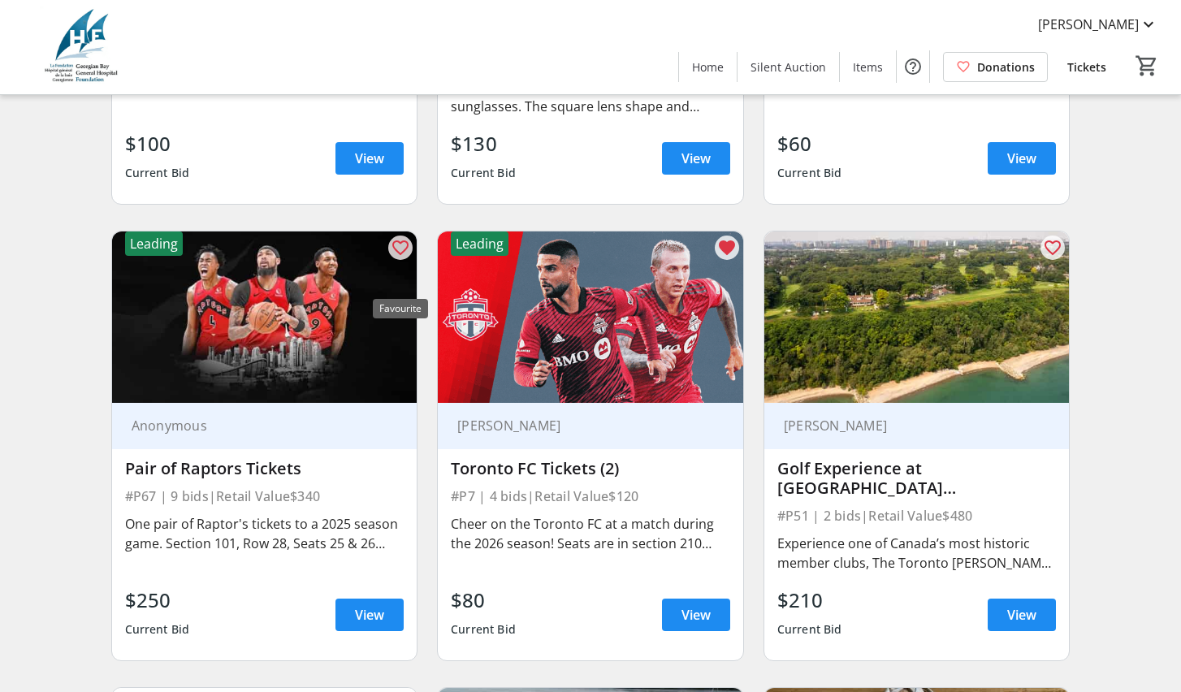
click at [396, 257] on mat-icon "favorite_outline" at bounding box center [400, 247] width 19 height 19
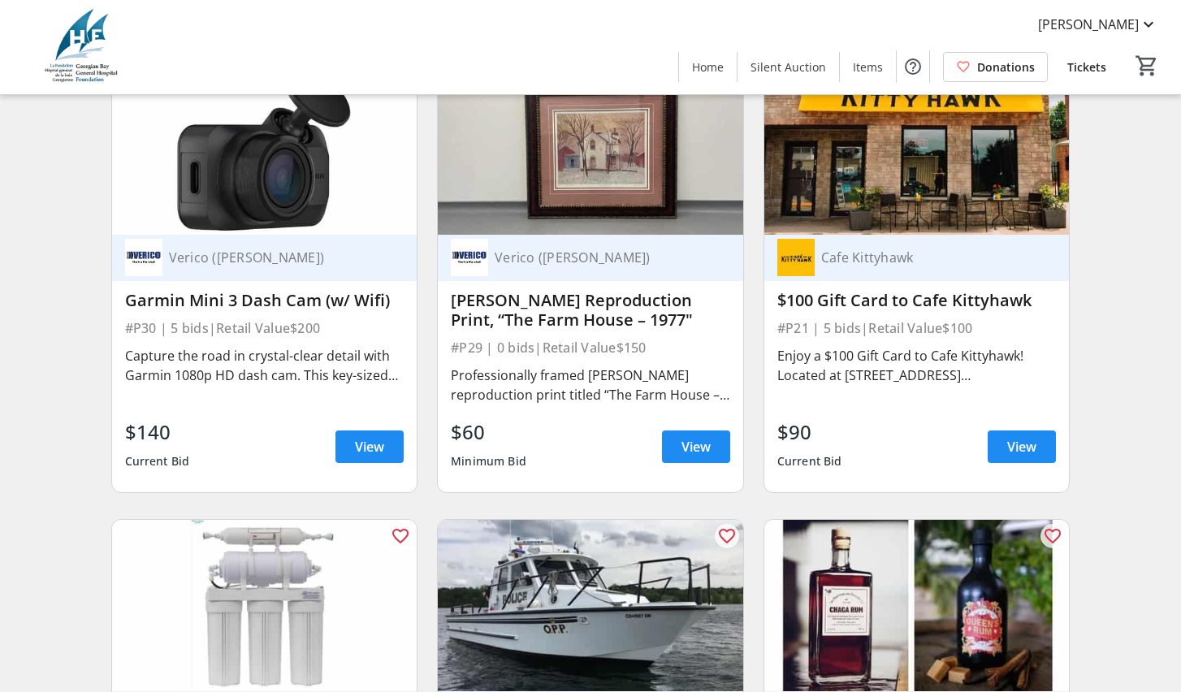
scroll to position [10130, 0]
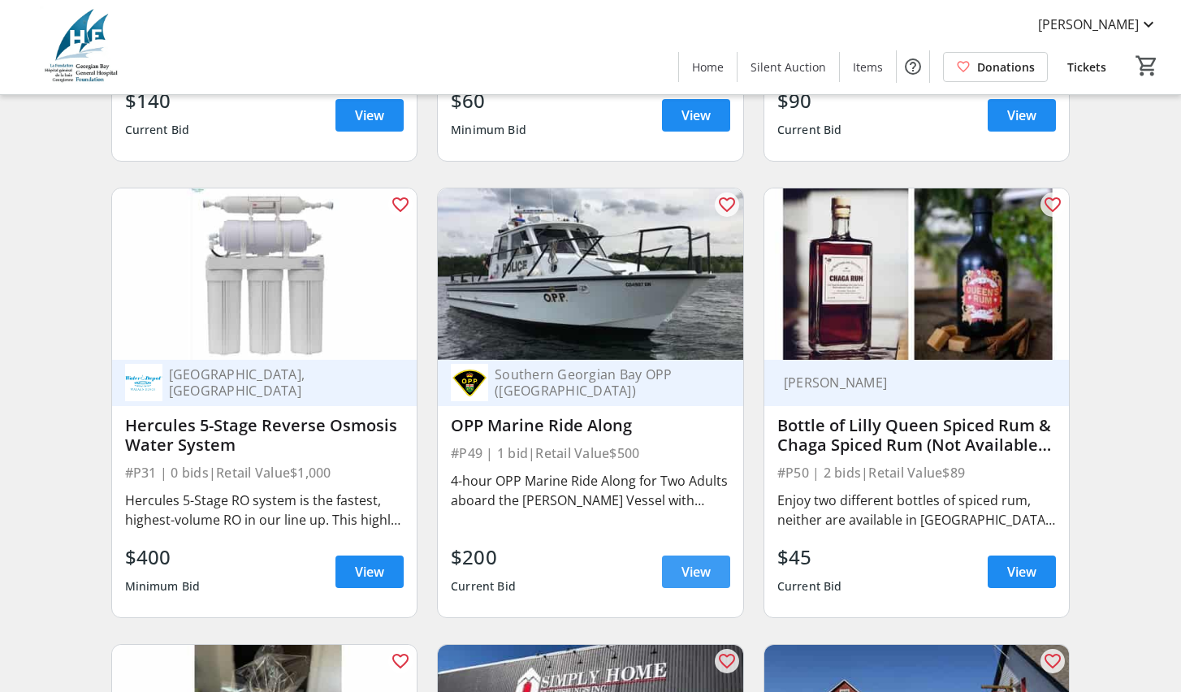
click at [688, 581] on span "View" at bounding box center [695, 571] width 29 height 19
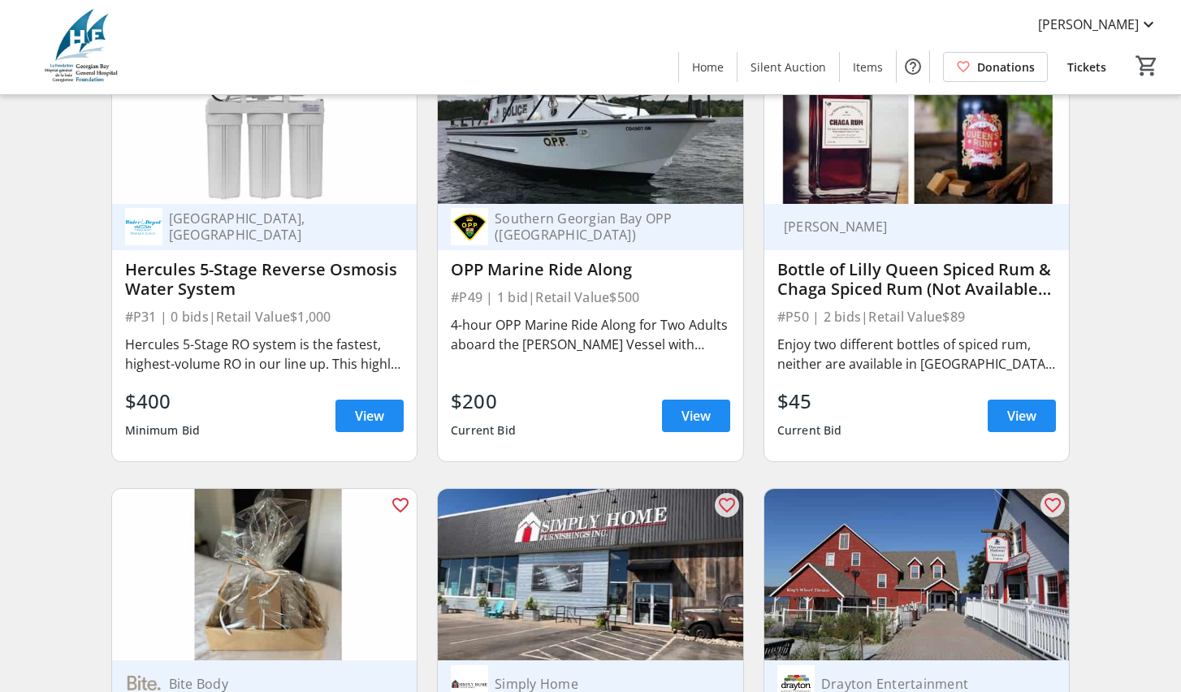
scroll to position [10105, 0]
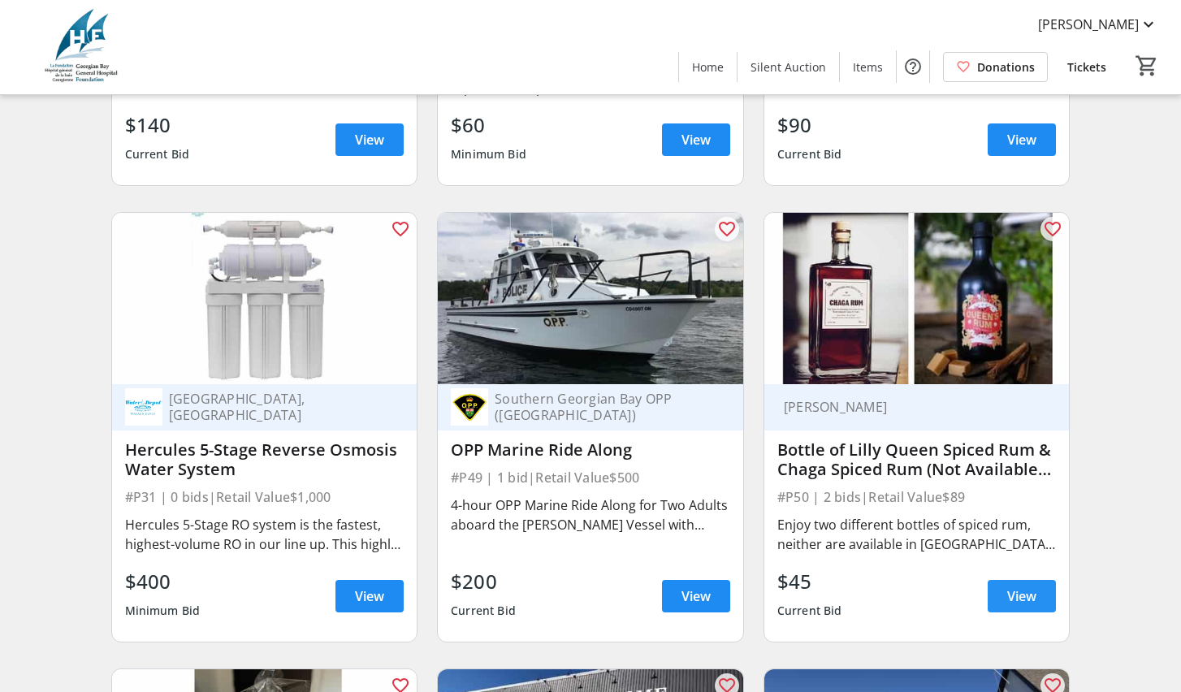
click at [1015, 606] on span "View" at bounding box center [1021, 595] width 29 height 19
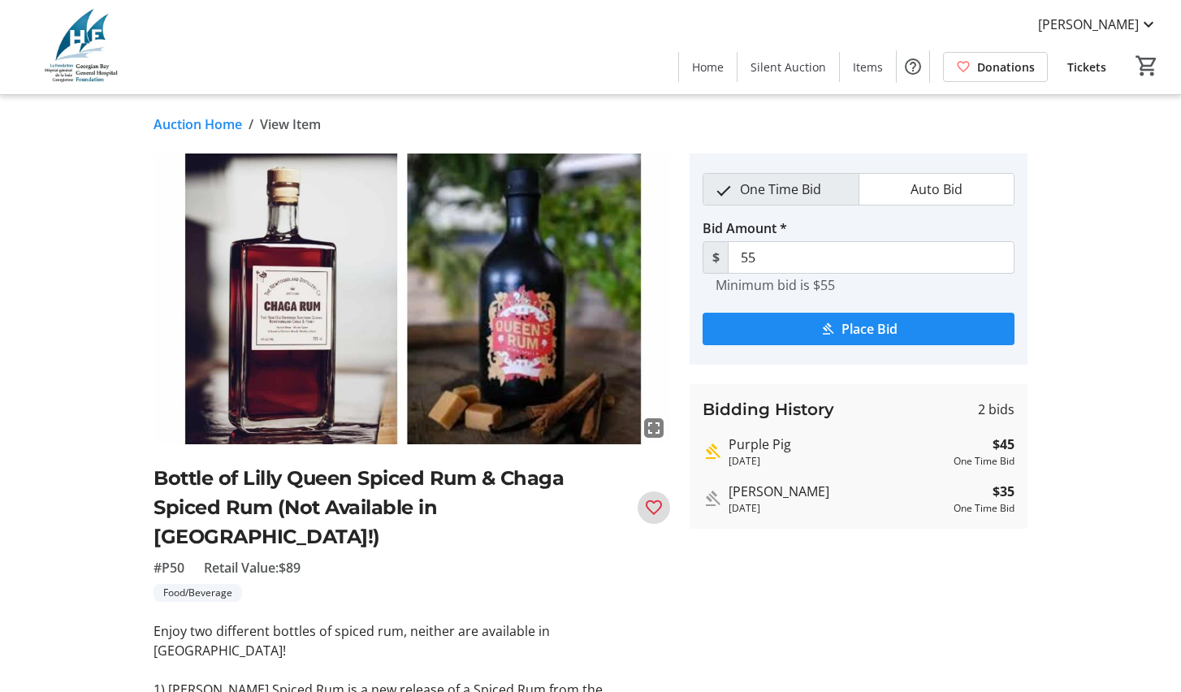
click at [654, 498] on mat-icon "Favourite" at bounding box center [653, 507] width 19 height 19
click at [814, 327] on span "submit" at bounding box center [858, 328] width 312 height 39
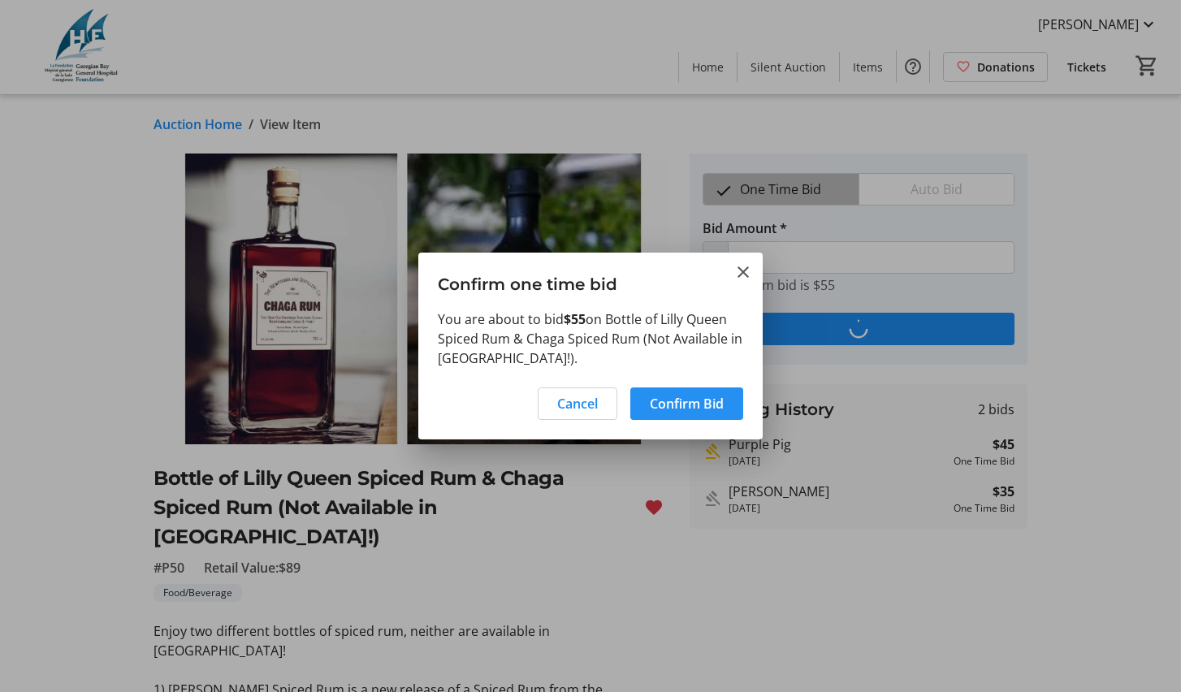
click at [695, 405] on span "Confirm Bid" at bounding box center [687, 403] width 74 height 19
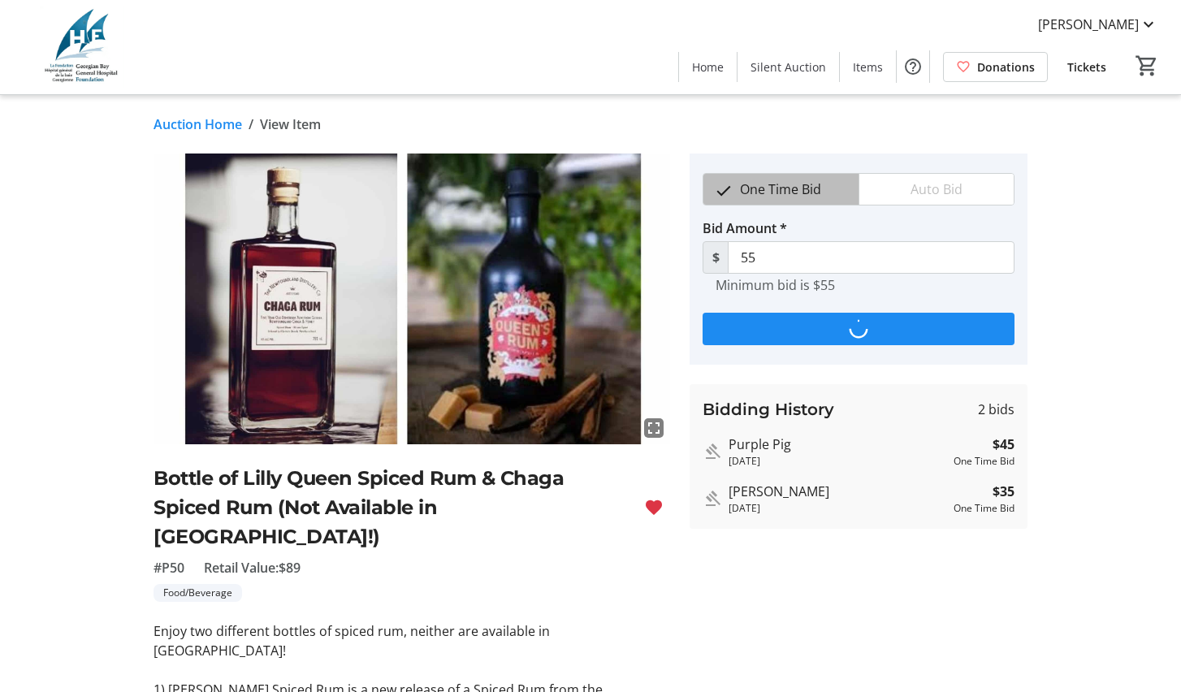
type input "65"
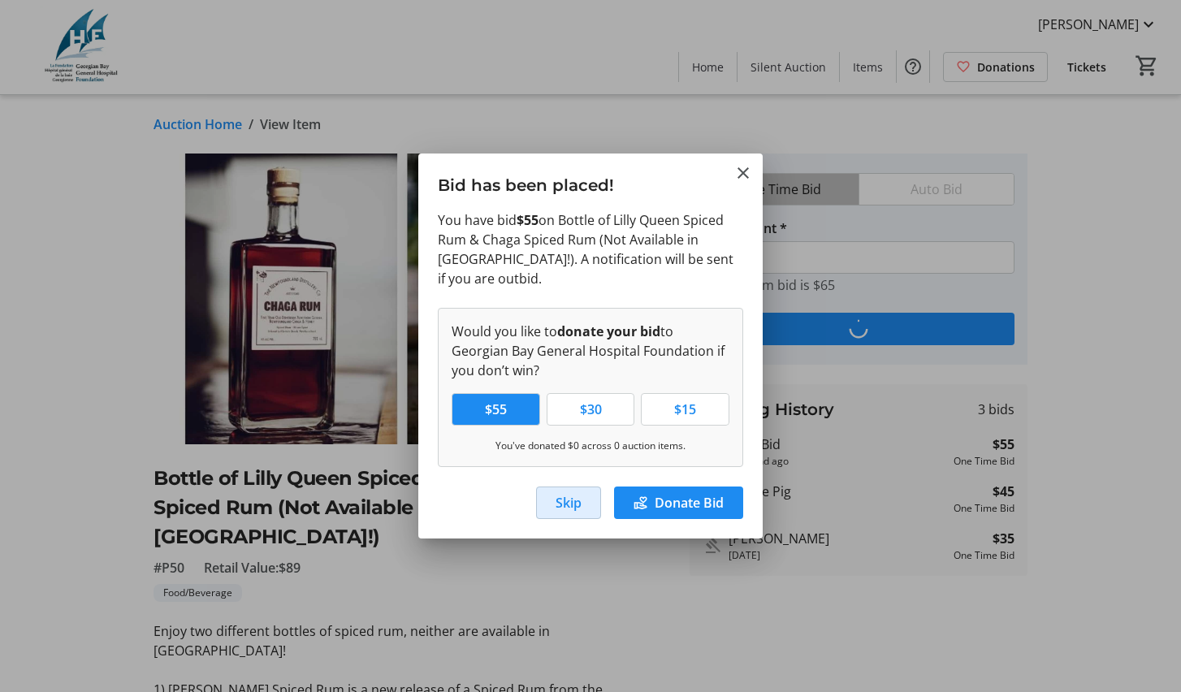
click at [555, 501] on span "Skip" at bounding box center [568, 502] width 26 height 19
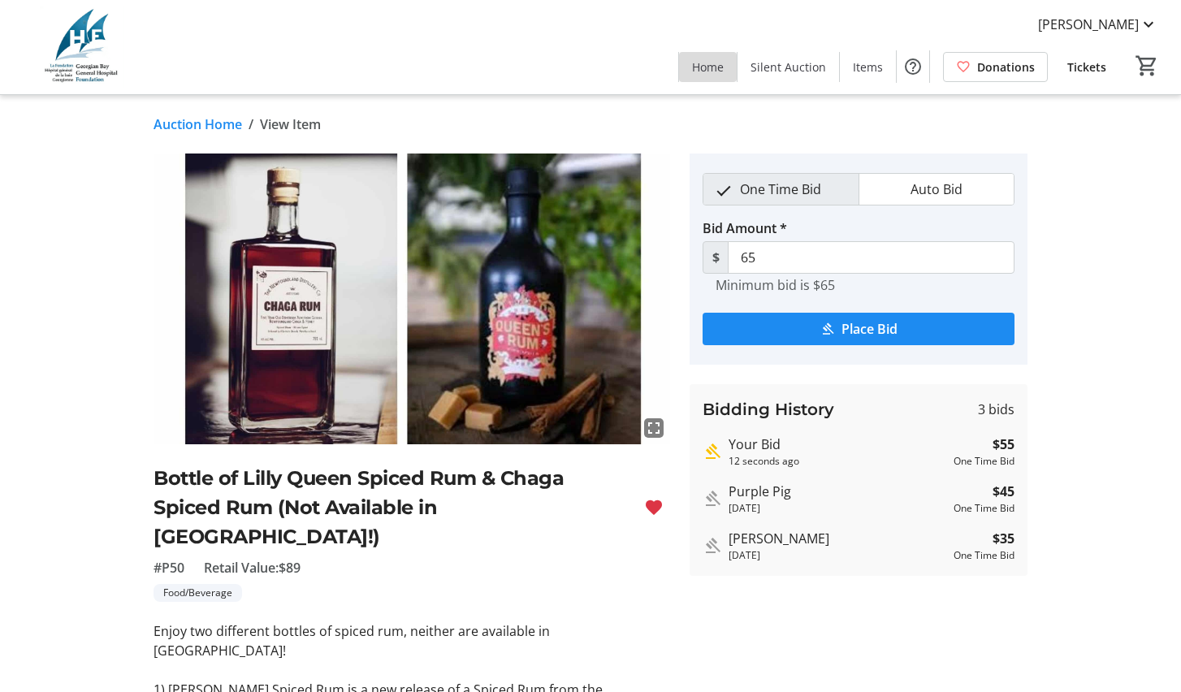
click at [720, 74] on span "Home" at bounding box center [708, 66] width 32 height 17
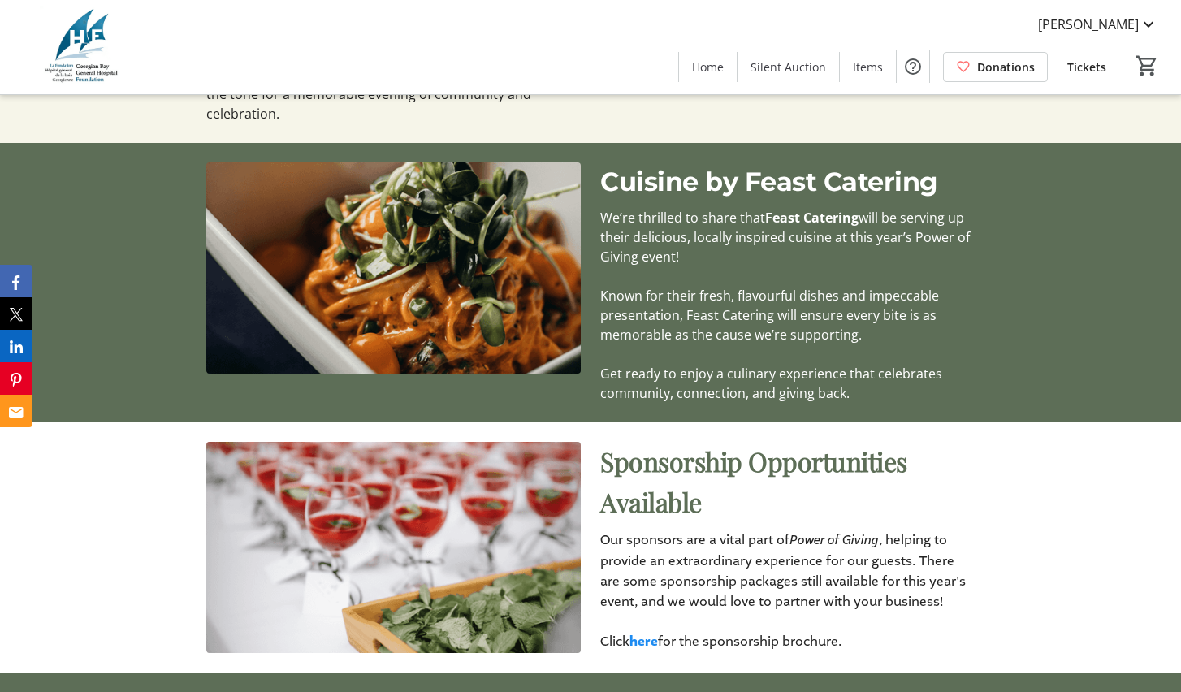
scroll to position [5461, 0]
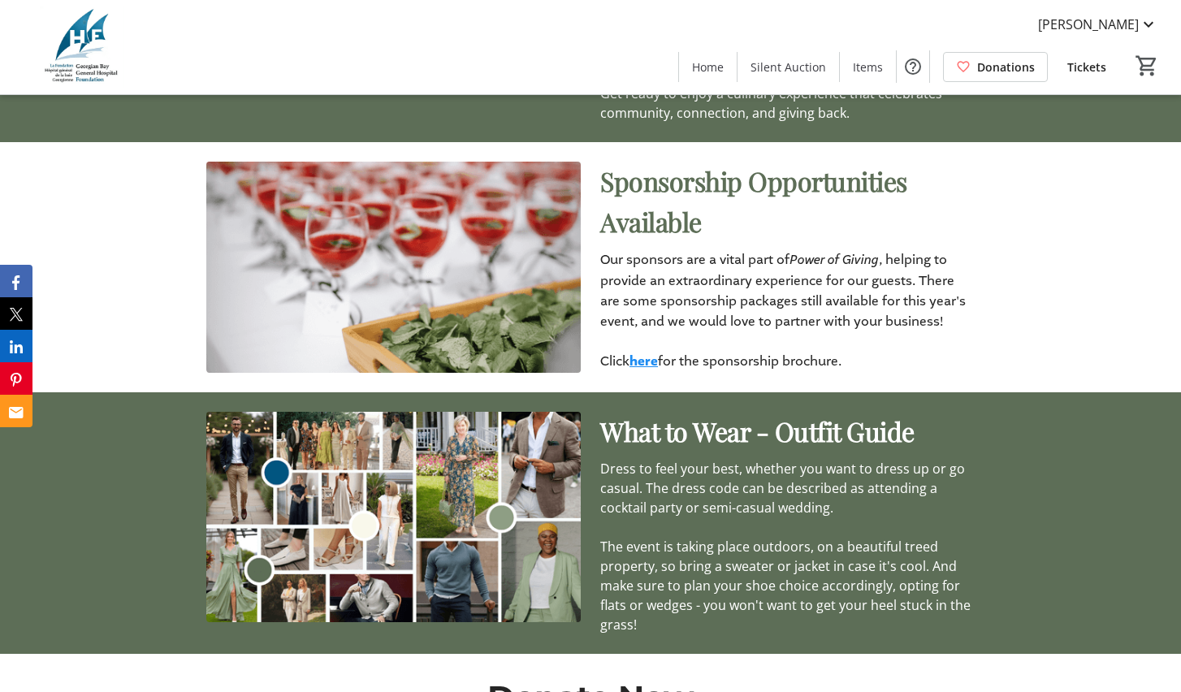
click at [452, 412] on img at bounding box center [393, 517] width 374 height 210
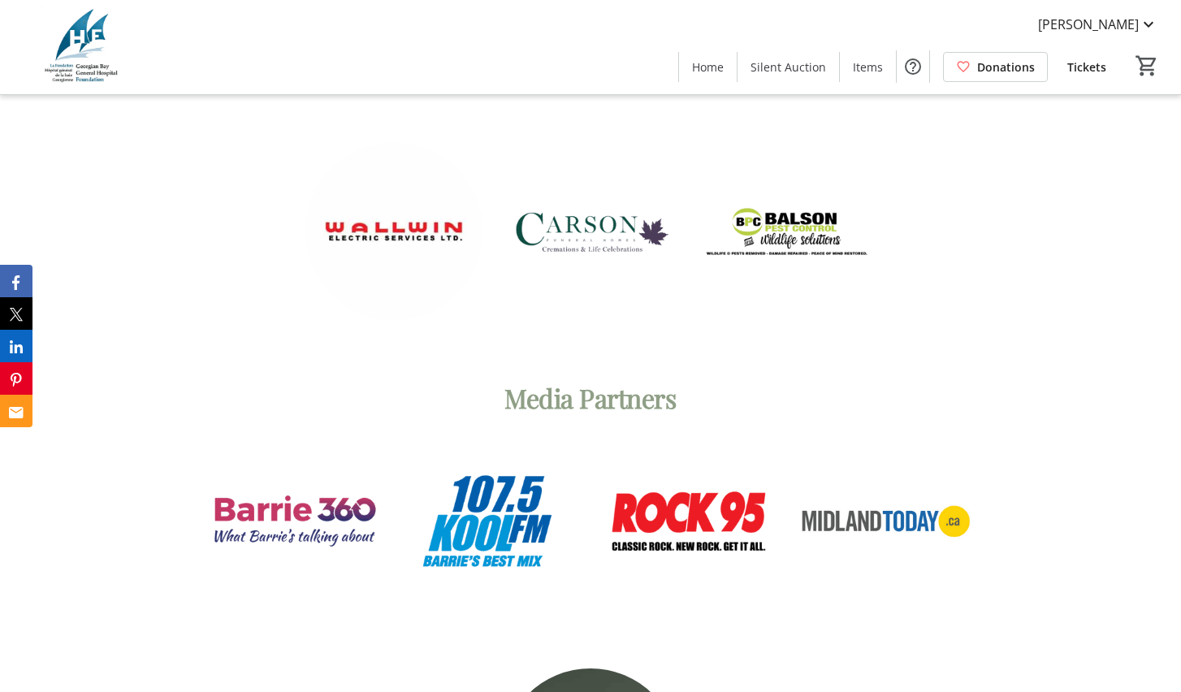
scroll to position [9392, 0]
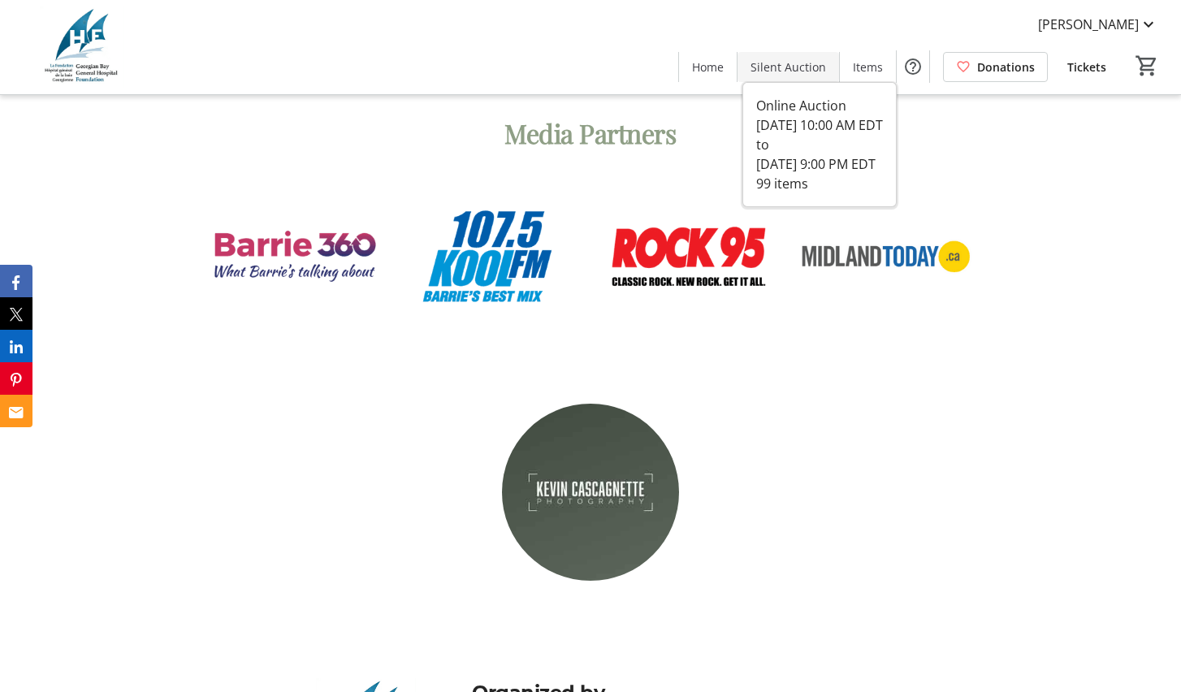
click at [780, 72] on span "Silent Auction" at bounding box center [788, 66] width 76 height 17
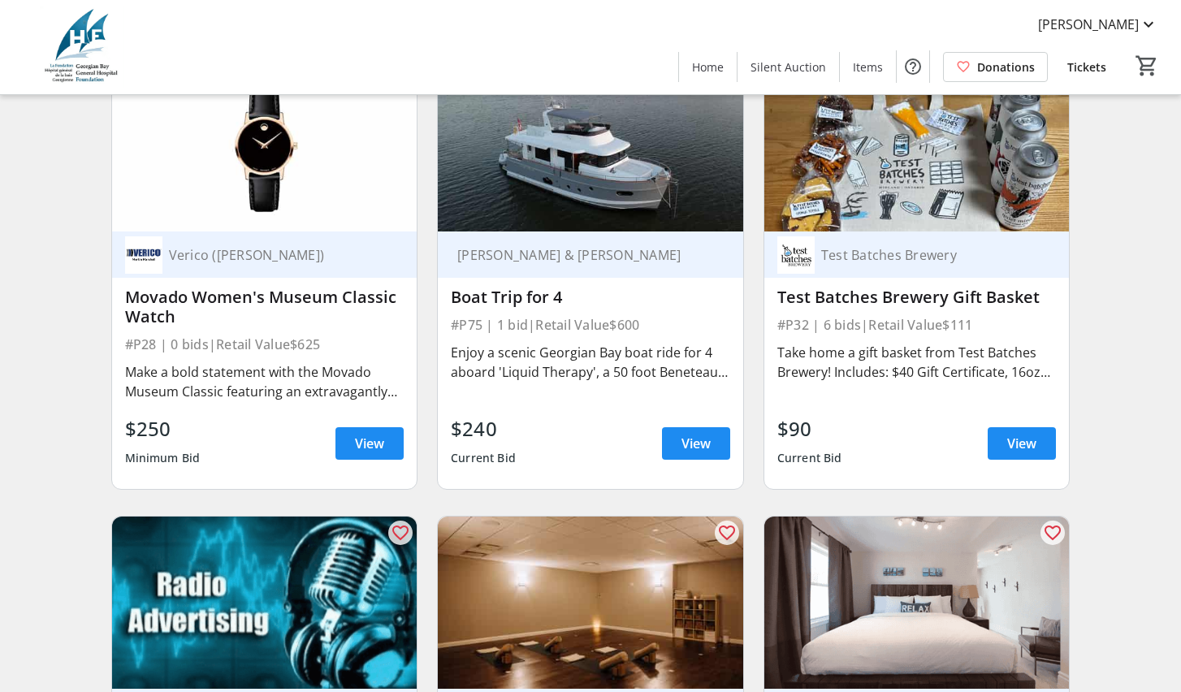
scroll to position [4281, 0]
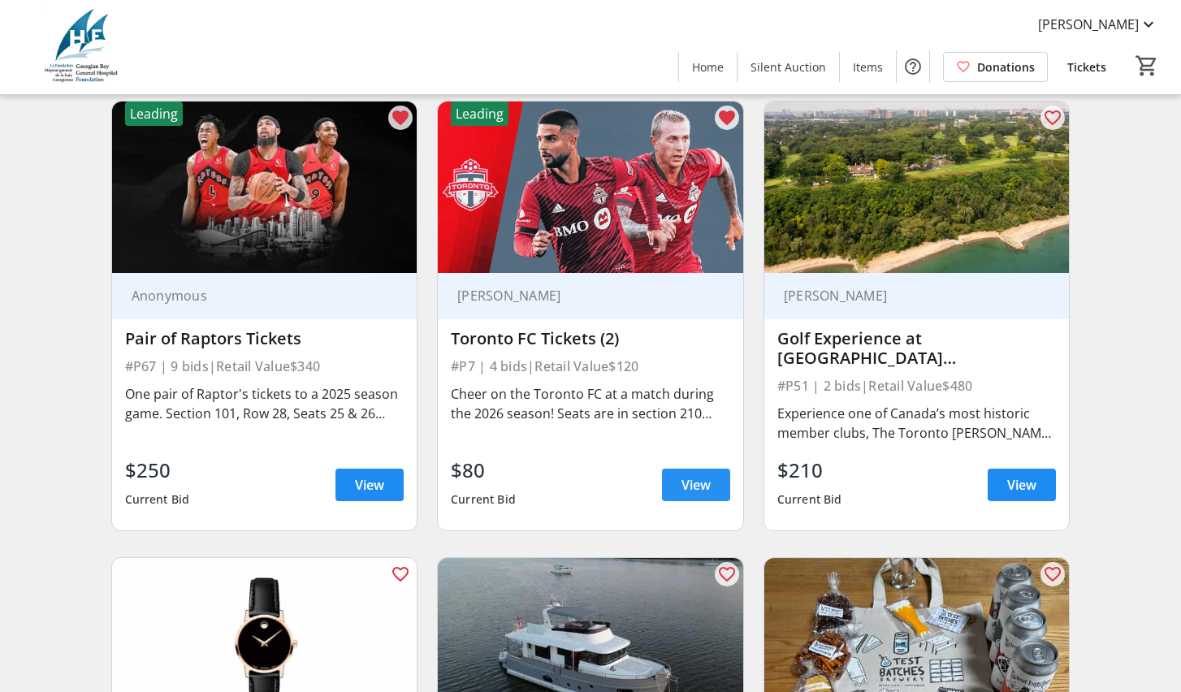
click at [690, 495] on span "View" at bounding box center [695, 484] width 29 height 19
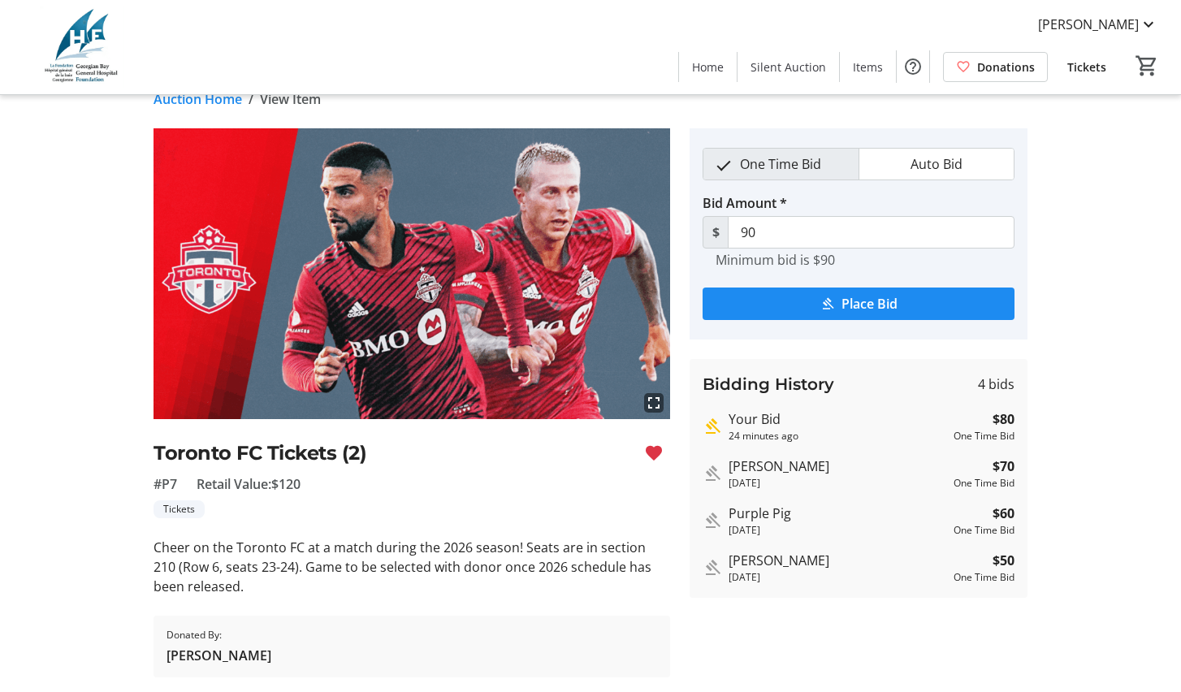
scroll to position [40, 0]
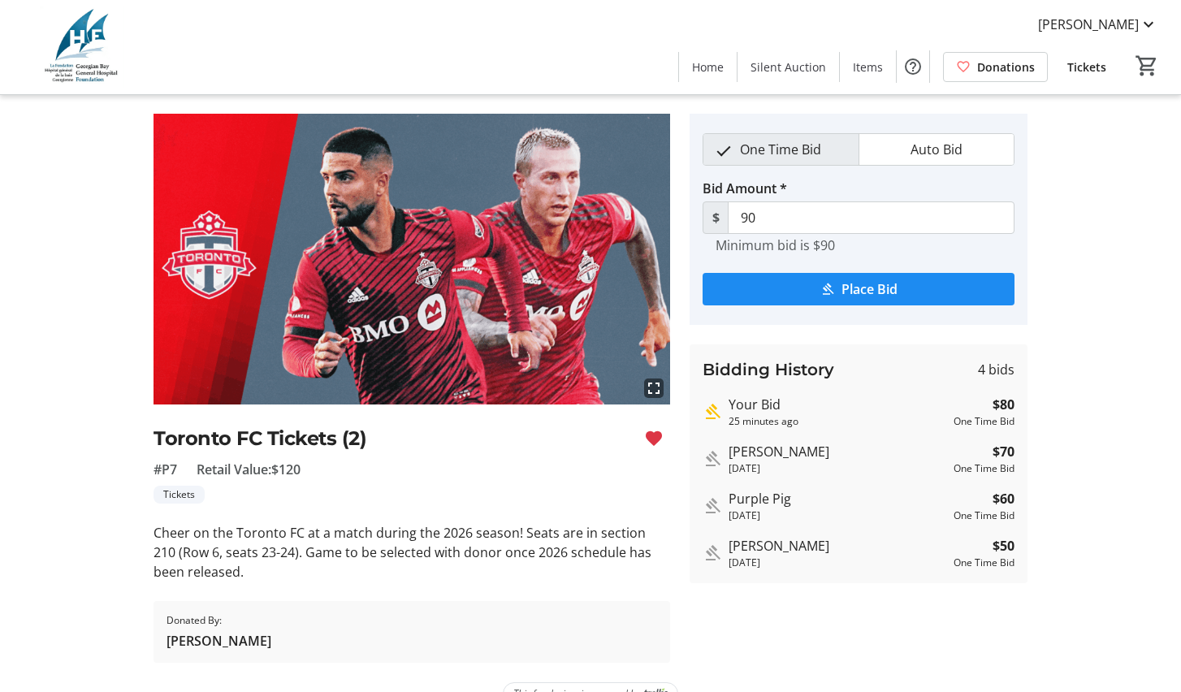
click at [911, 148] on span "Auto Bid" at bounding box center [935, 149] width 71 height 31
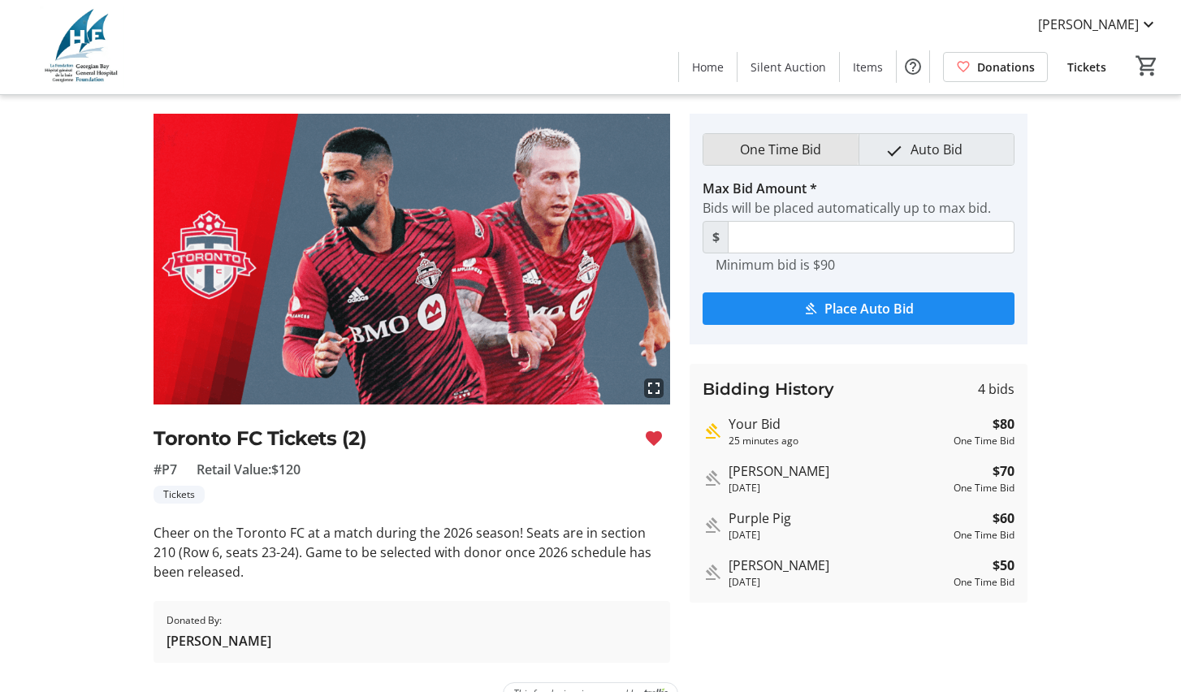
click at [764, 149] on span "One Time Bid" at bounding box center [780, 149] width 101 height 31
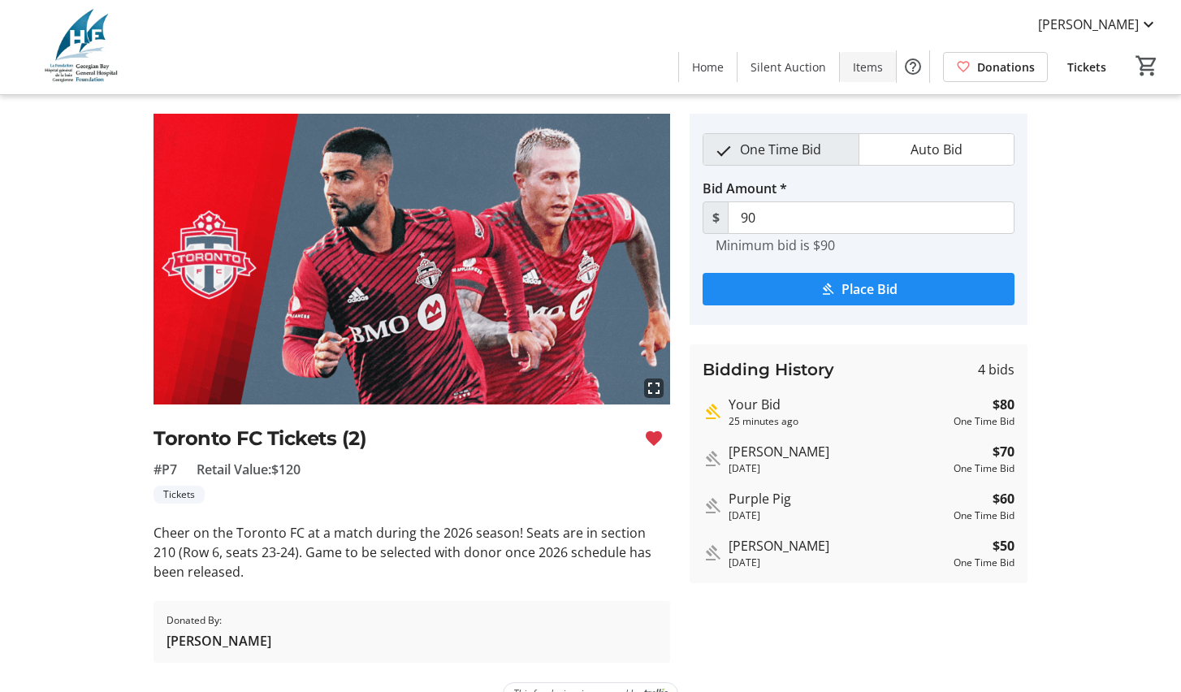
click at [866, 67] on span "Items" at bounding box center [868, 66] width 30 height 17
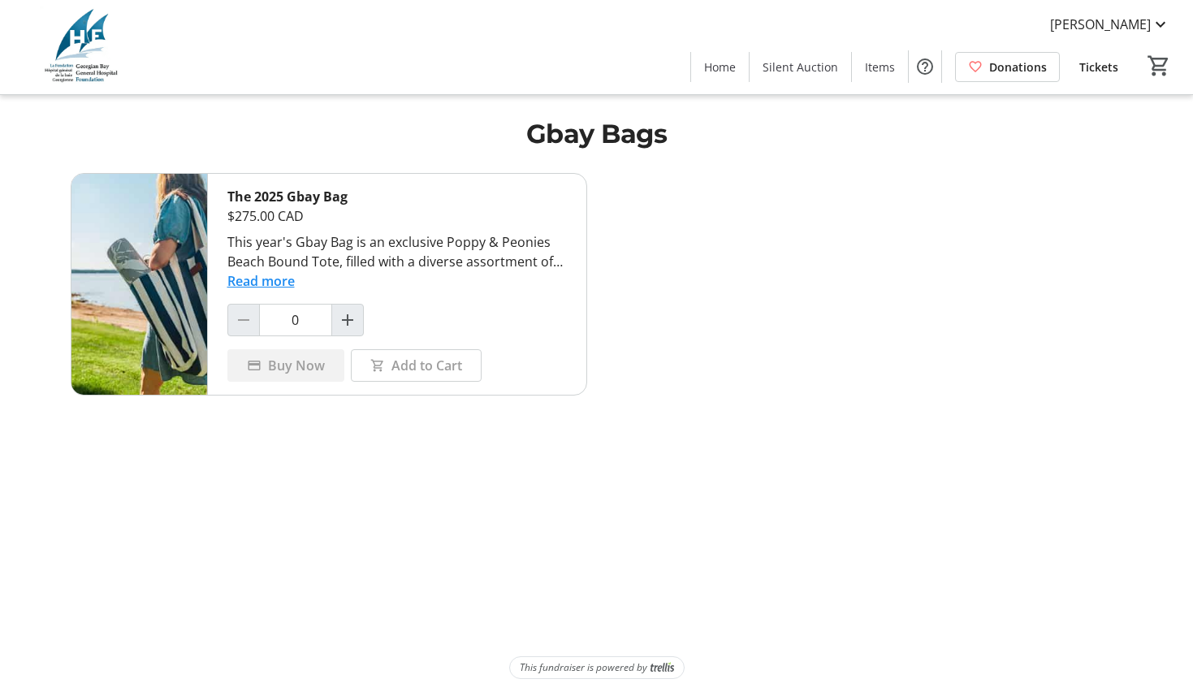
click at [1104, 70] on span "Tickets" at bounding box center [1098, 66] width 39 height 17
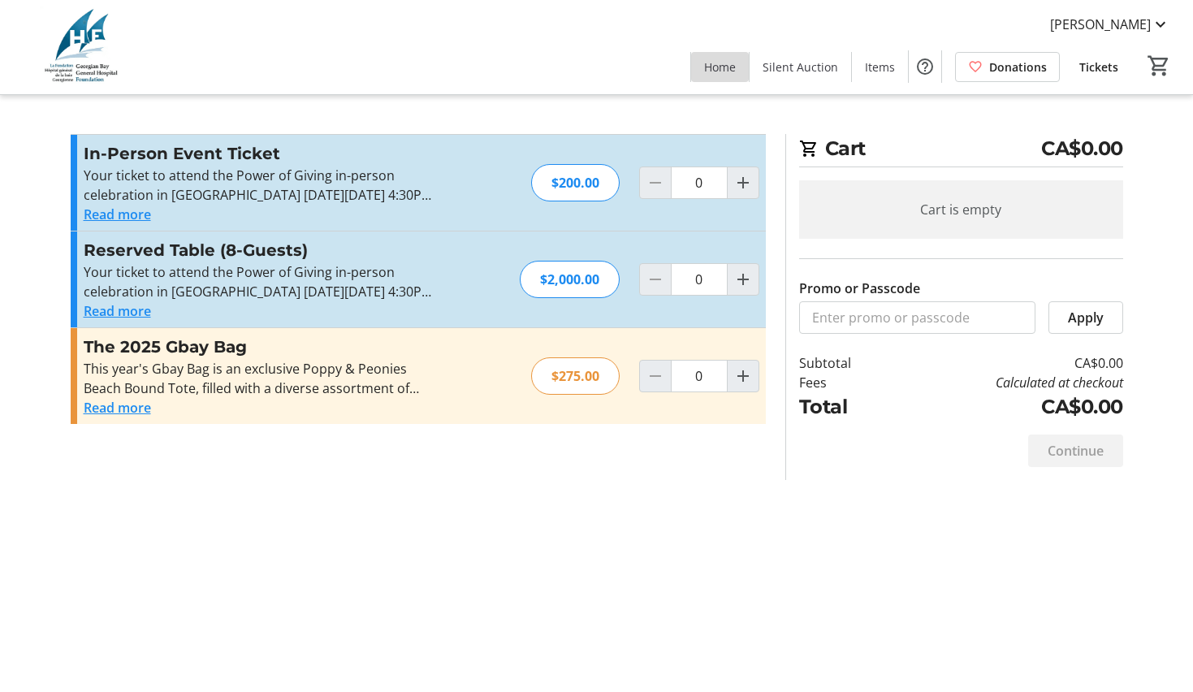
click at [732, 73] on span "Home" at bounding box center [720, 66] width 32 height 17
